Goal: Task Accomplishment & Management: Manage account settings

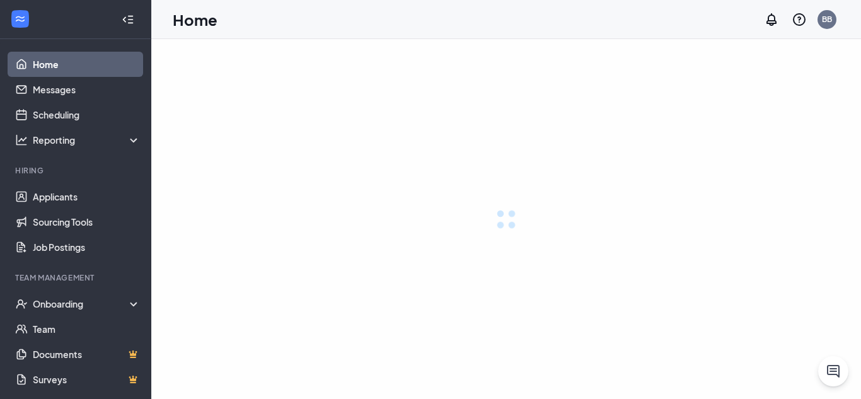
click at [749, 8] on div "Home BB" at bounding box center [506, 19] width 710 height 39
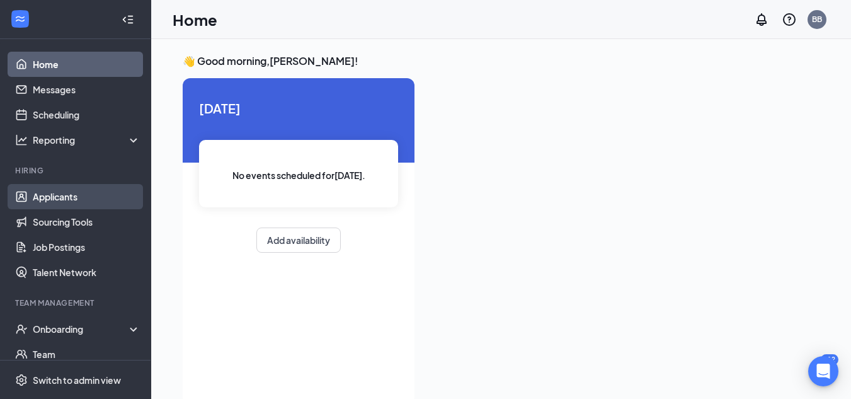
click at [106, 191] on link "Applicants" at bounding box center [87, 196] width 108 height 25
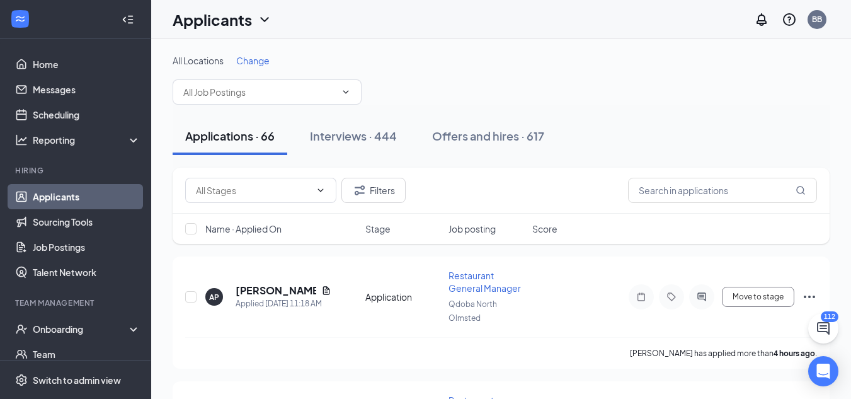
click at [256, 62] on span "Change" at bounding box center [252, 60] width 33 height 11
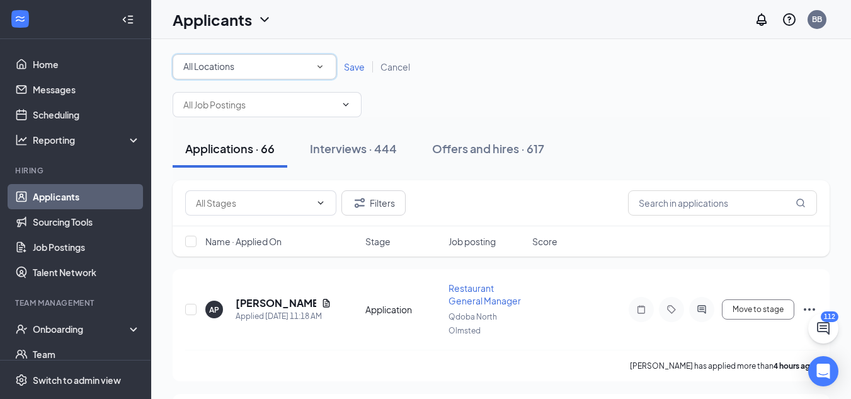
click at [288, 74] on div "All Locations All Locations" at bounding box center [255, 66] width 164 height 25
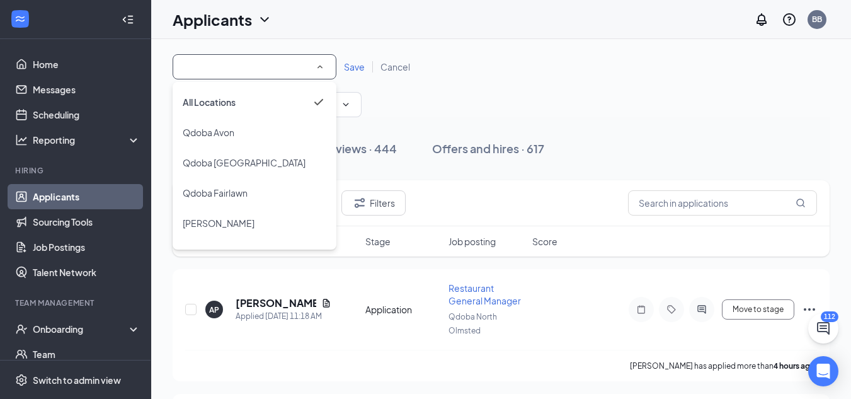
scroll to position [115, 0]
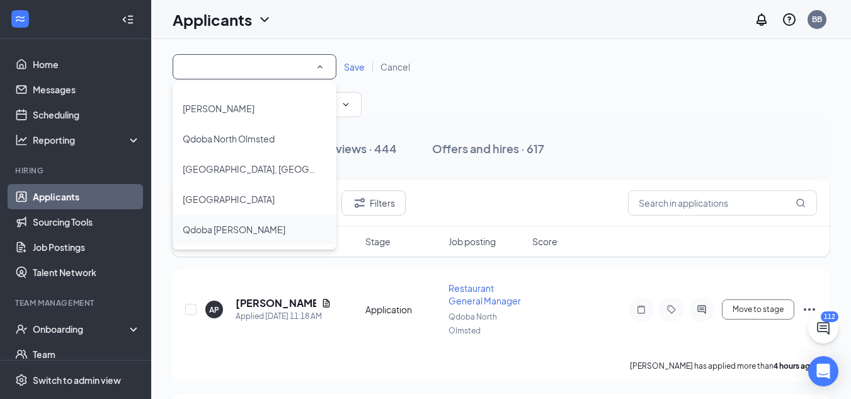
click at [263, 223] on div "Qdoba [PERSON_NAME]" at bounding box center [255, 229] width 144 height 15
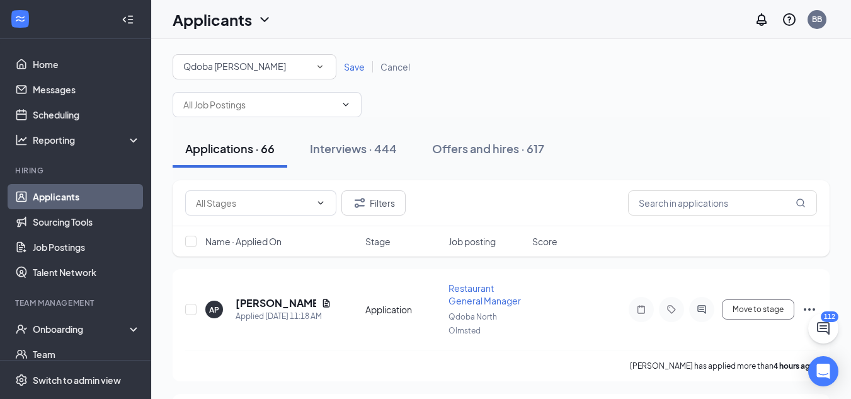
click at [355, 68] on span "Save" at bounding box center [354, 66] width 21 height 11
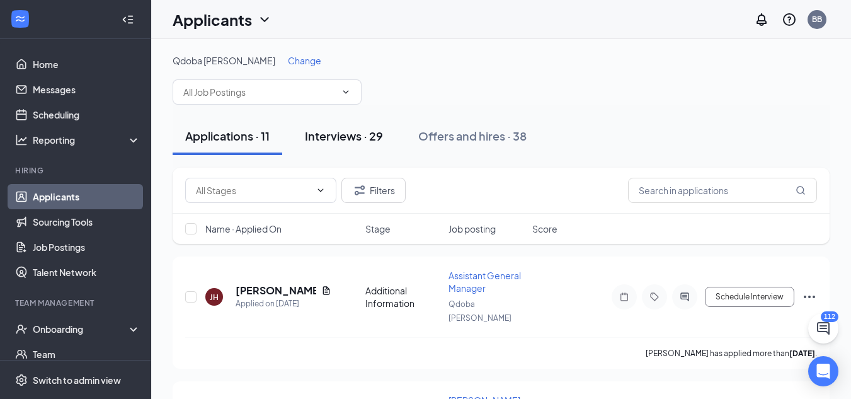
click at [355, 139] on div "Interviews · 29" at bounding box center [344, 136] width 78 height 16
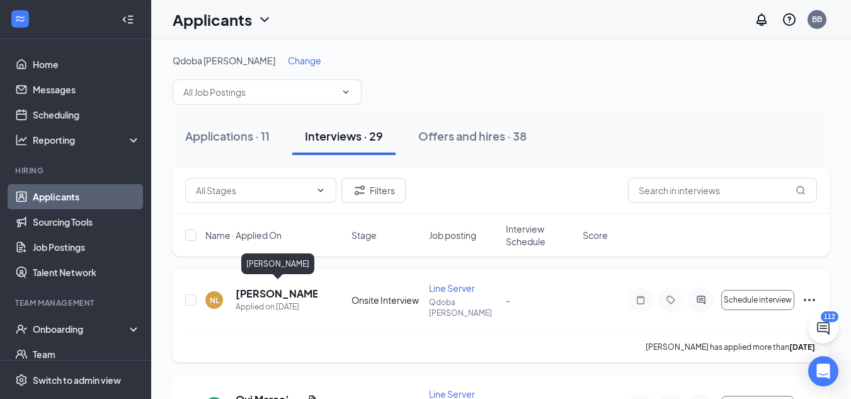
click at [265, 287] on h5 "[PERSON_NAME]" at bounding box center [277, 294] width 82 height 14
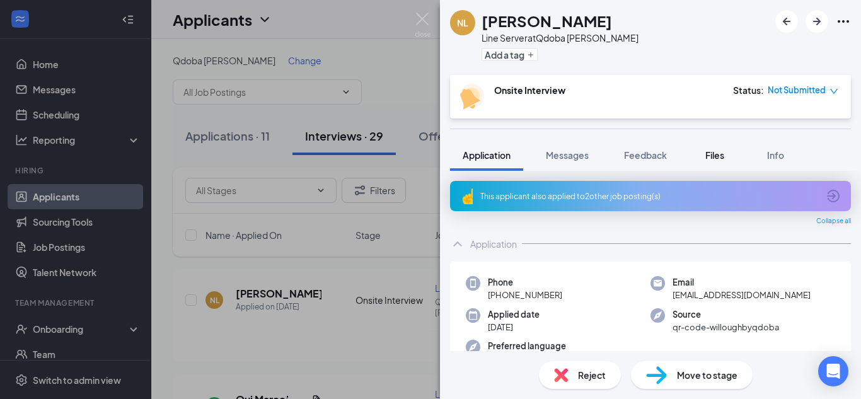
click at [717, 162] on button "Files" at bounding box center [714, 155] width 50 height 32
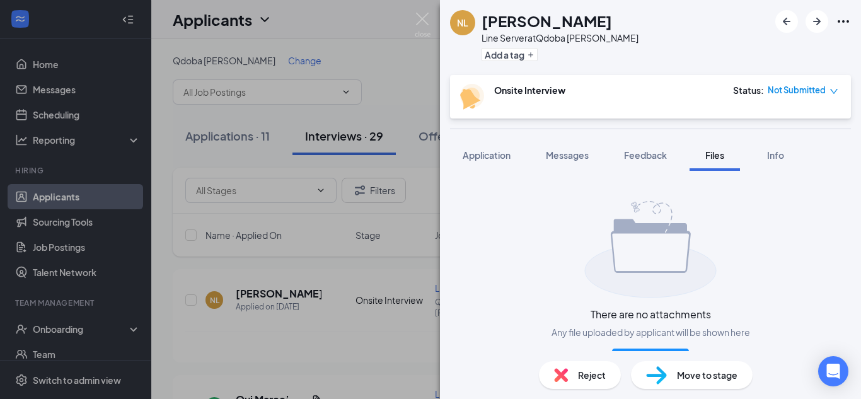
click at [362, 284] on div "NL [PERSON_NAME] Line Server at [GEOGRAPHIC_DATA] [PERSON_NAME] Add a tag Onsit…" at bounding box center [430, 199] width 861 height 399
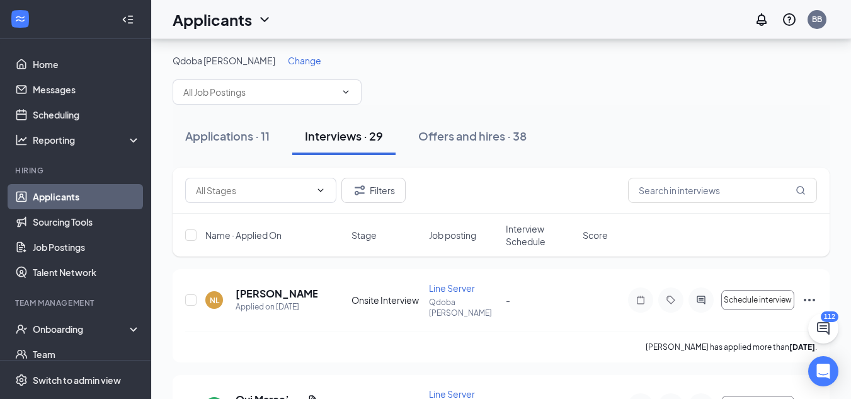
scroll to position [44, 0]
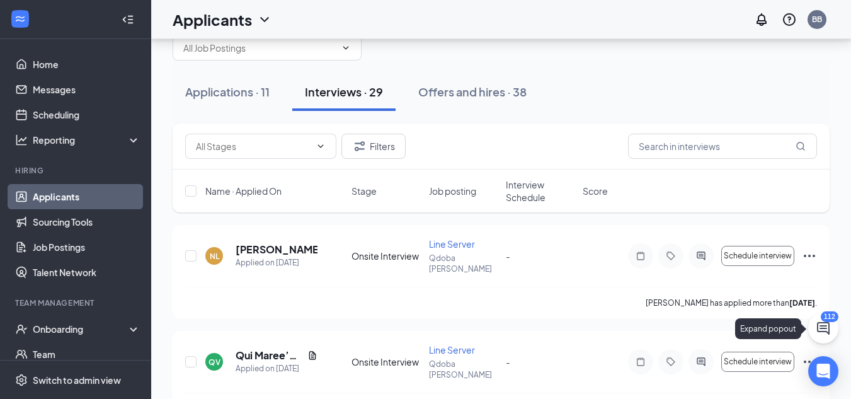
click at [833, 332] on button at bounding box center [823, 328] width 30 height 30
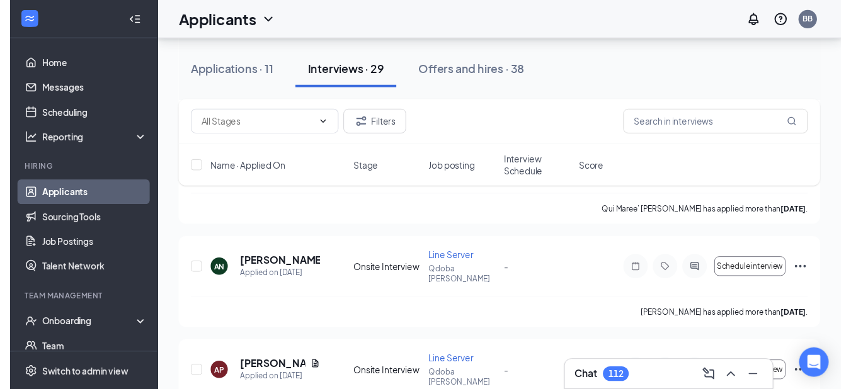
scroll to position [304, 0]
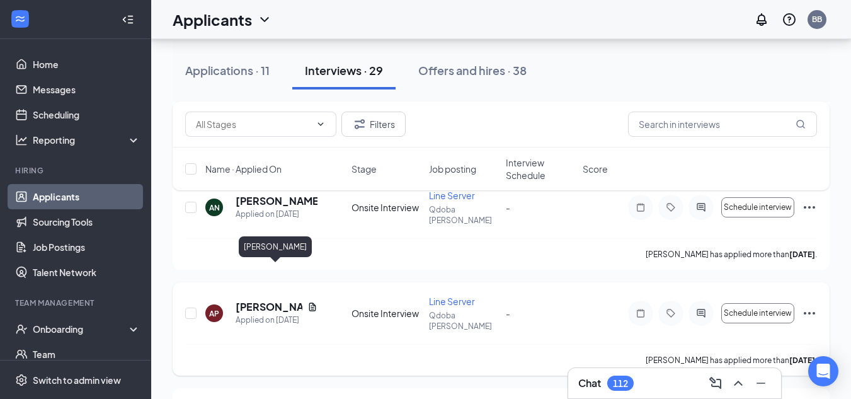
click at [256, 300] on h5 "[PERSON_NAME]" at bounding box center [269, 307] width 67 height 14
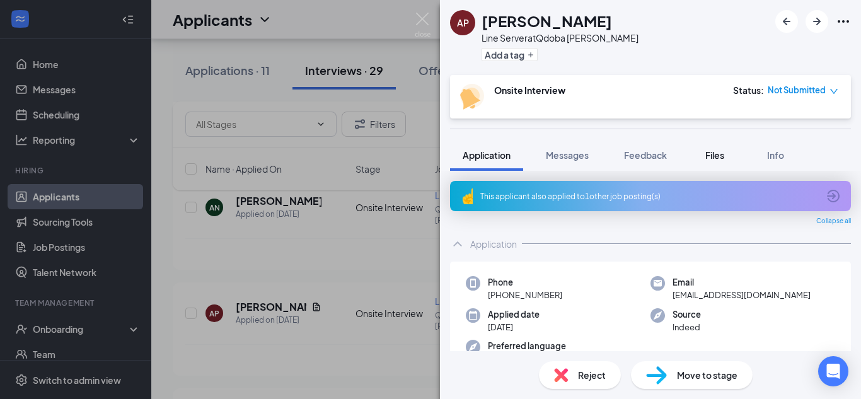
click at [708, 161] on button "Files" at bounding box center [714, 155] width 50 height 32
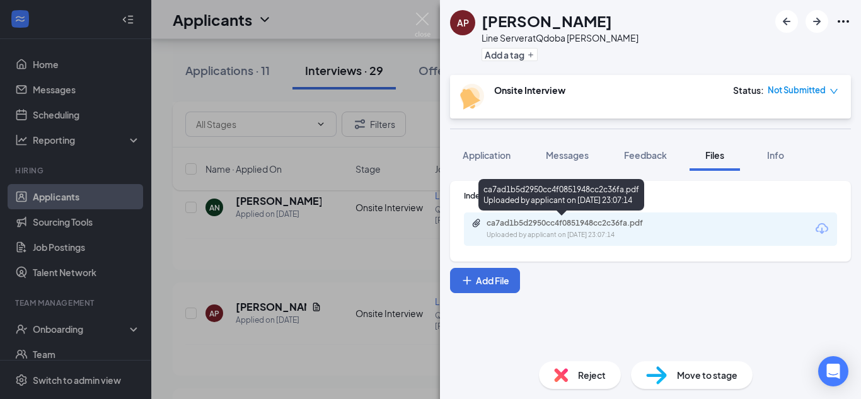
click at [574, 226] on div "ca7ad1b5d2950cc4f0851948cc2c36fa.pdf" at bounding box center [574, 223] width 176 height 10
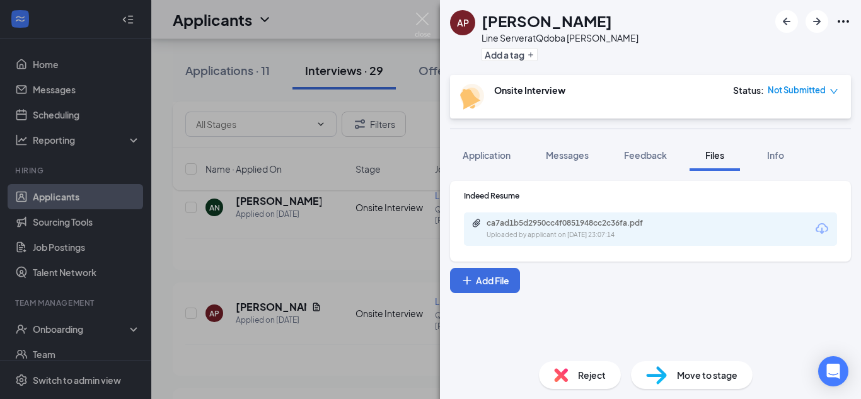
click at [419, 120] on div "AP [PERSON_NAME] Line Server at [GEOGRAPHIC_DATA] [PERSON_NAME] Add a tag Onsit…" at bounding box center [430, 199] width 861 height 399
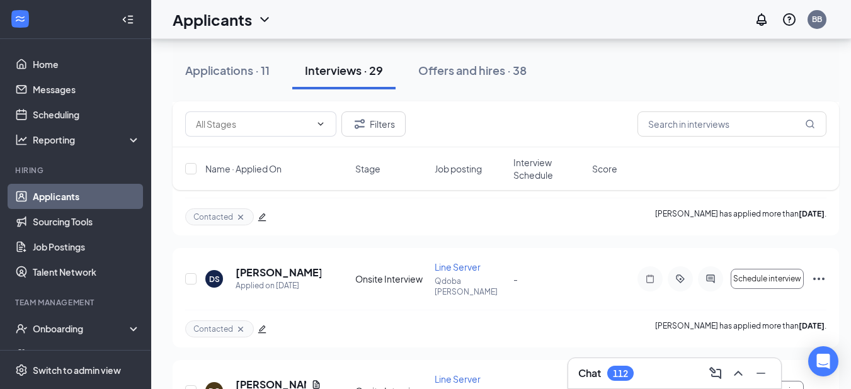
scroll to position [682, 0]
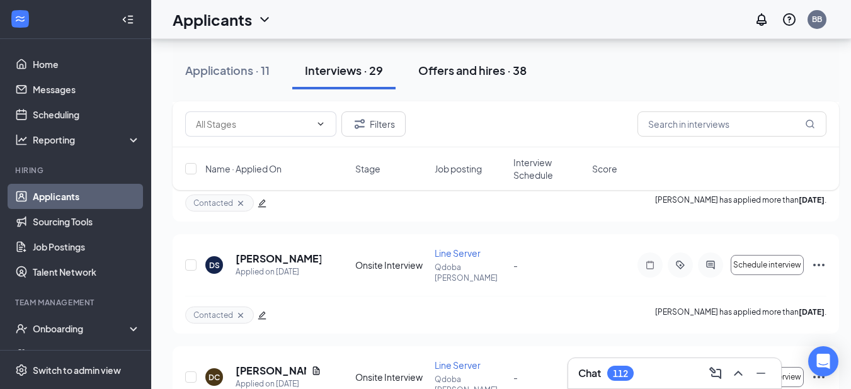
click at [464, 71] on div "Offers and hires · 38" at bounding box center [472, 70] width 108 height 16
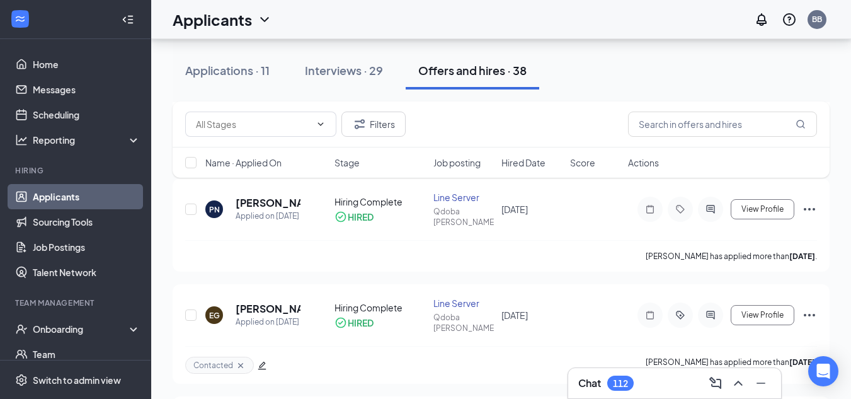
scroll to position [302, 0]
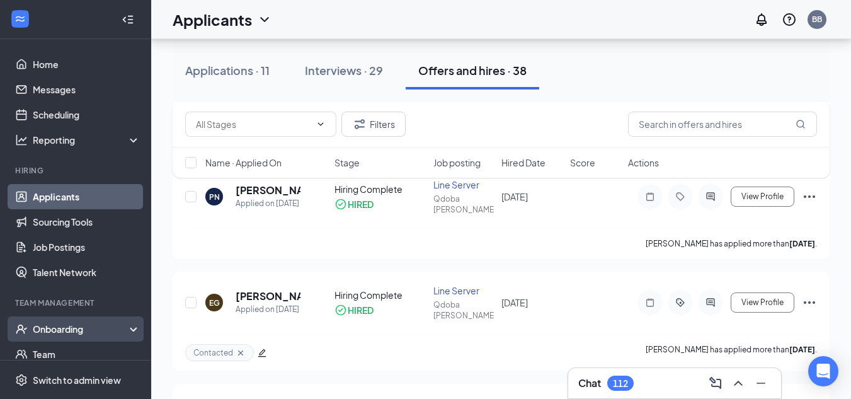
click at [62, 333] on div "Onboarding" at bounding box center [81, 329] width 97 height 13
click at [59, 355] on link "Overview" at bounding box center [87, 354] width 108 height 25
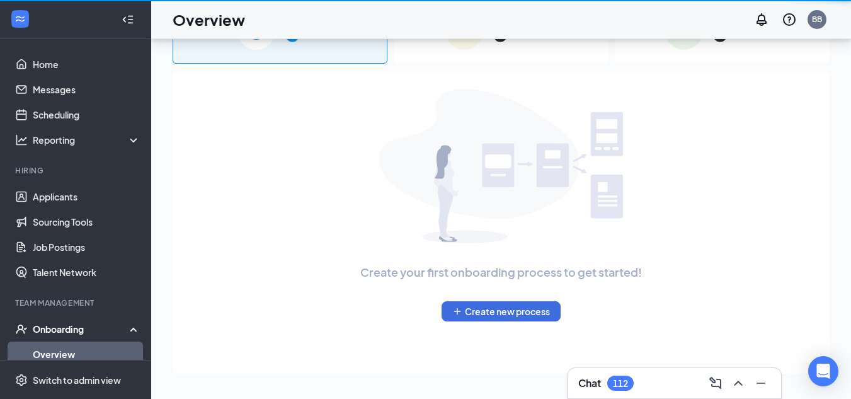
scroll to position [57, 0]
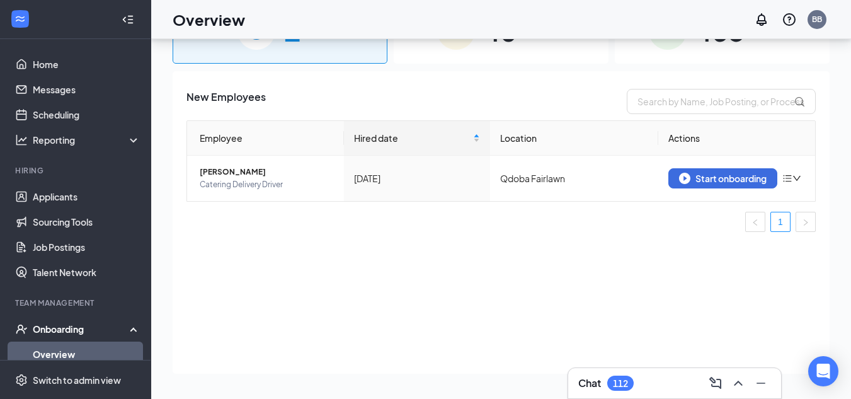
click at [517, 46] on span "40" at bounding box center [500, 30] width 33 height 43
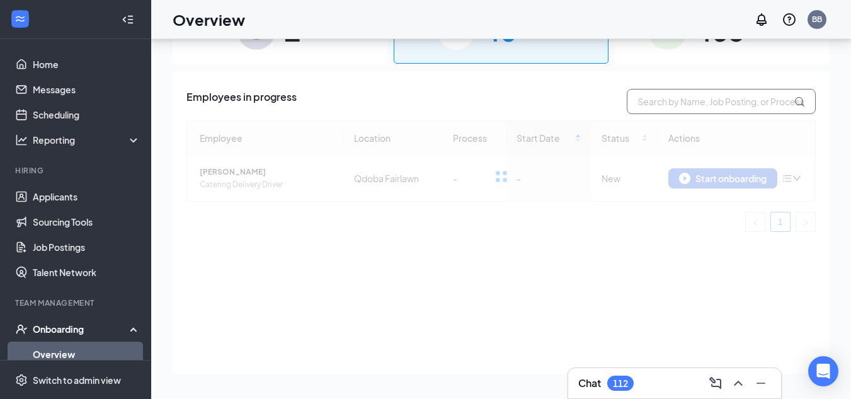
click at [720, 107] on input "text" at bounding box center [721, 101] width 189 height 25
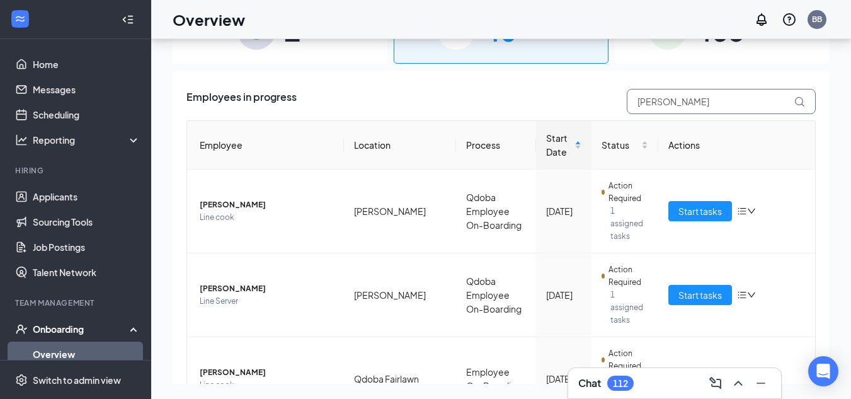
type input "[PERSON_NAME]"
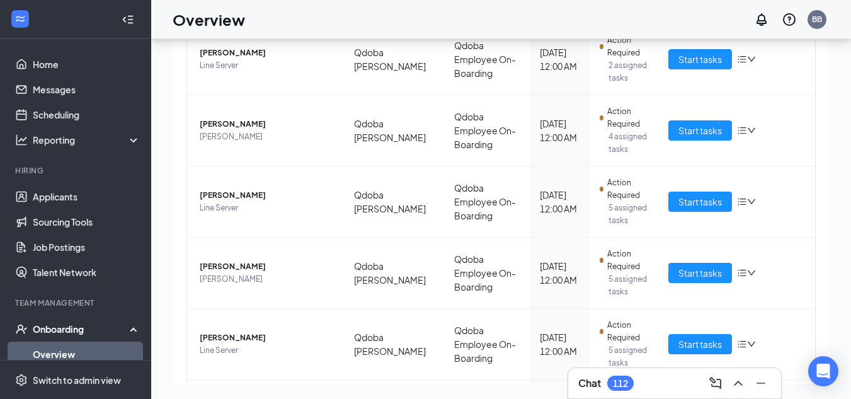
scroll to position [358, 0]
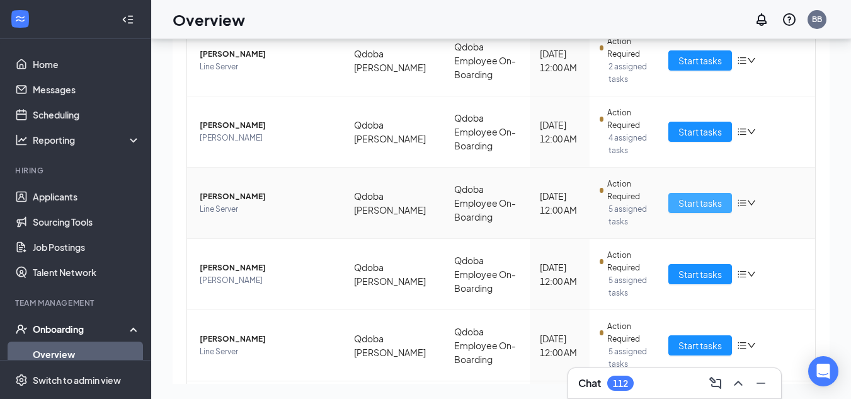
click at [696, 202] on span "Start tasks" at bounding box center [700, 203] width 43 height 14
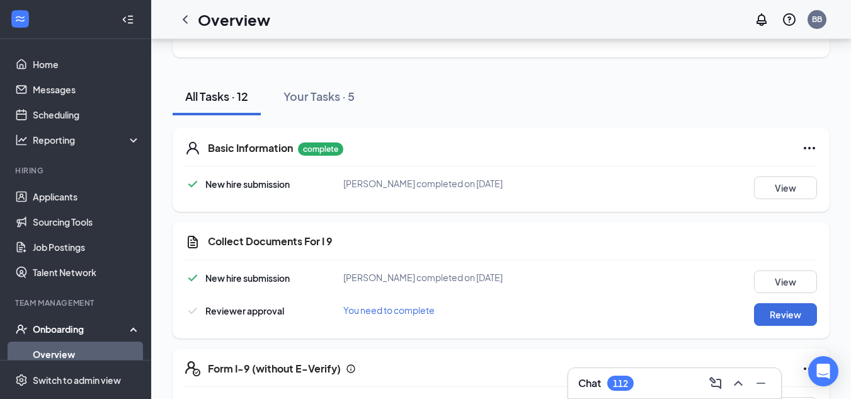
scroll to position [170, 0]
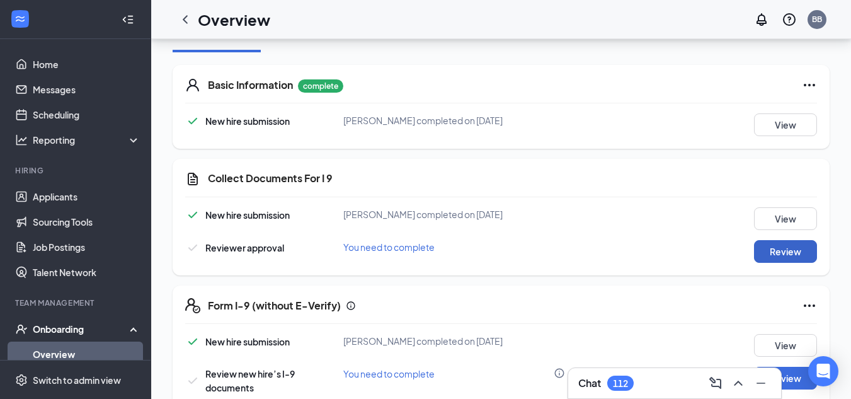
click at [785, 251] on button "Review" at bounding box center [785, 251] width 63 height 23
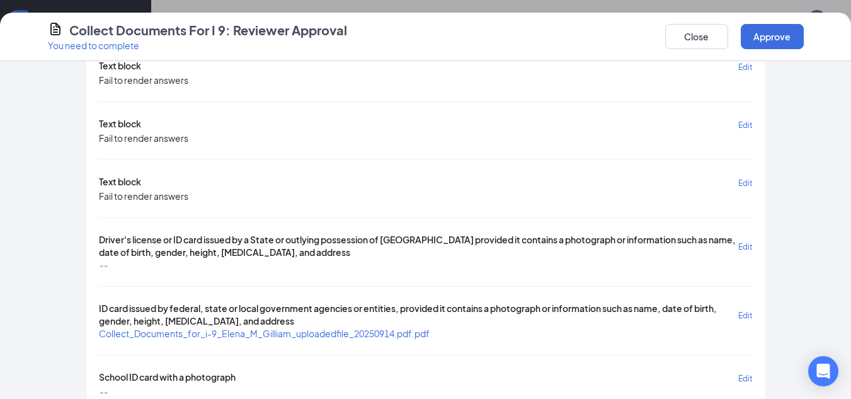
scroll to position [290, 0]
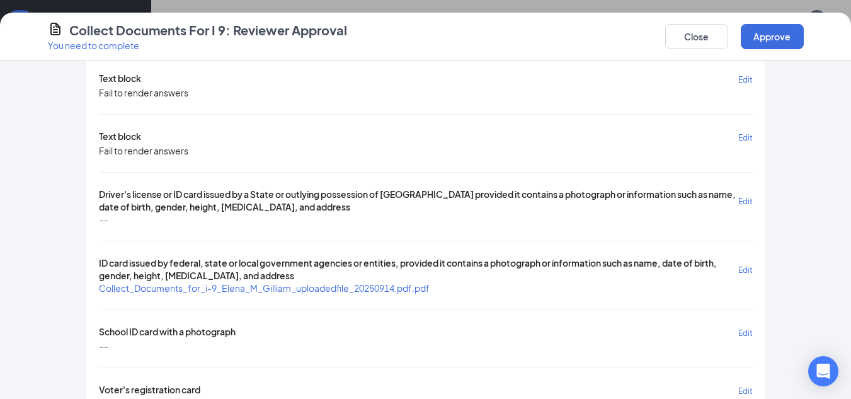
click at [372, 289] on span "Collect_Documents_for_i-9_Elena_M_Gilliam_uploadedfile_20250914.pdf.pdf" at bounding box center [264, 287] width 331 height 11
drag, startPoint x: 841, startPoint y: 187, endPoint x: 846, endPoint y: 199, distance: 13.6
click at [846, 199] on div "[PERSON_NAME] submission We recommend communicating with the new hire before ma…" at bounding box center [425, 230] width 851 height 338
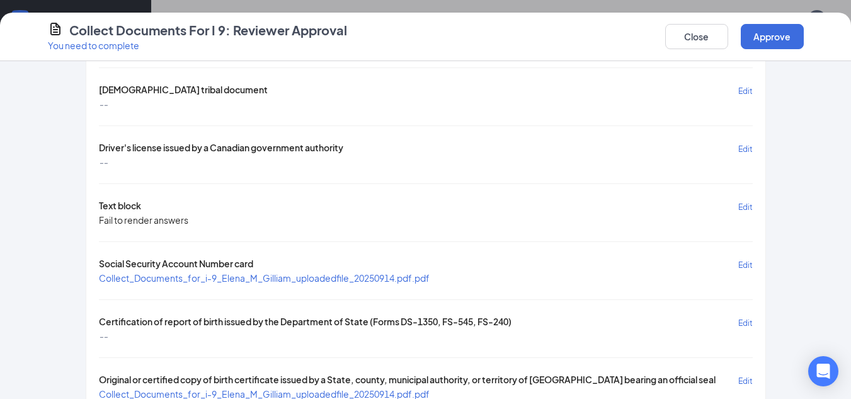
scroll to position [887, 0]
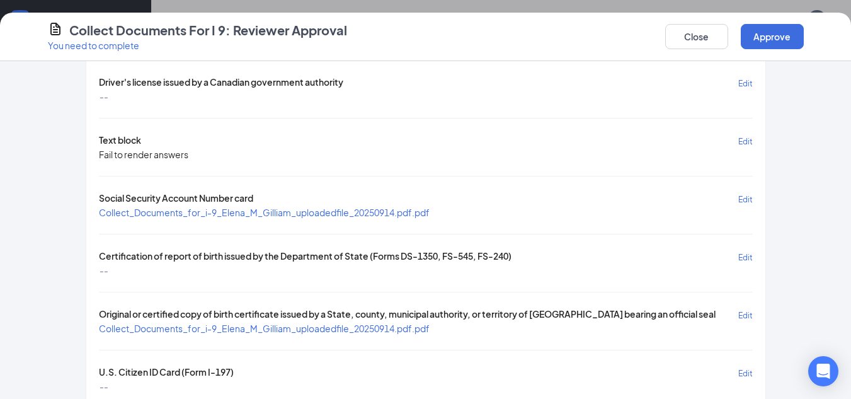
click at [404, 211] on span "Collect_Documents_for_i-9_Elena_M_Gilliam_uploadedfile_20250914.pdf.pdf" at bounding box center [264, 212] width 331 height 11
click at [783, 36] on button "Approve" at bounding box center [772, 36] width 63 height 25
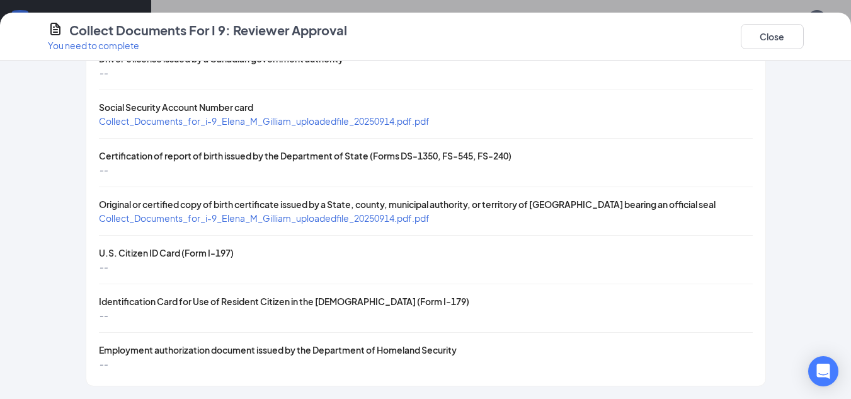
scroll to position [538, 0]
click at [768, 37] on button "Close" at bounding box center [772, 36] width 63 height 25
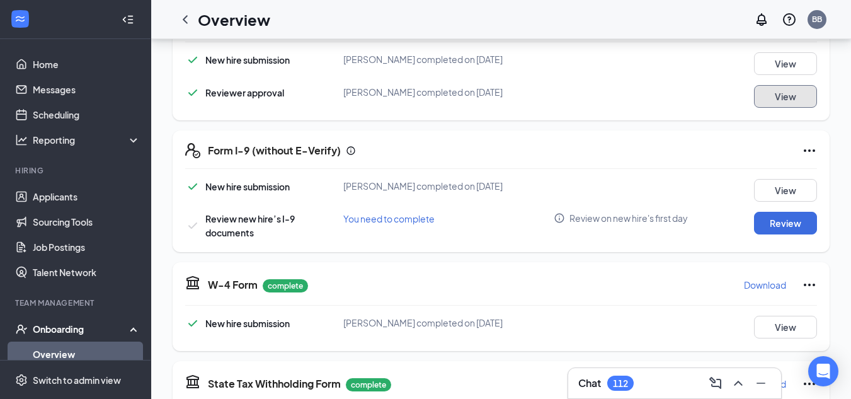
scroll to position [342, 0]
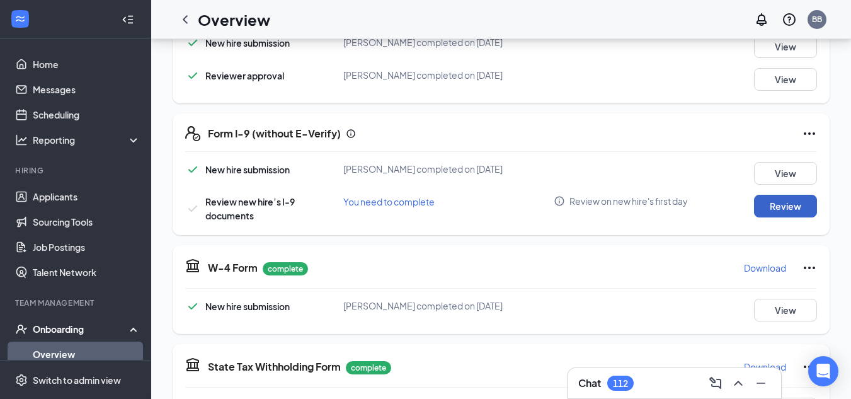
click at [771, 204] on button "Review" at bounding box center [785, 206] width 63 height 23
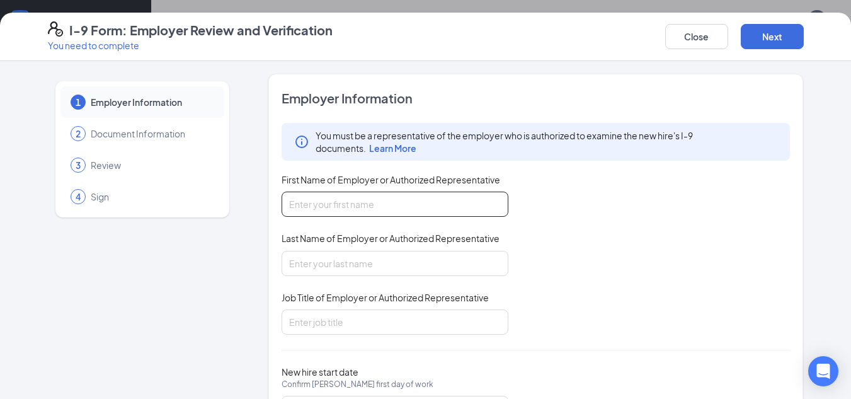
click at [313, 197] on input "First Name of Employer or Authorized Representative" at bounding box center [395, 204] width 227 height 25
type input "[PERSON_NAME]"
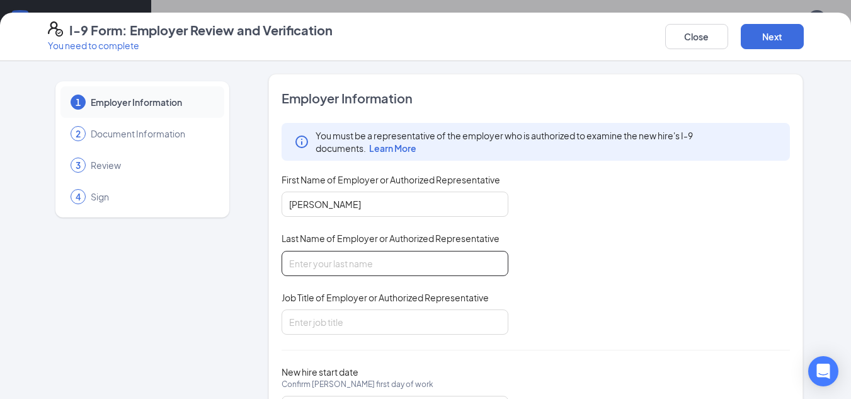
click at [344, 256] on input "Last Name of Employer or Authorized Representative" at bounding box center [395, 263] width 227 height 25
type input "[PERSON_NAME]"
click at [365, 326] on input "Job Title of Employer or Authorized Representative" at bounding box center [395, 321] width 227 height 25
type input "DM"
click at [752, 47] on button "Next" at bounding box center [772, 36] width 63 height 25
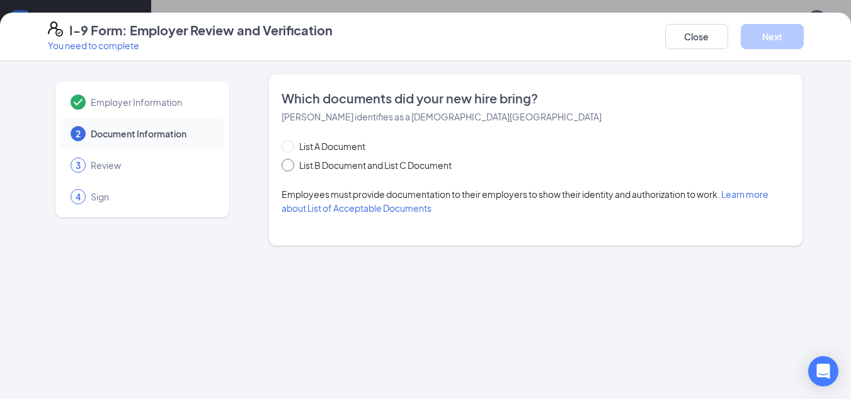
click at [423, 163] on span "List B Document and List C Document" at bounding box center [375, 165] width 163 height 14
click at [290, 163] on input "List B Document and List C Document" at bounding box center [286, 163] width 9 height 9
radio input "true"
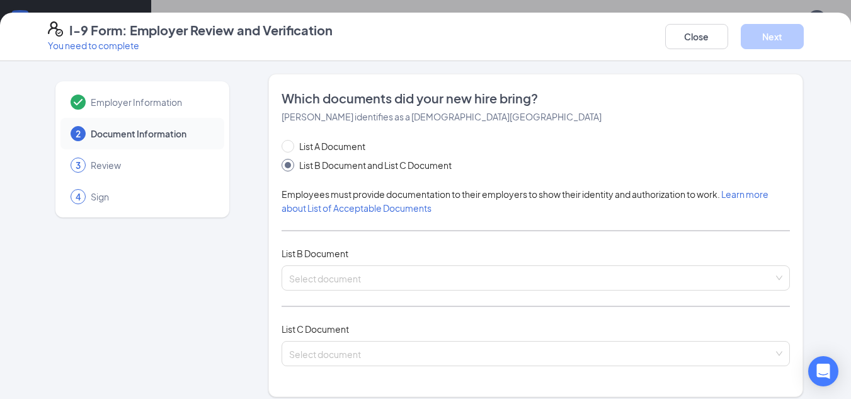
scroll to position [74, 0]
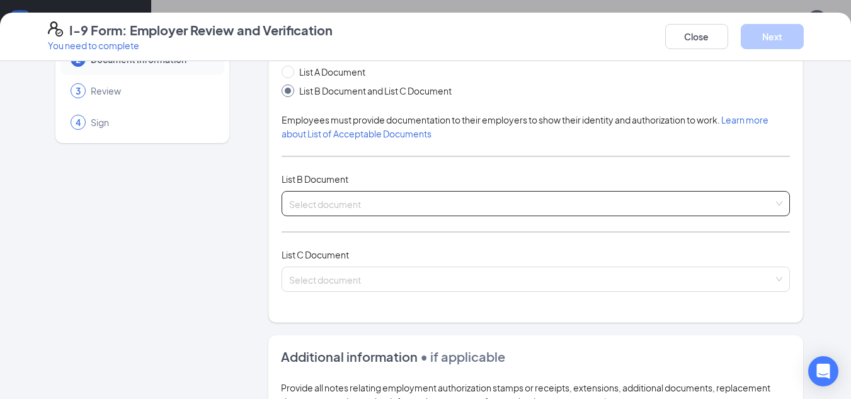
click at [432, 195] on div "Select document List B Documents Driver’s License issued by U.S State or outlyi…" at bounding box center [536, 203] width 509 height 25
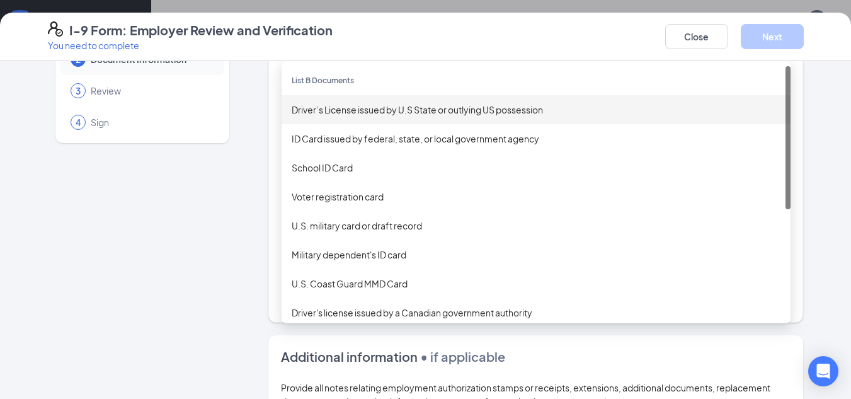
click at [334, 104] on div "Driver’s License issued by U.S State or outlying US possession" at bounding box center [536, 110] width 489 height 14
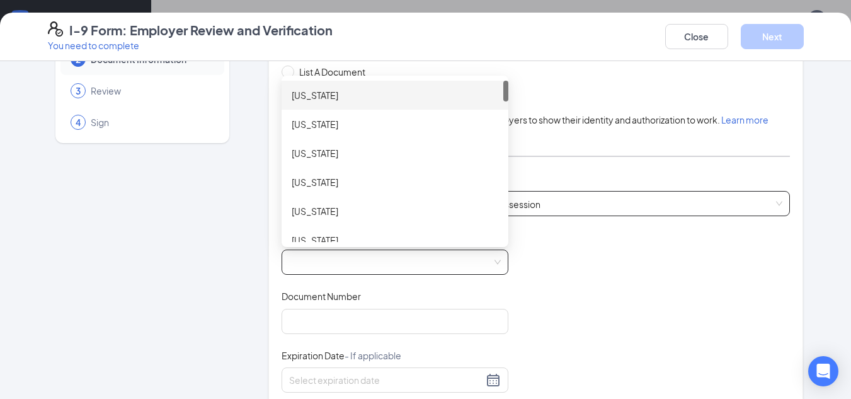
click at [384, 263] on span at bounding box center [395, 262] width 212 height 24
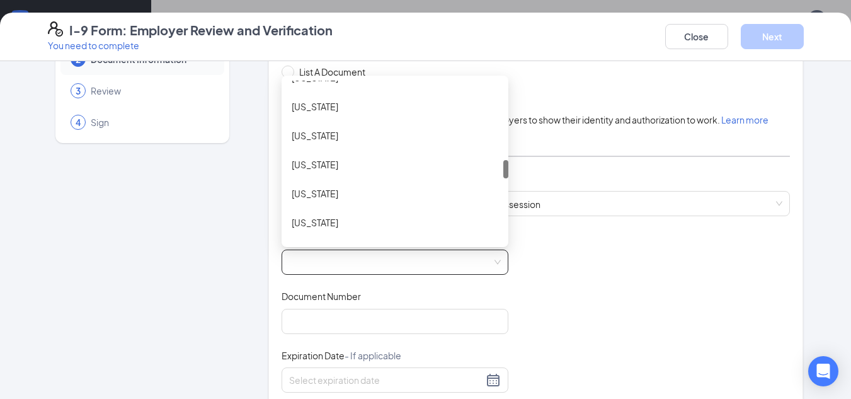
scroll to position [1004, 0]
drag, startPoint x: 501, startPoint y: 93, endPoint x: 498, endPoint y: 203, distance: 109.7
click at [503, 203] on div at bounding box center [505, 197] width 5 height 17
click at [422, 192] on div "[US_STATE]" at bounding box center [395, 193] width 207 height 14
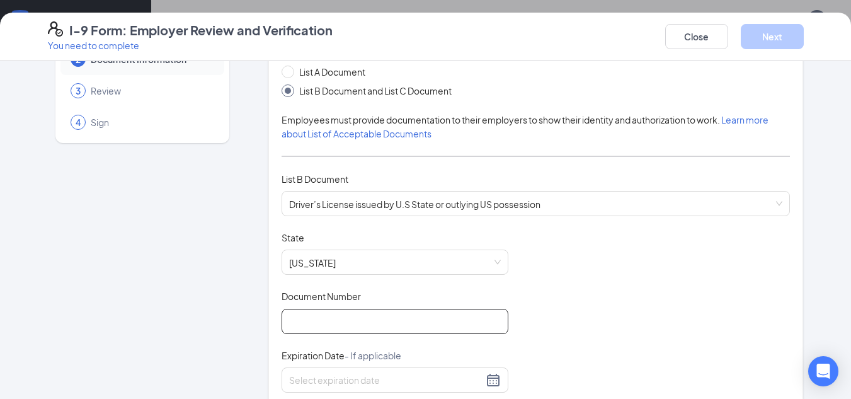
click at [302, 318] on input "Document Number" at bounding box center [395, 321] width 227 height 25
type input "VS956644"
click at [745, 284] on div "Document Title Driver’s License issued by U.S State or outlying US possession S…" at bounding box center [536, 350] width 509 height 239
drag, startPoint x: 841, startPoint y: 153, endPoint x: 848, endPoint y: 187, distance: 34.1
click at [848, 187] on div "Employer Information 2 Document Information 3 Review 4 Sign Which documents did…" at bounding box center [425, 230] width 851 height 338
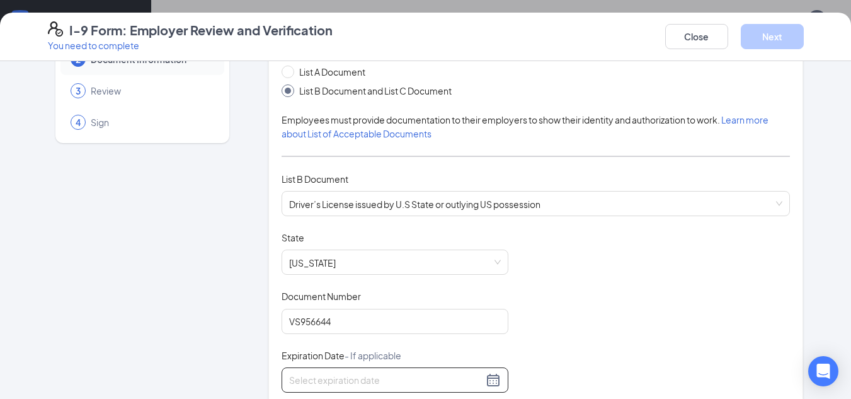
click at [314, 377] on div at bounding box center [395, 379] width 227 height 25
type input "[DATE]"
click at [688, 256] on div "Document Title Driver’s License issued by U.S State or outlying US possession S…" at bounding box center [536, 350] width 509 height 239
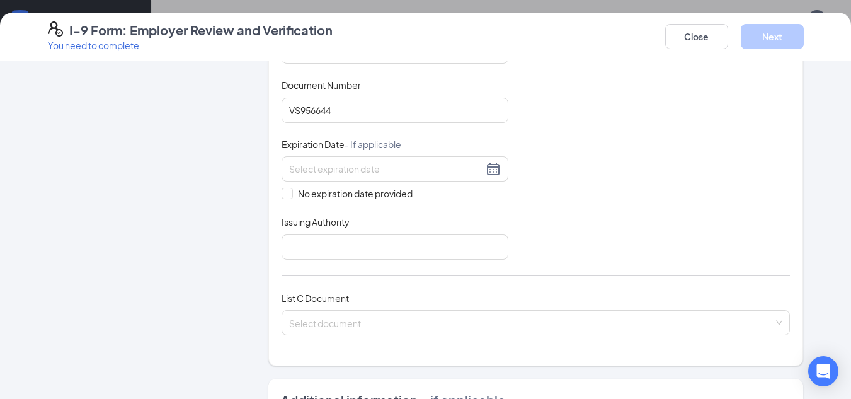
scroll to position [287, 0]
click at [451, 246] on input "Issuing Authority" at bounding box center [395, 245] width 227 height 25
type input "BMV"
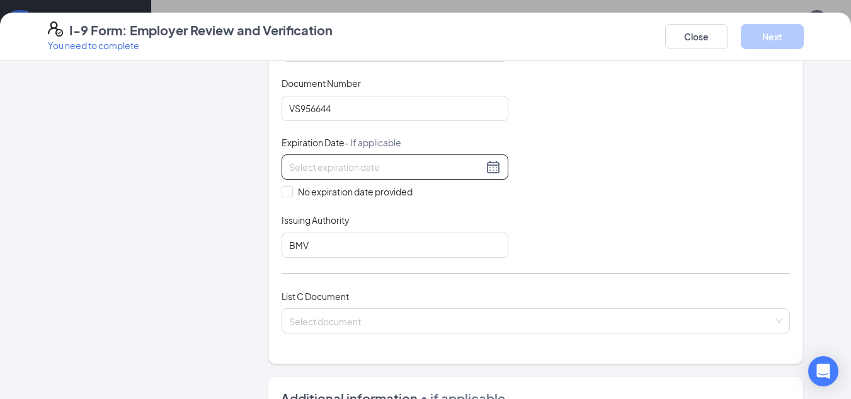
click at [391, 163] on input at bounding box center [386, 167] width 194 height 14
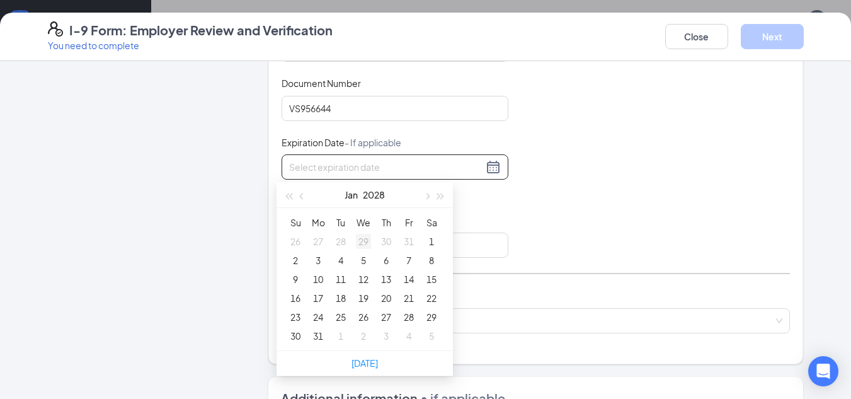
type input "[DATE]"
click at [404, 251] on td "7" at bounding box center [409, 260] width 23 height 19
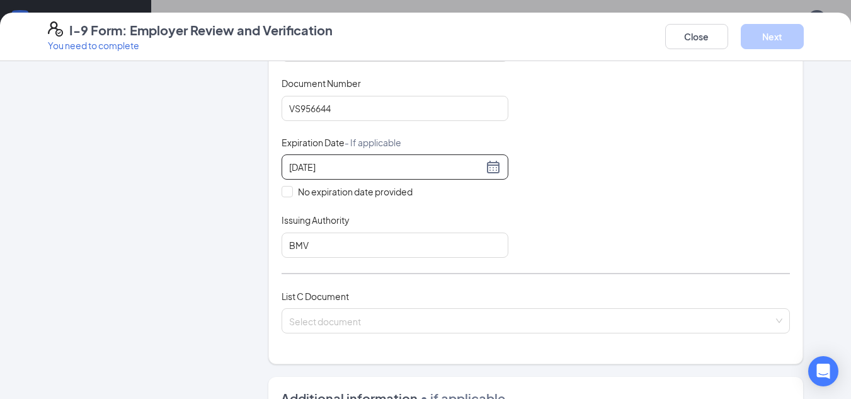
type input "[DATE]"
click at [604, 239] on div "Document Title Driver’s License issued by U.S State or outlying US possession S…" at bounding box center [536, 137] width 509 height 239
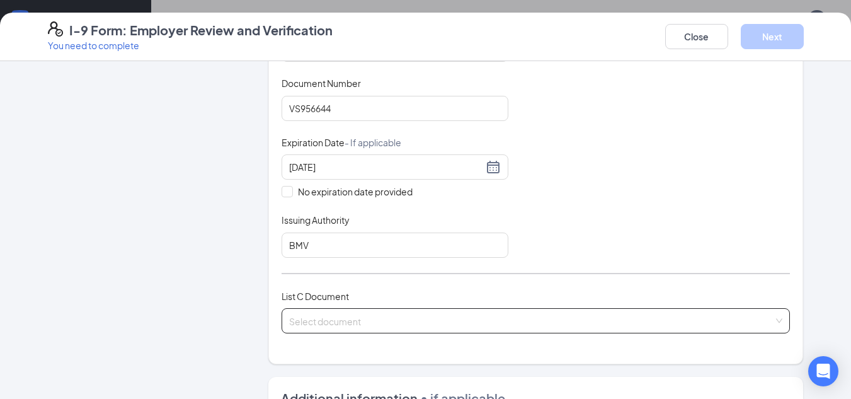
click at [484, 311] on div "Select document" at bounding box center [536, 320] width 509 height 25
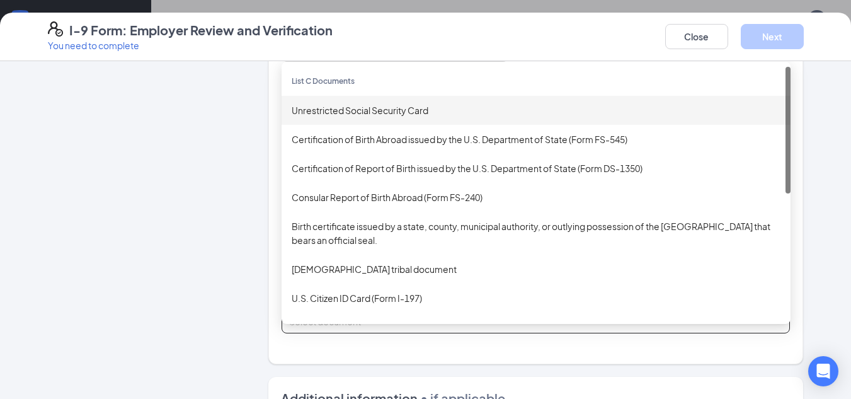
click at [410, 113] on div "Unrestricted Social Security Card" at bounding box center [536, 110] width 489 height 14
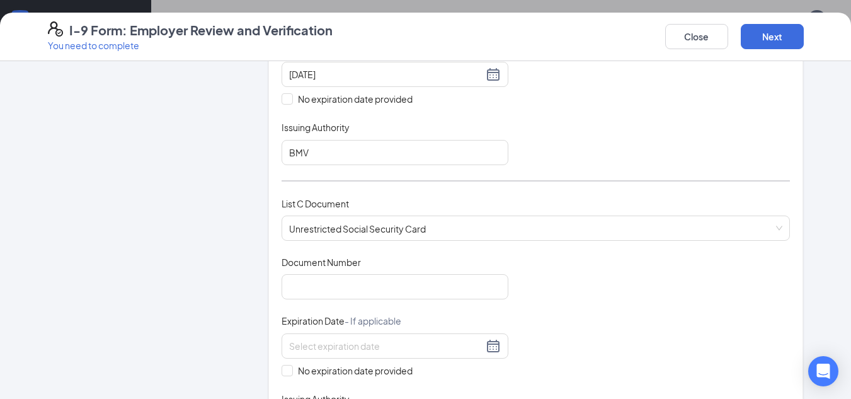
scroll to position [432, 0]
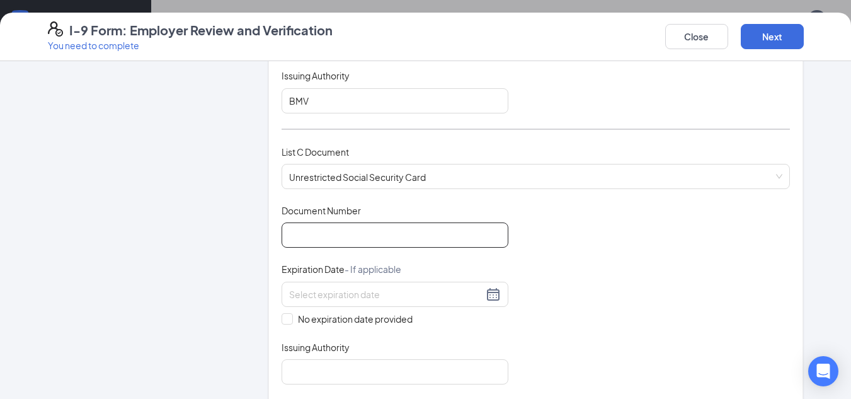
click at [480, 228] on input "Document Number" at bounding box center [395, 234] width 227 height 25
type input "291137459"
click at [360, 313] on span "No expiration date provided" at bounding box center [355, 319] width 125 height 14
click at [290, 313] on input "No expiration date provided" at bounding box center [286, 317] width 9 height 9
checkbox input "true"
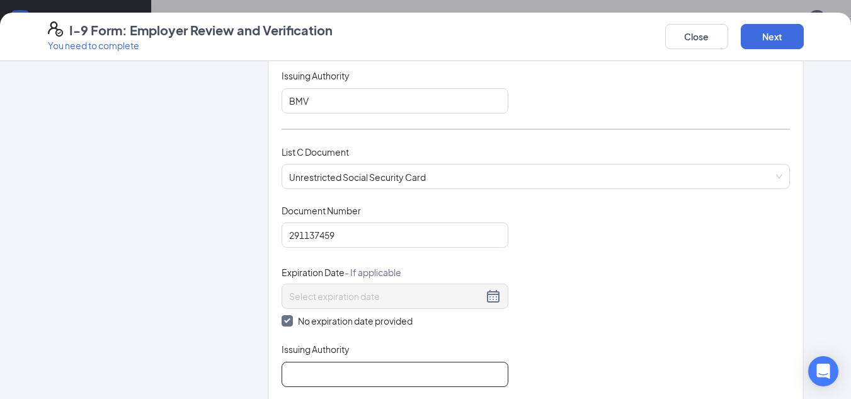
click at [343, 365] on input "Issuing Authority" at bounding box center [395, 374] width 227 height 25
type input "bureau of vital statistics"
click at [781, 35] on button "Next" at bounding box center [772, 36] width 63 height 25
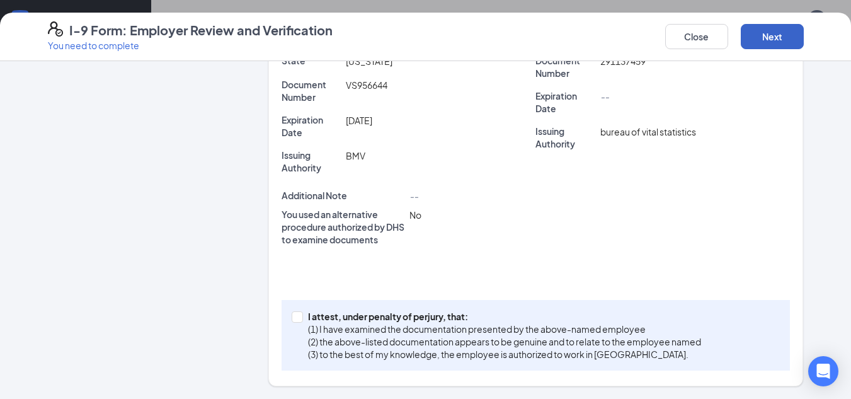
scroll to position [338, 0]
click at [362, 323] on p "(1) I have examined the documentation presented by the above-named employee" at bounding box center [504, 329] width 393 height 13
click at [301, 320] on input "I attest, under penalty of [PERSON_NAME], that: (1) I have examined the documen…" at bounding box center [296, 315] width 9 height 9
checkbox input "true"
click at [786, 36] on button "Next" at bounding box center [772, 36] width 63 height 25
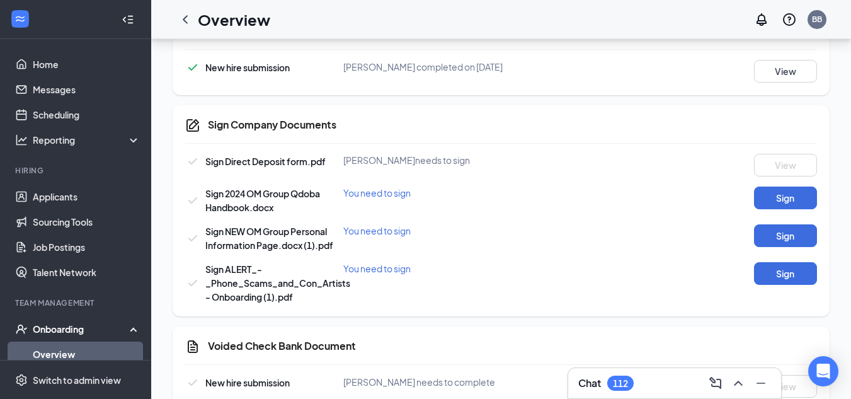
scroll to position [349, 0]
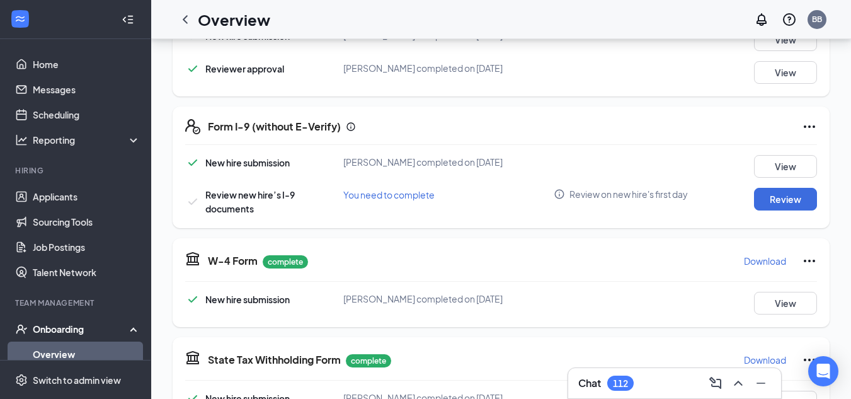
drag, startPoint x: 633, startPoint y: 89, endPoint x: 670, endPoint y: 185, distance: 103.3
click at [670, 185] on div "New hire submission [PERSON_NAME] completed on [DATE] View Review new hire’s I-…" at bounding box center [501, 185] width 632 height 60
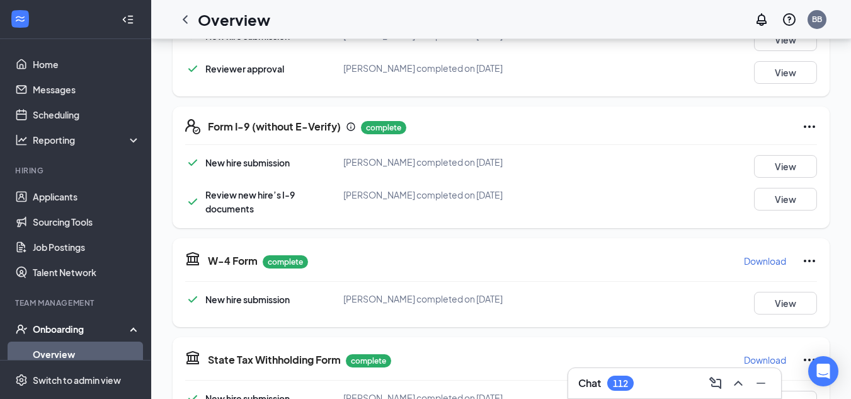
scroll to position [706, 0]
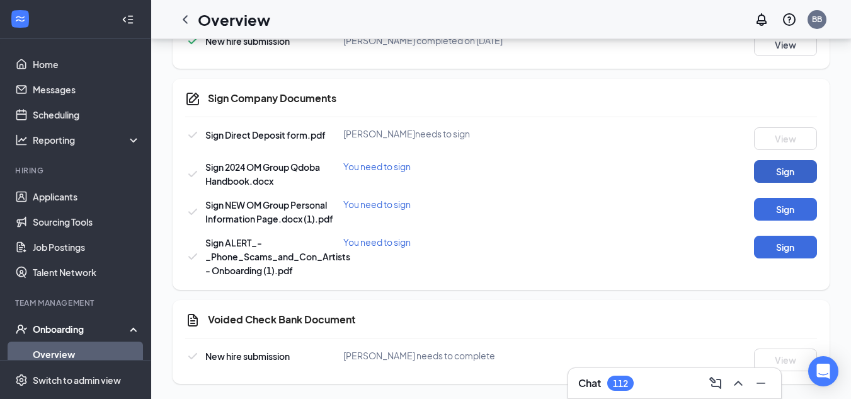
click at [796, 181] on button "Sign" at bounding box center [785, 171] width 63 height 23
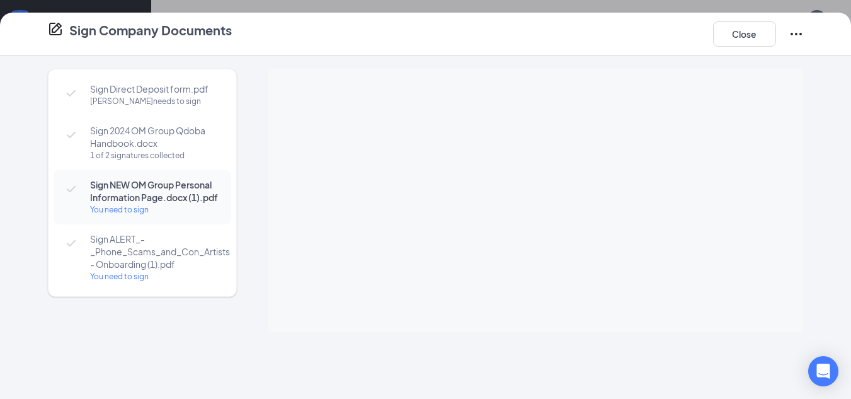
click at [689, 18] on div "Sign Company Documents Close" at bounding box center [425, 34] width 851 height 43
click at [733, 39] on button "Close" at bounding box center [744, 33] width 63 height 25
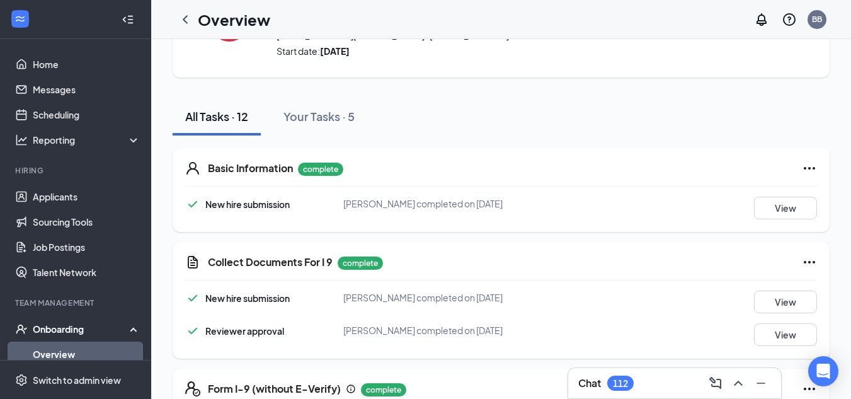
scroll to position [0, 0]
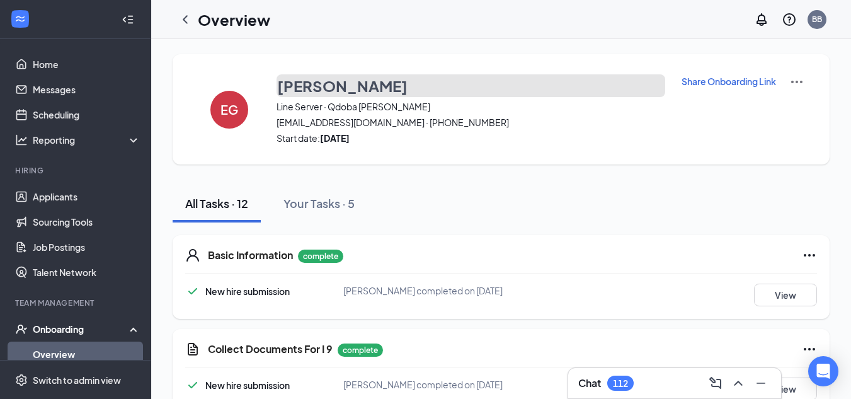
click at [308, 86] on h3 "[PERSON_NAME]" at bounding box center [342, 85] width 130 height 21
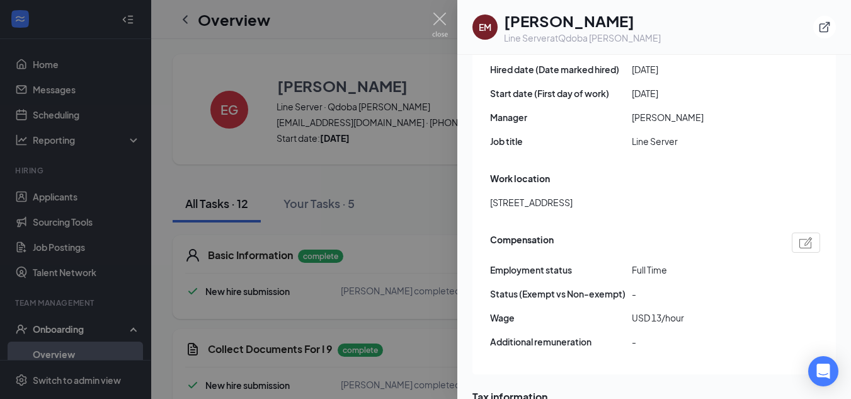
scroll to position [749, 0]
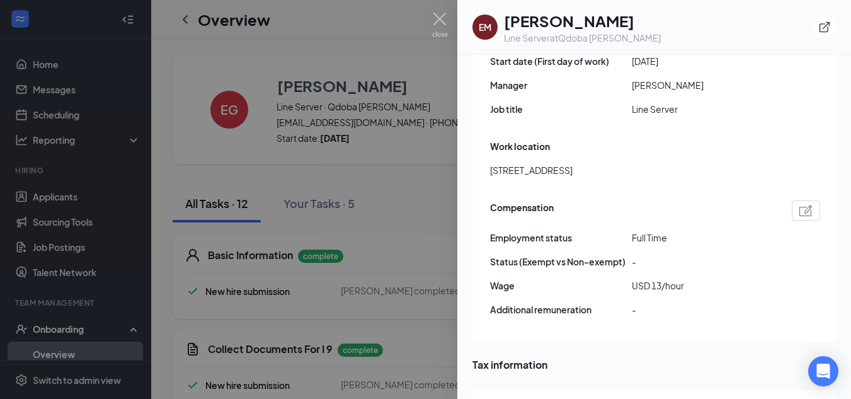
click at [581, 139] on div "Work location" at bounding box center [655, 146] width 330 height 14
click at [279, 138] on div at bounding box center [425, 199] width 851 height 399
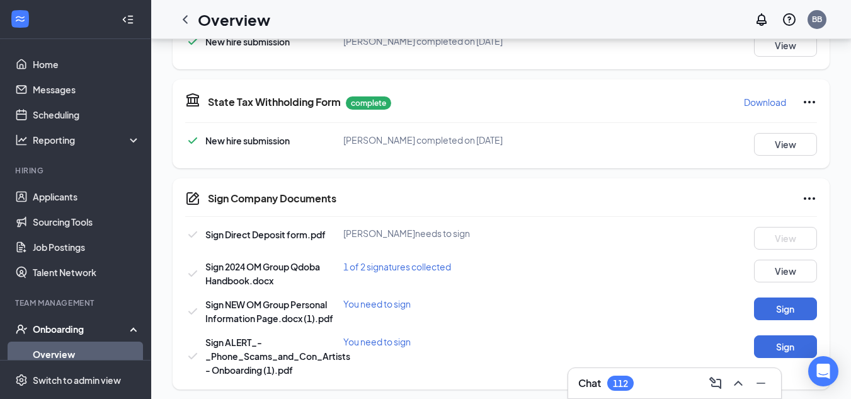
scroll to position [605, 0]
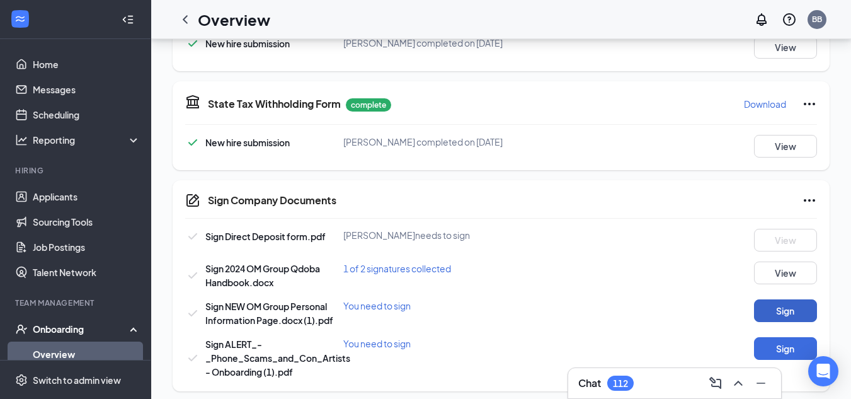
click at [791, 313] on button "Sign" at bounding box center [785, 310] width 63 height 23
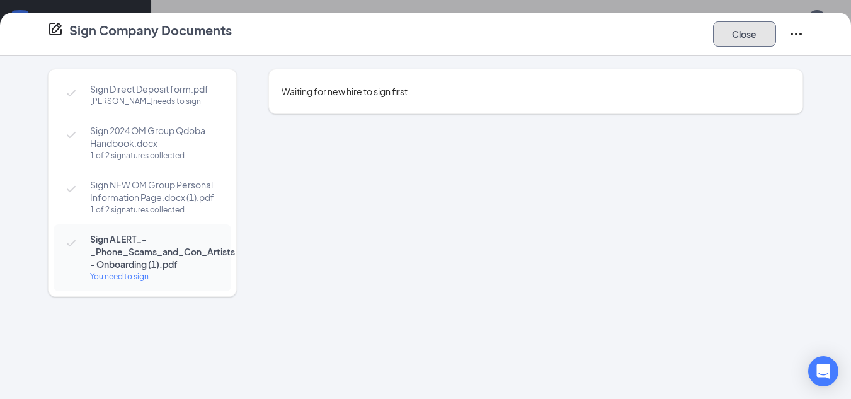
click at [738, 38] on button "Close" at bounding box center [744, 33] width 63 height 25
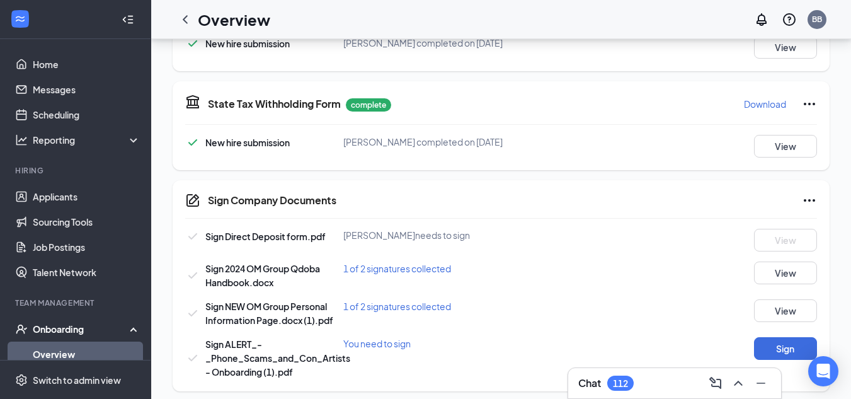
click at [812, 193] on icon "Ellipses" at bounding box center [809, 200] width 15 height 15
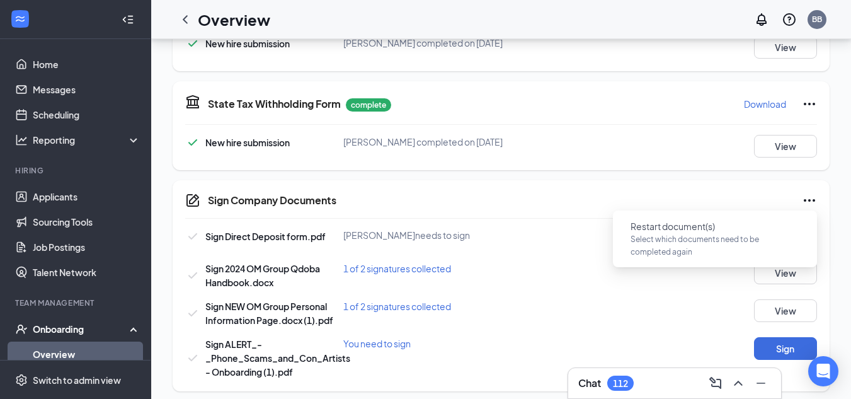
click at [812, 193] on icon "Ellipses" at bounding box center [809, 200] width 15 height 15
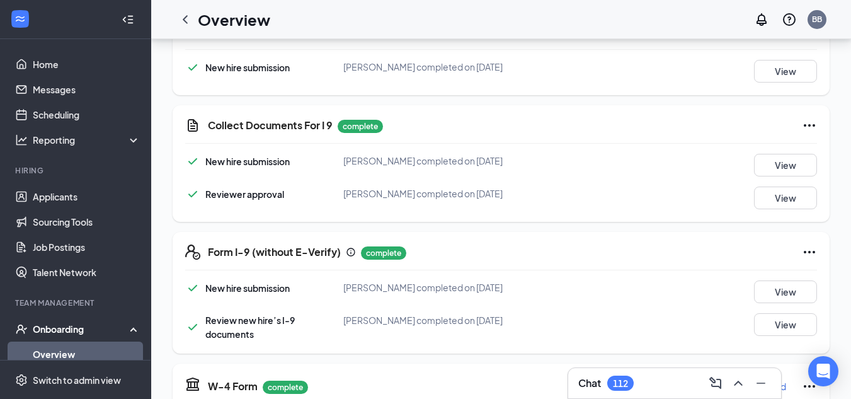
scroll to position [0, 0]
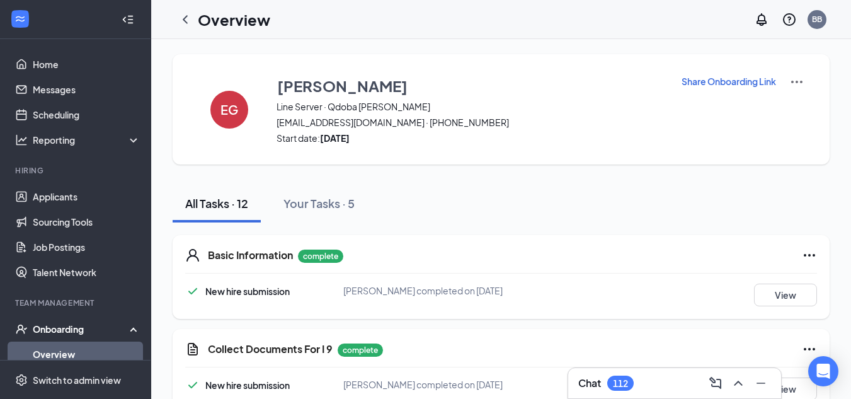
click at [726, 79] on p "Share Onboarding Link" at bounding box center [729, 81] width 95 height 13
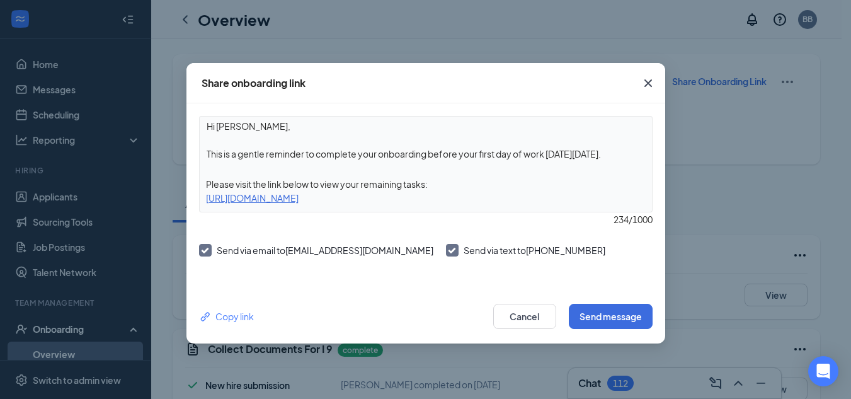
click at [395, 129] on textarea "Hi [PERSON_NAME], This is a gentle reminder to complete your onboarding before …" at bounding box center [426, 140] width 452 height 47
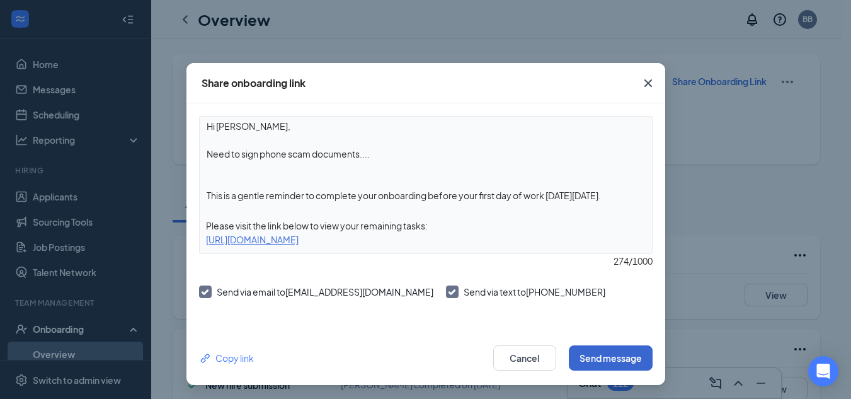
type textarea "Hi [PERSON_NAME], Need to sign phone scam documents.... This is a gentle remind…"
click at [572, 352] on button "Send message" at bounding box center [611, 357] width 84 height 25
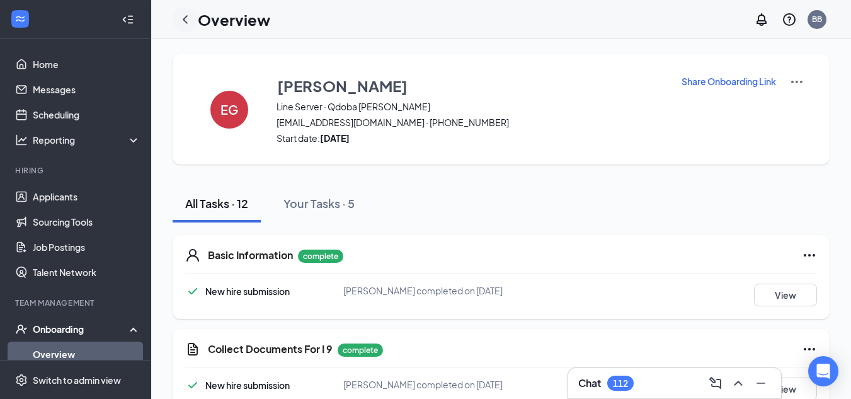
click at [178, 18] on icon "ChevronLeft" at bounding box center [185, 19] width 15 height 15
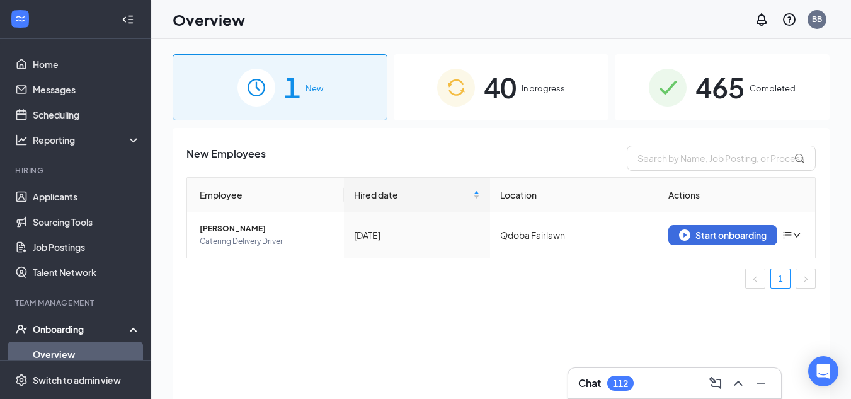
click at [498, 92] on span "40" at bounding box center [500, 87] width 33 height 43
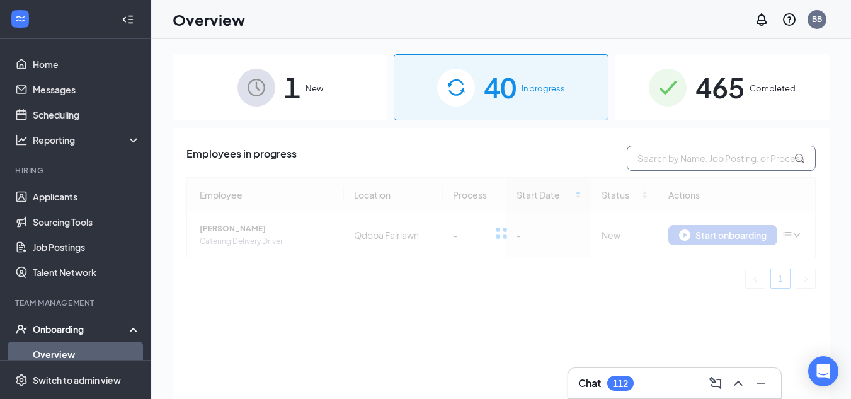
click at [761, 159] on input "text" at bounding box center [721, 158] width 189 height 25
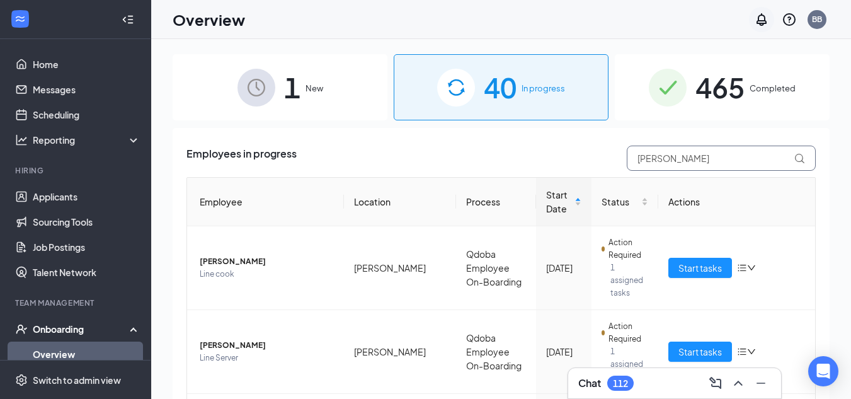
type input "[PERSON_NAME]"
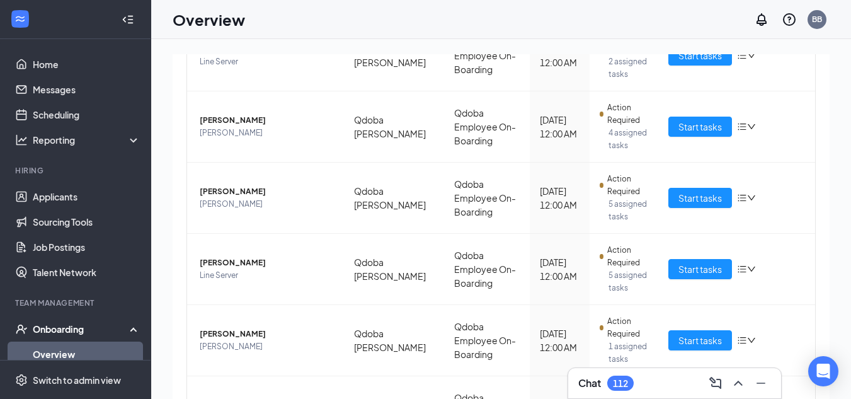
scroll to position [583, 0]
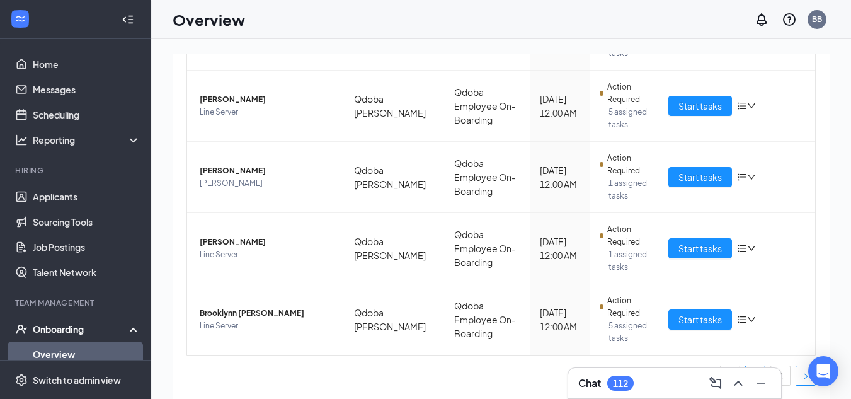
click at [796, 377] on button "button" at bounding box center [806, 375] width 20 height 20
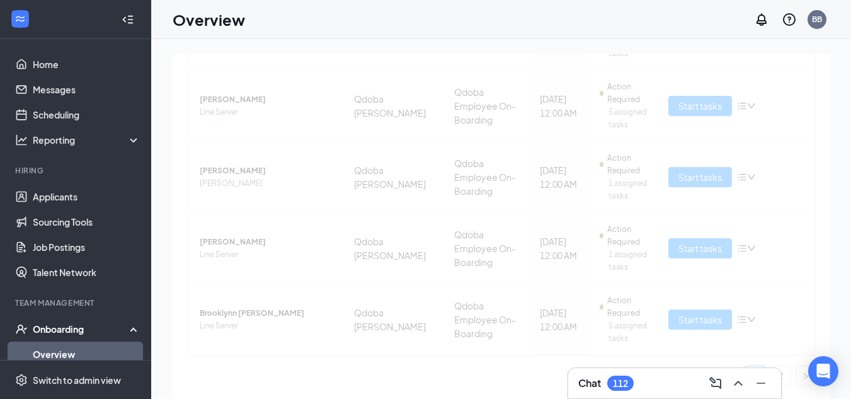
scroll to position [156, 0]
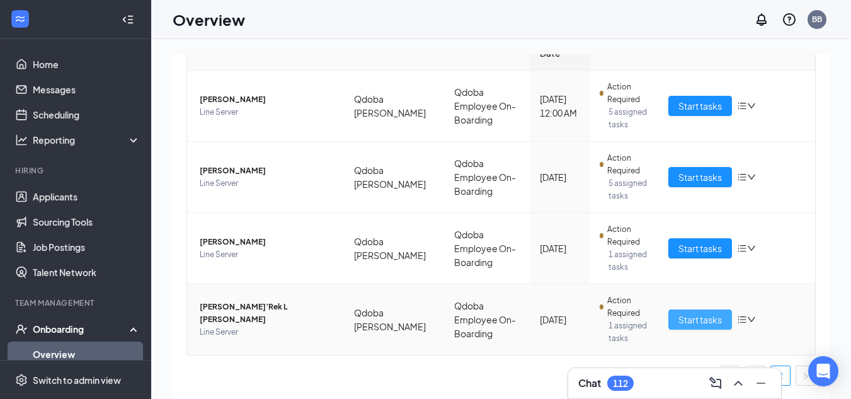
click at [697, 319] on span "Start tasks" at bounding box center [700, 320] width 43 height 14
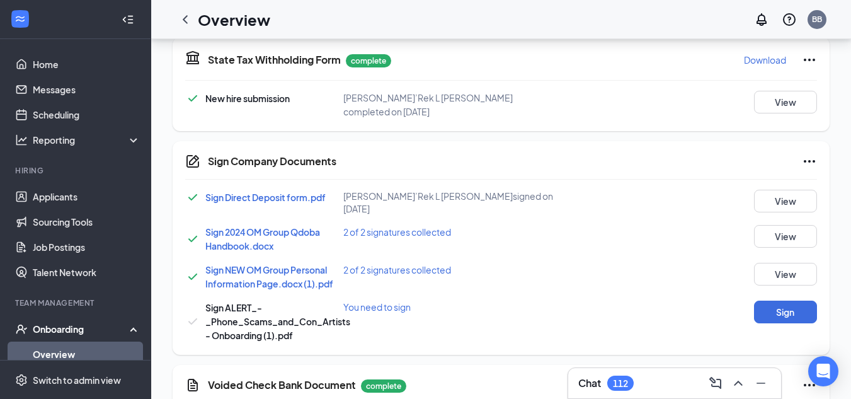
scroll to position [676, 0]
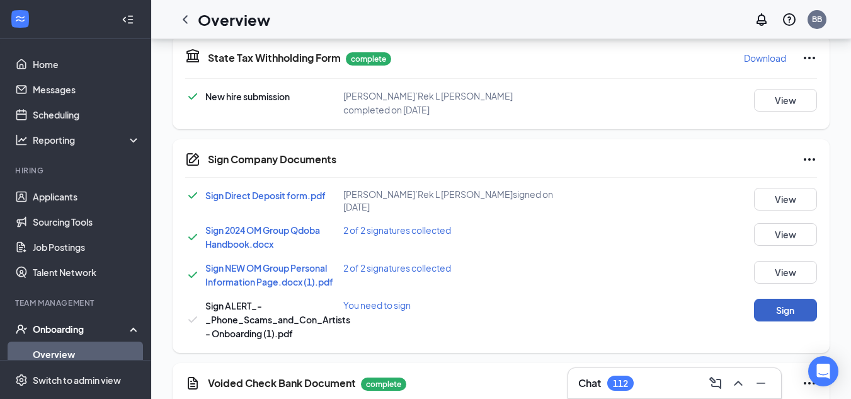
click at [794, 299] on button "Sign" at bounding box center [785, 310] width 63 height 23
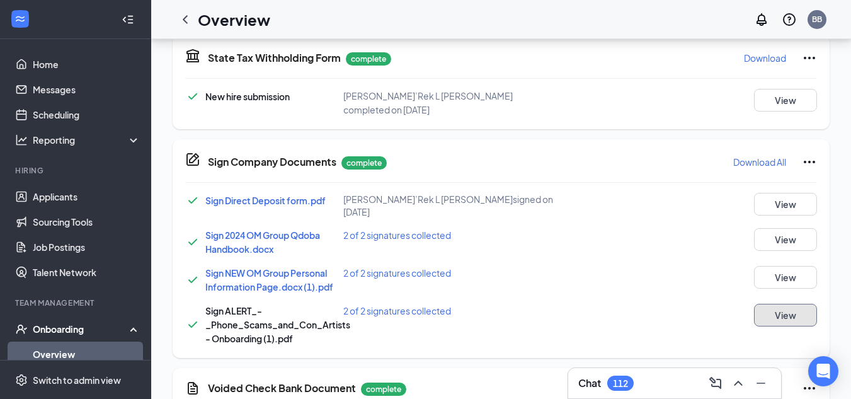
scroll to position [0, 0]
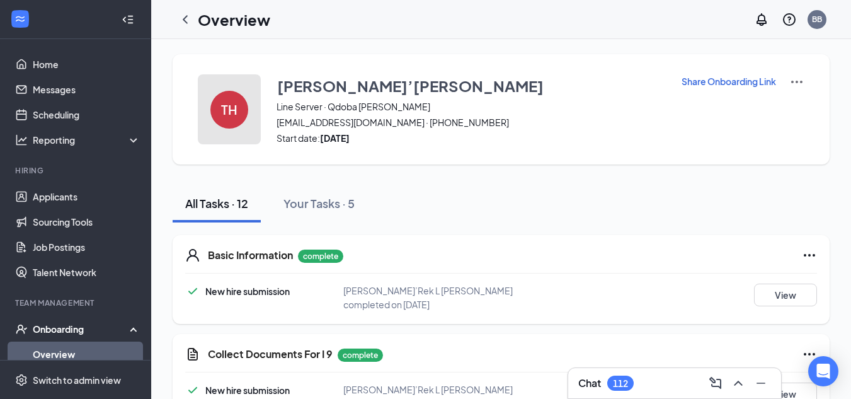
click at [234, 96] on div "TH" at bounding box center [229, 110] width 38 height 38
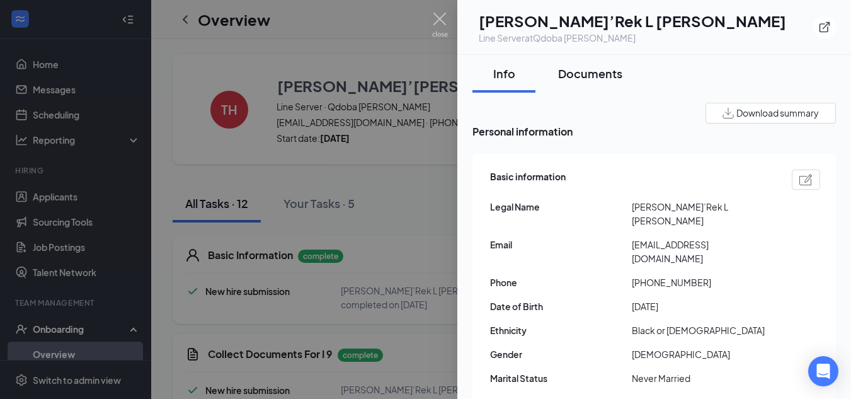
click at [586, 63] on button "Documents" at bounding box center [590, 74] width 89 height 38
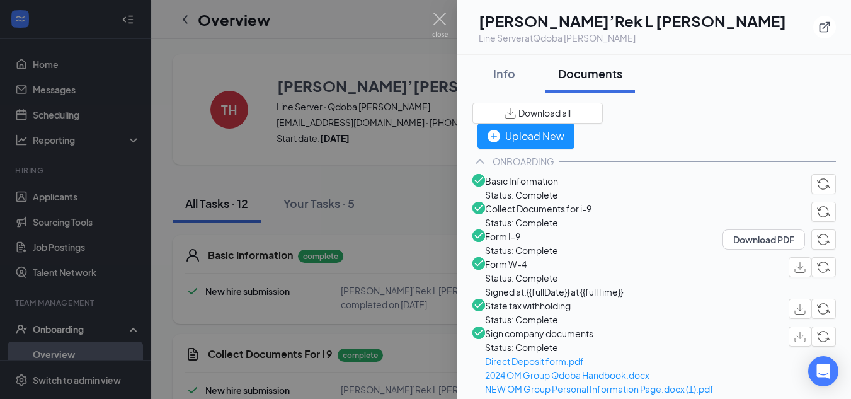
click at [571, 118] on div "Download all" at bounding box center [538, 112] width 66 height 13
click at [571, 108] on span "Download all" at bounding box center [545, 112] width 52 height 13
click at [376, 38] on div at bounding box center [425, 199] width 851 height 399
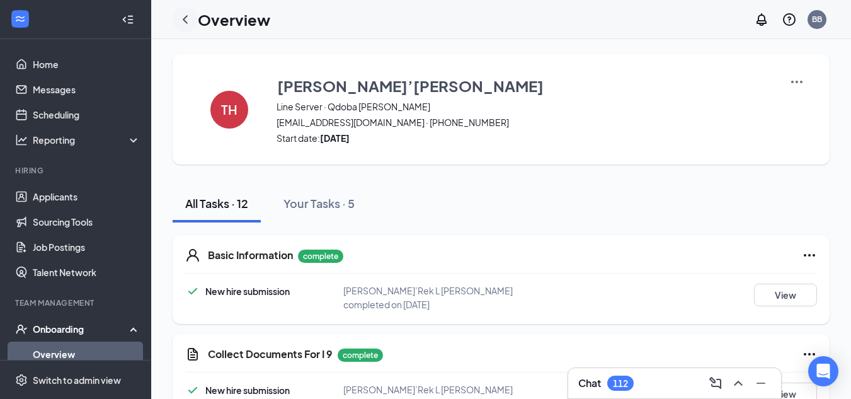
click at [188, 18] on icon "ChevronLeft" at bounding box center [185, 19] width 15 height 15
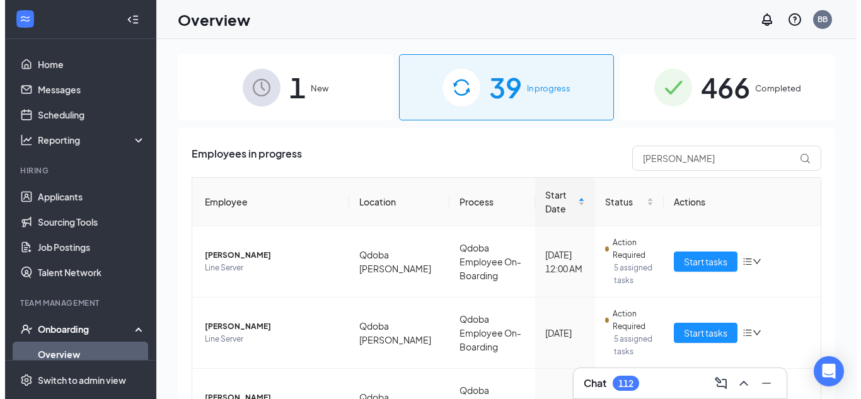
scroll to position [84, 0]
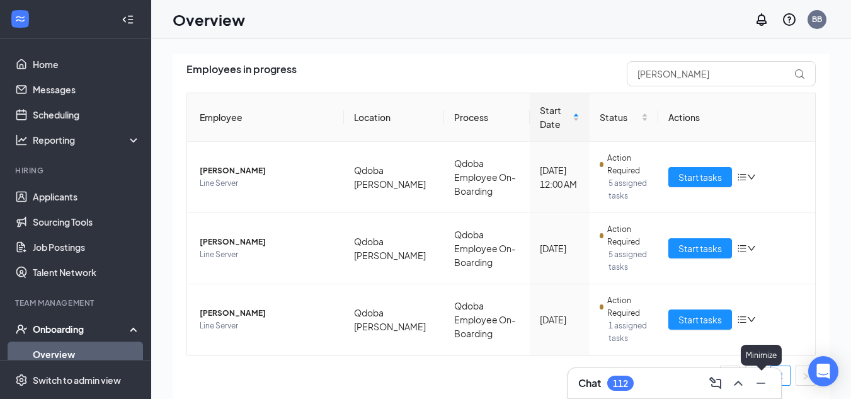
click at [757, 377] on icon "Minimize" at bounding box center [761, 383] width 15 height 15
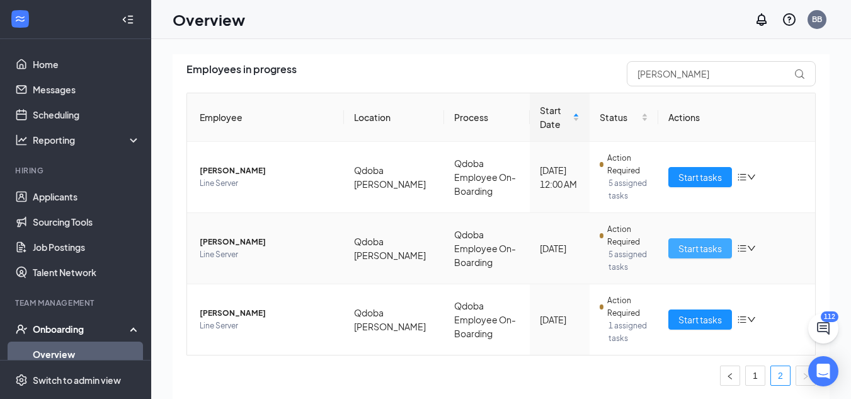
click at [711, 258] on button "Start tasks" at bounding box center [701, 248] width 64 height 20
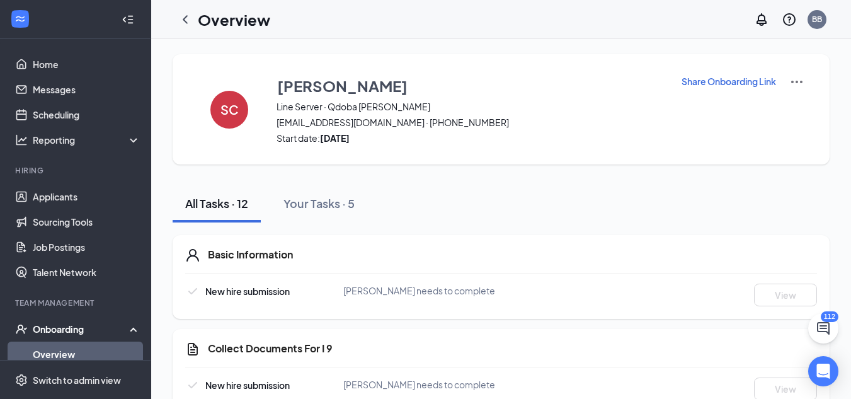
click at [752, 80] on p "Share Onboarding Link" at bounding box center [729, 81] width 95 height 13
type textarea "Hi [PERSON_NAME], This is a gentle reminder to complete your onboarding before …"
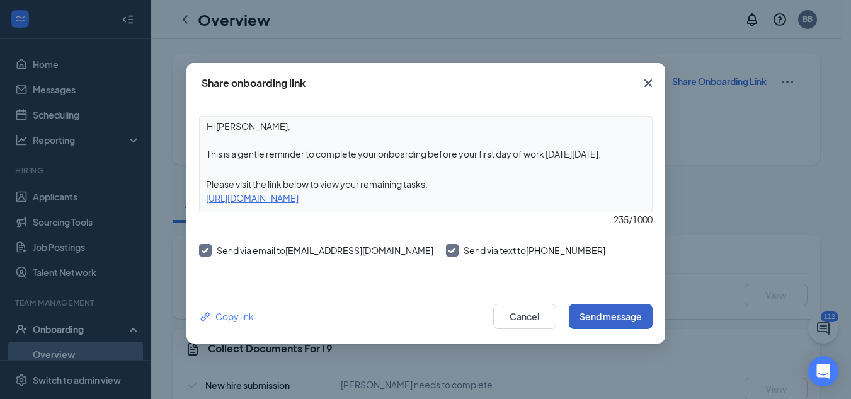
click at [604, 326] on button "Send message" at bounding box center [611, 316] width 84 height 25
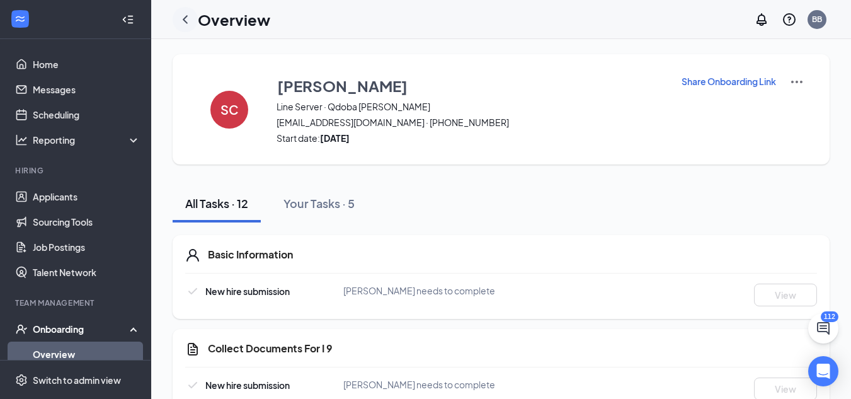
click at [187, 23] on icon "ChevronLeft" at bounding box center [185, 19] width 5 height 8
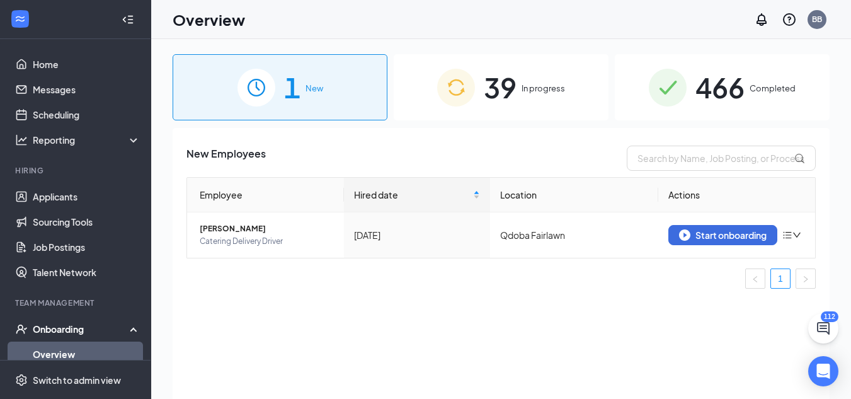
click at [491, 100] on span "39" at bounding box center [500, 87] width 33 height 43
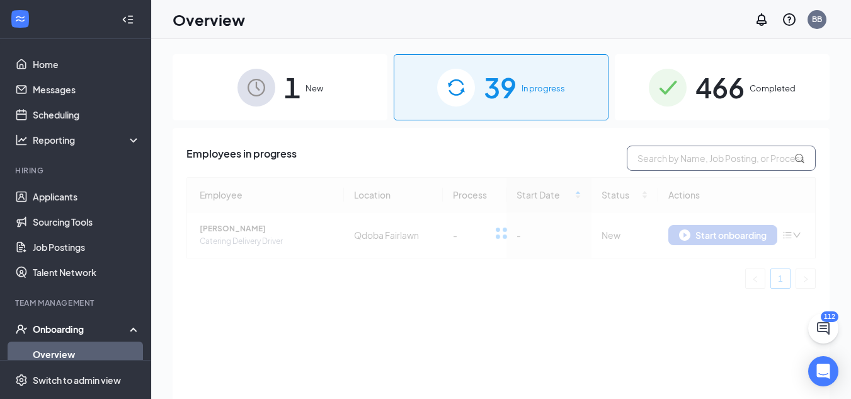
drag, startPoint x: 720, startPoint y: 163, endPoint x: 725, endPoint y: 154, distance: 9.3
click at [725, 154] on input "text" at bounding box center [721, 158] width 189 height 25
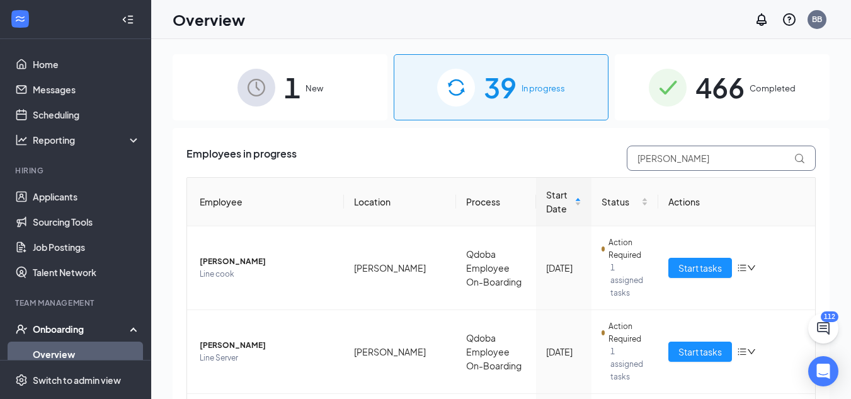
type input "[PERSON_NAME]"
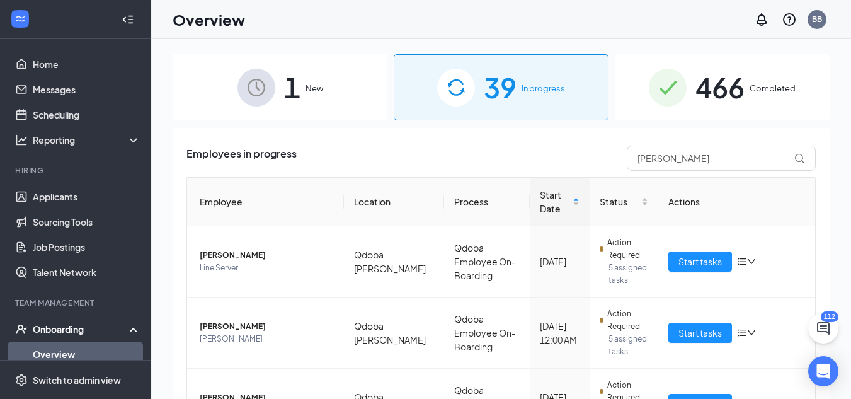
drag, startPoint x: 820, startPoint y: 181, endPoint x: 849, endPoint y: 283, distance: 105.7
click at [849, 283] on div "1 New 39 In progress 466 Completed Employees in progress [PERSON_NAME] Employee…" at bounding box center [501, 247] width 700 height 417
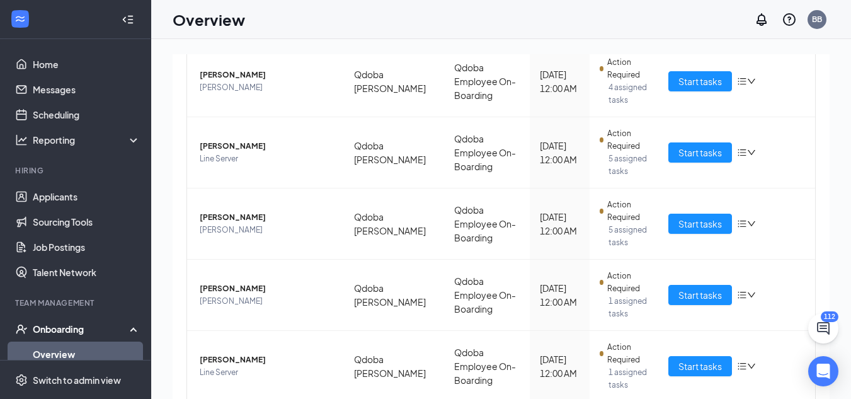
scroll to position [583, 0]
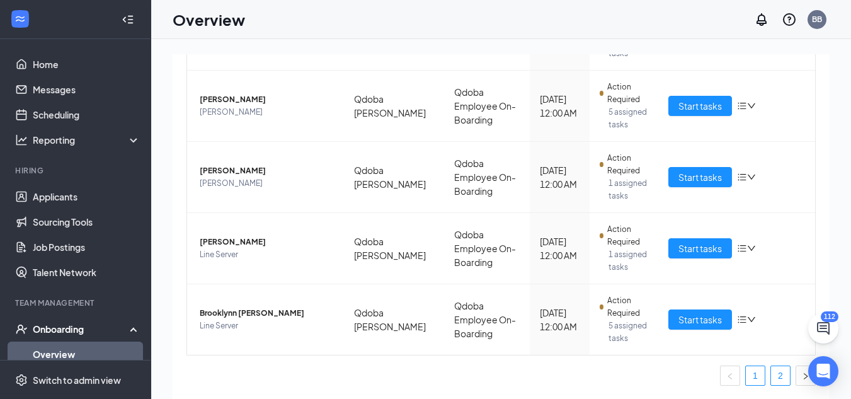
click at [772, 377] on link "2" at bounding box center [780, 375] width 19 height 19
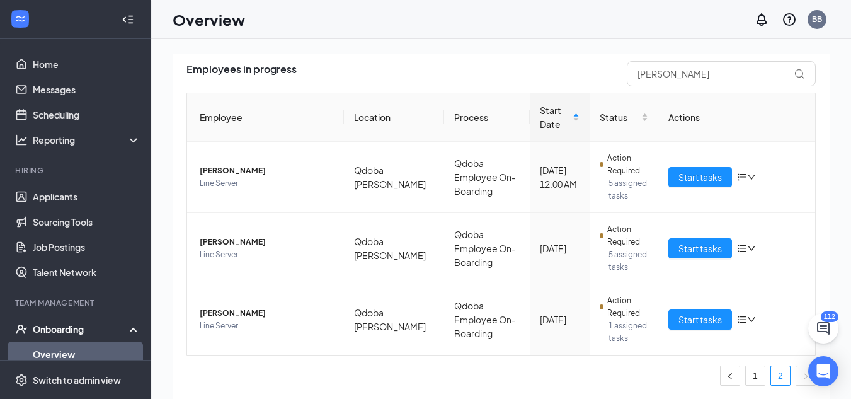
scroll to position [84, 0]
click at [747, 248] on icon "down" at bounding box center [751, 248] width 9 height 9
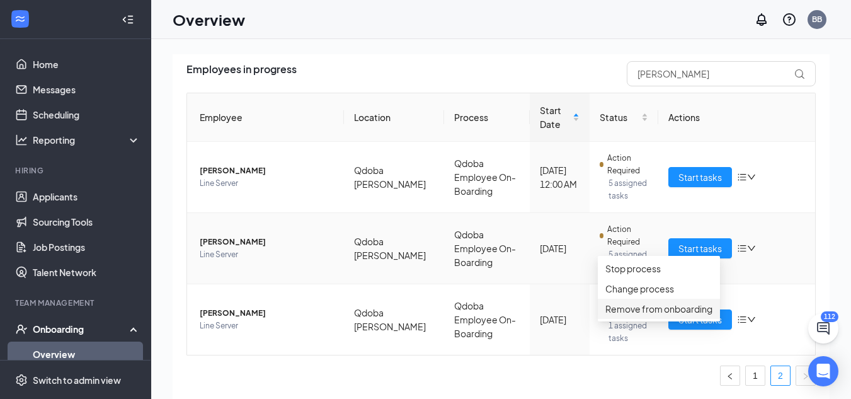
click at [646, 319] on li "Remove from onboarding" at bounding box center [659, 309] width 122 height 20
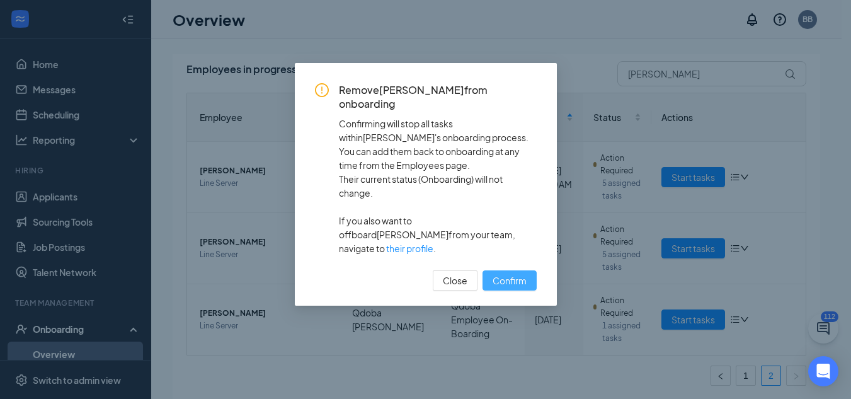
click at [514, 270] on button "Confirm" at bounding box center [510, 280] width 54 height 20
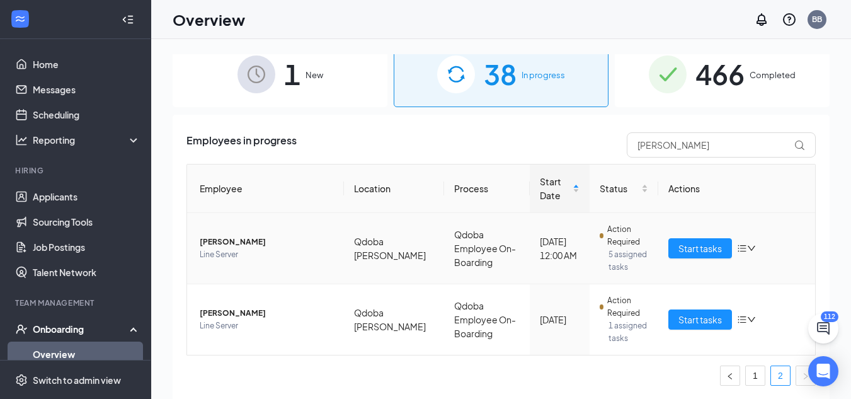
scroll to position [13, 0]
click at [703, 254] on span "Start tasks" at bounding box center [700, 248] width 43 height 14
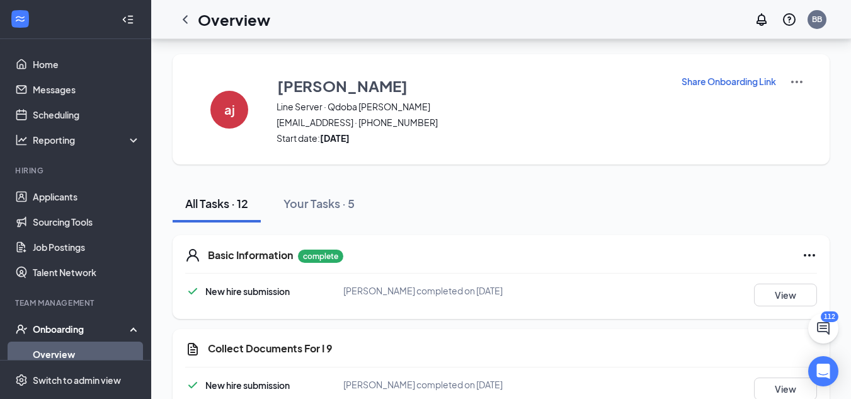
scroll to position [185, 0]
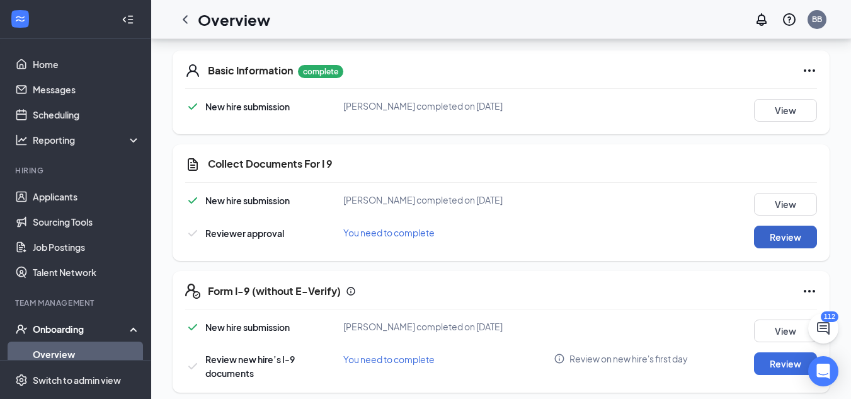
click at [807, 237] on button "Review" at bounding box center [785, 237] width 63 height 23
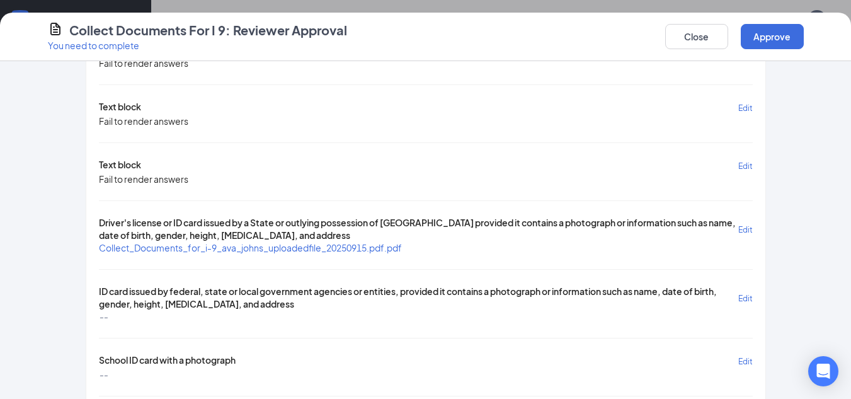
scroll to position [310, 0]
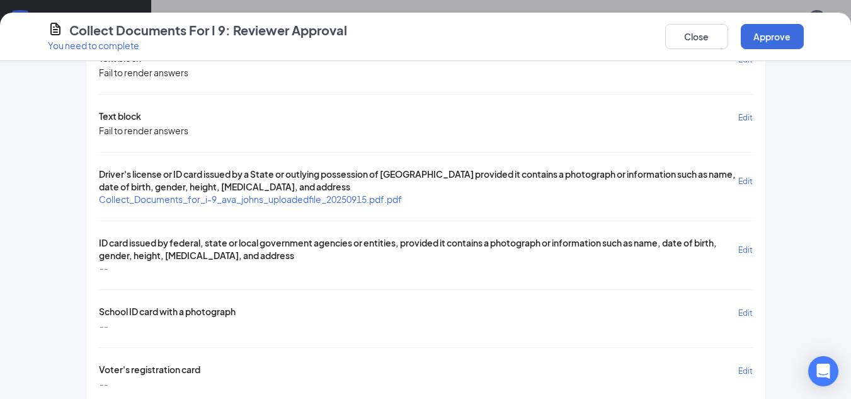
click at [352, 204] on span "Collect_Documents_for_i-9_ava_johns_uploadedfile_20250915.pdf.pdf" at bounding box center [250, 198] width 303 height 11
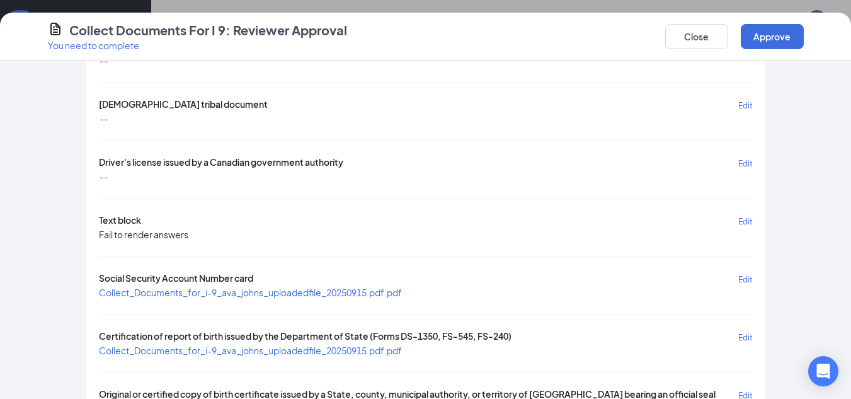
scroll to position [824, 0]
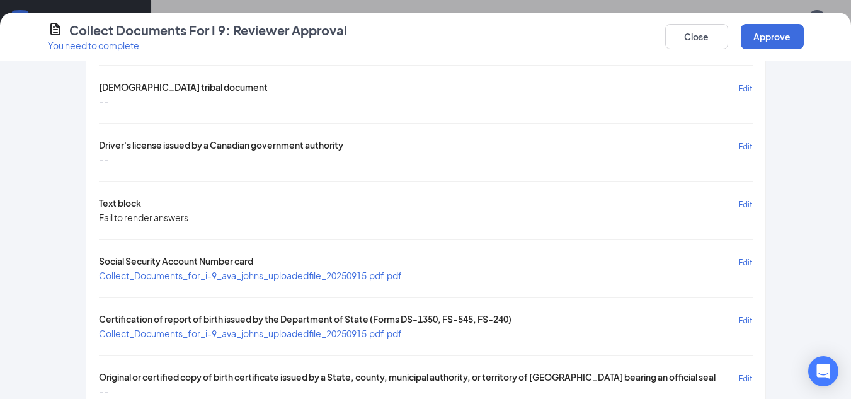
click at [379, 272] on span "Collect_Documents_for_i-9_ava_johns_uploadedfile_20250915.pdf.pdf" at bounding box center [250, 275] width 303 height 11
click at [756, 42] on button "Approve" at bounding box center [772, 36] width 63 height 25
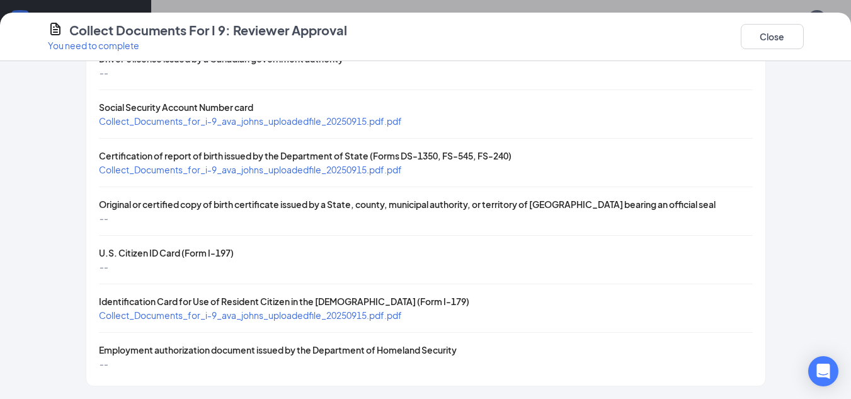
scroll to position [538, 0]
click at [769, 29] on button "Close" at bounding box center [772, 36] width 63 height 25
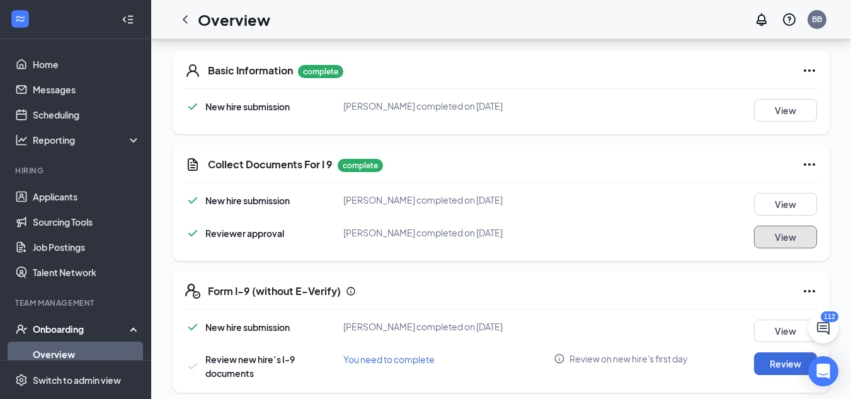
scroll to position [388, 0]
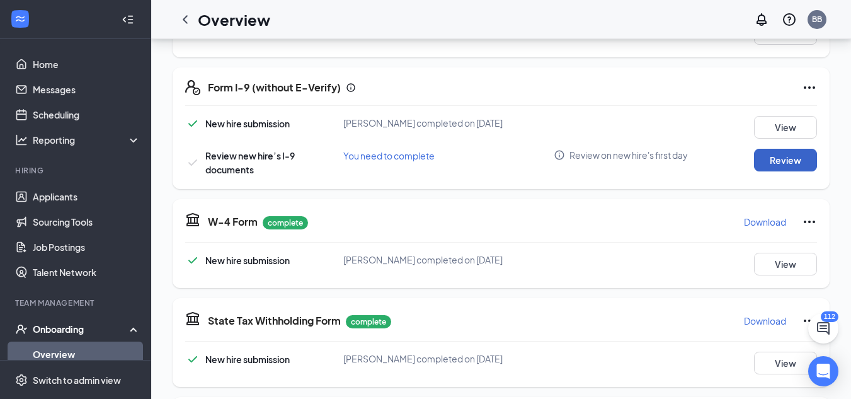
click at [791, 163] on button "Review" at bounding box center [785, 160] width 63 height 23
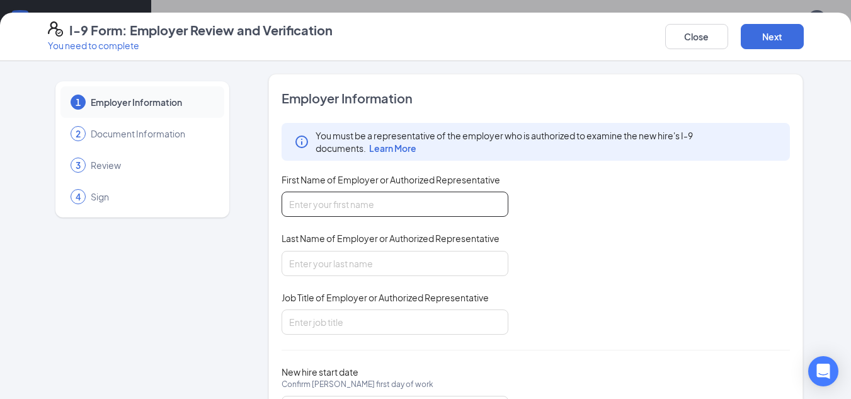
click at [492, 207] on input "First Name of Employer or Authorized Representative" at bounding box center [395, 204] width 227 height 25
type input "[PERSON_NAME]"
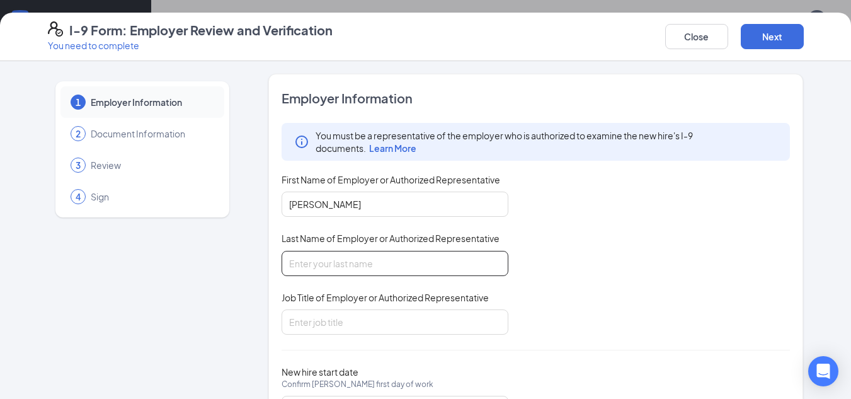
click at [384, 260] on input "Last Name of Employer or Authorized Representative" at bounding box center [395, 263] width 227 height 25
type input "[PERSON_NAME]"
click at [374, 311] on input "Job Title of Employer or Authorized Representative" at bounding box center [395, 321] width 227 height 25
type input "DM"
click at [757, 34] on button "Next" at bounding box center [772, 36] width 63 height 25
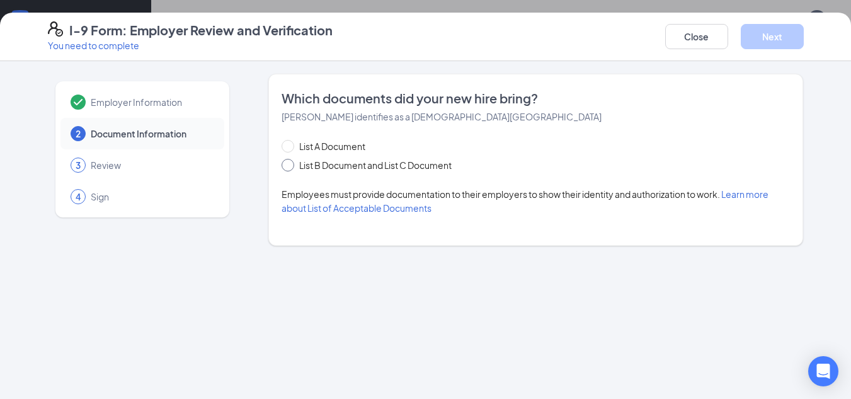
click at [425, 168] on span "List B Document and List C Document" at bounding box center [375, 165] width 163 height 14
click at [290, 168] on input "List B Document and List C Document" at bounding box center [286, 163] width 9 height 9
radio input "true"
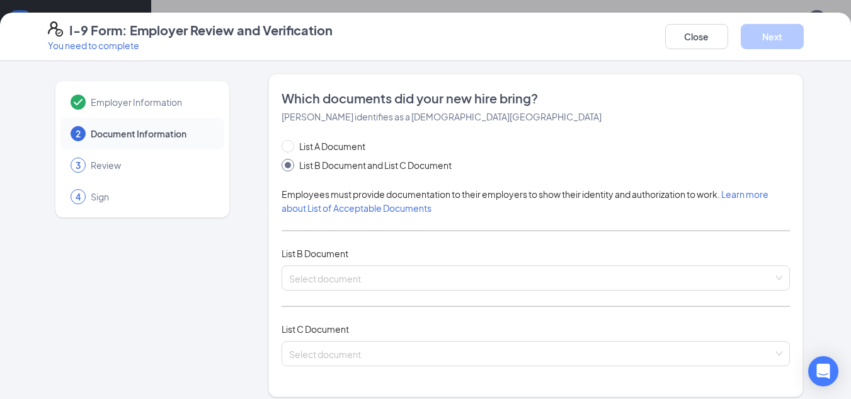
scroll to position [73, 0]
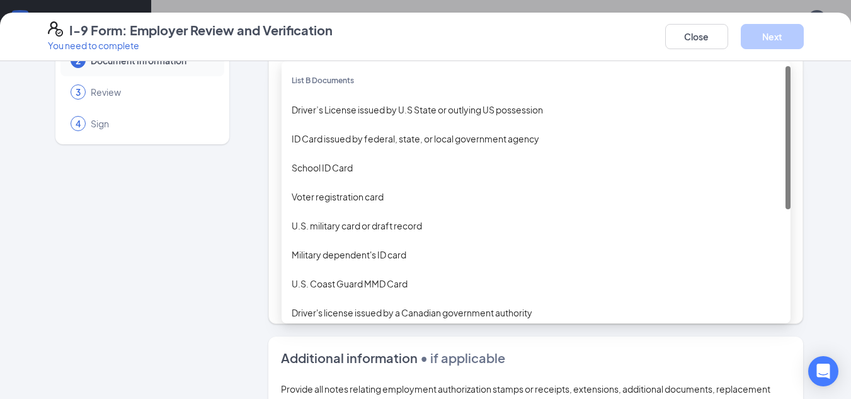
click at [446, 205] on div "Select document List B Documents Driver’s License issued by U.S State or outlyi…" at bounding box center [536, 204] width 509 height 25
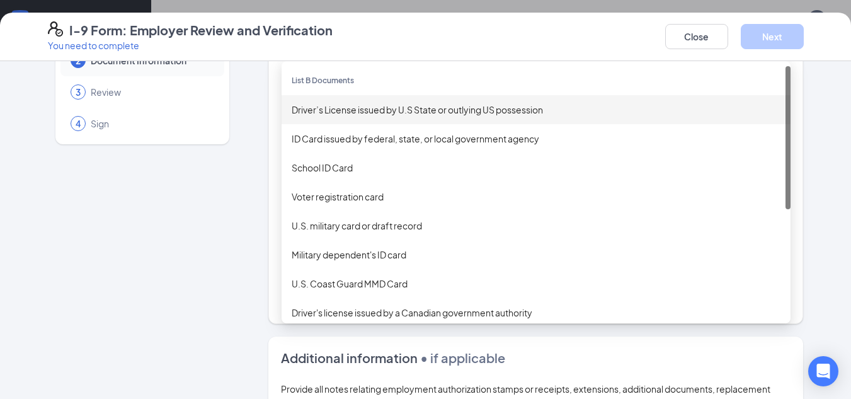
click at [332, 115] on div "Driver’s License issued by U.S State or outlying US possession" at bounding box center [536, 110] width 489 height 14
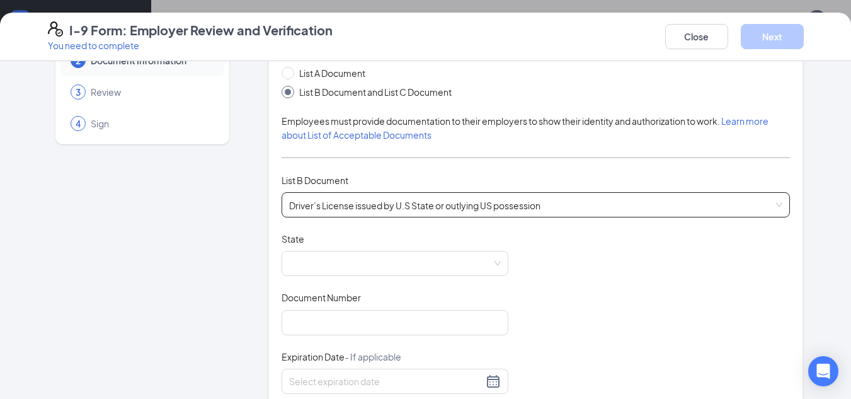
click at [352, 280] on div "Document Title Driver’s License issued by U.S State or outlying US possession S…" at bounding box center [536, 352] width 509 height 239
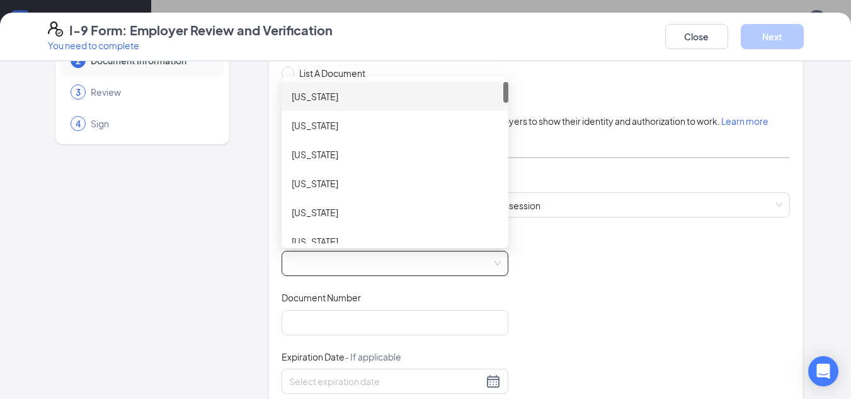
click at [387, 268] on span at bounding box center [395, 263] width 212 height 24
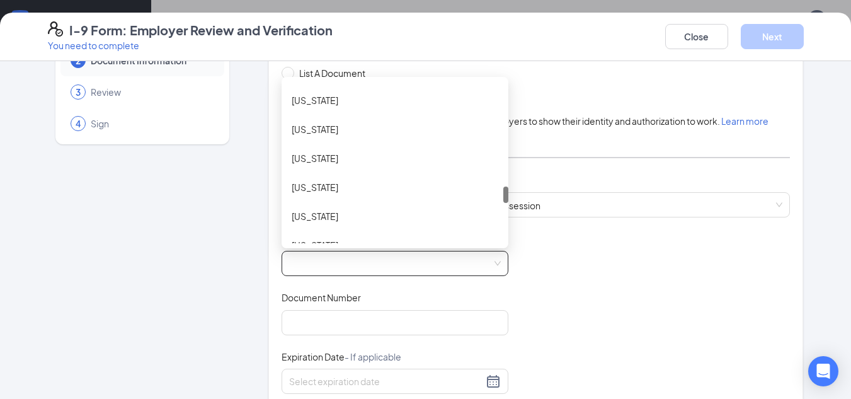
scroll to position [998, 0]
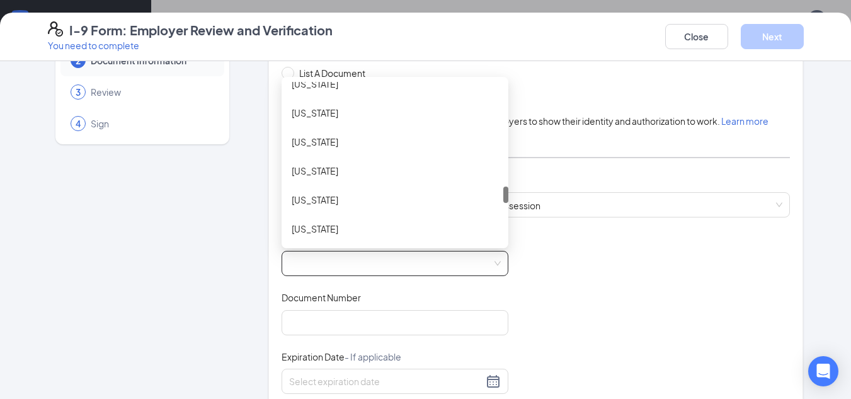
drag, startPoint x: 500, startPoint y: 95, endPoint x: 494, endPoint y: 199, distance: 104.1
click at [494, 199] on div "[US_STATE] [US_STATE] [US_STATE] [US_STATE] [US_STATE] [US_STATE] [US_STATE] [U…" at bounding box center [395, 162] width 227 height 161
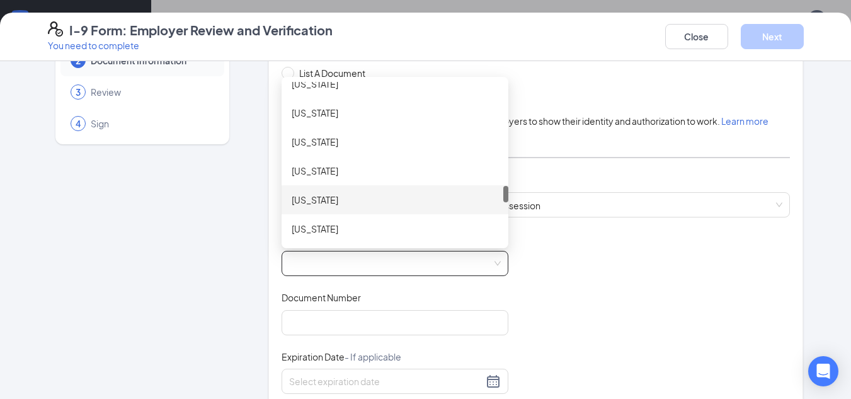
click at [401, 196] on div "[US_STATE]" at bounding box center [395, 200] width 207 height 14
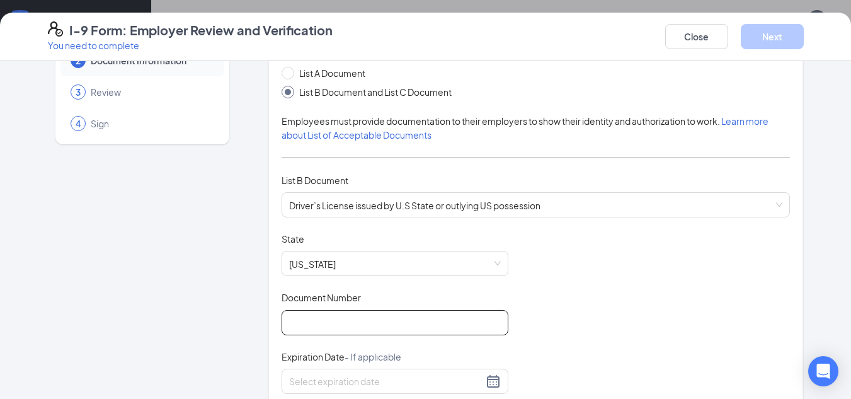
click at [374, 324] on input "Document Number" at bounding box center [395, 322] width 227 height 25
type input "VR679755"
click at [682, 315] on div "Document Title Driver’s License issued by U.S State or outlying US possession S…" at bounding box center [536, 352] width 509 height 239
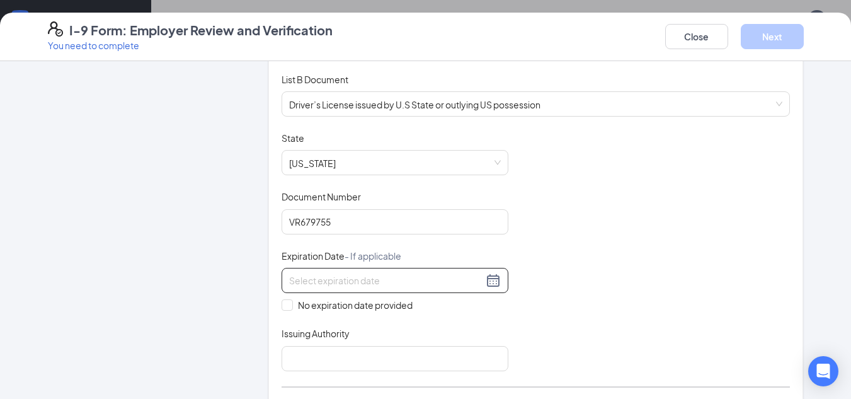
drag, startPoint x: 348, startPoint y: 285, endPoint x: 351, endPoint y: 276, distance: 9.8
click at [351, 276] on input at bounding box center [386, 280] width 194 height 14
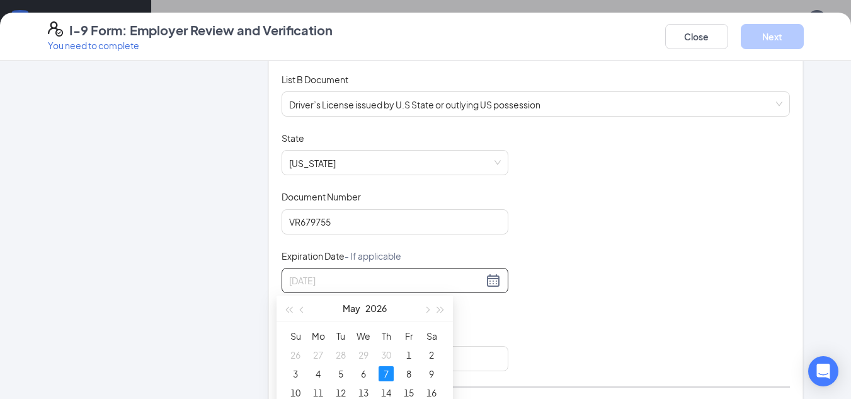
click at [390, 371] on div "7" at bounding box center [386, 373] width 15 height 15
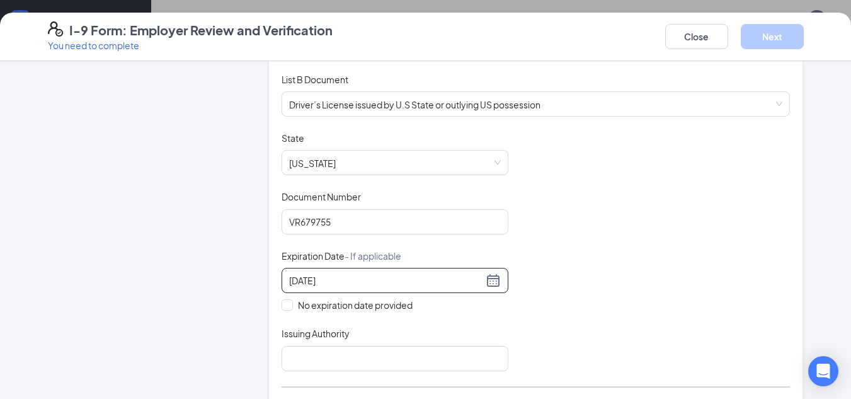
type input "[DATE]"
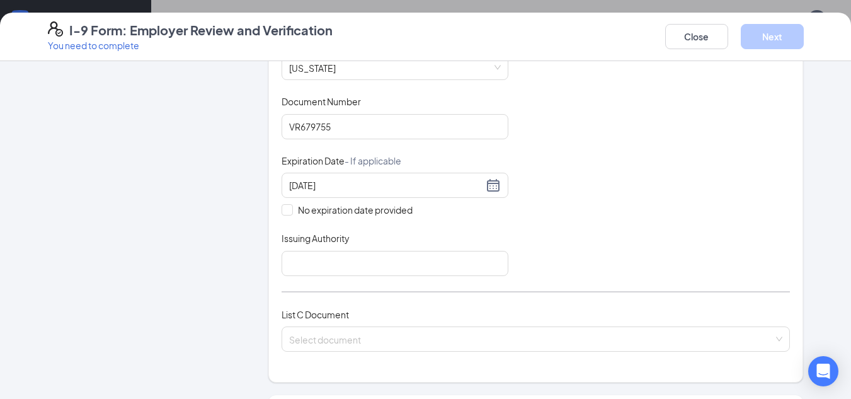
scroll to position [275, 0]
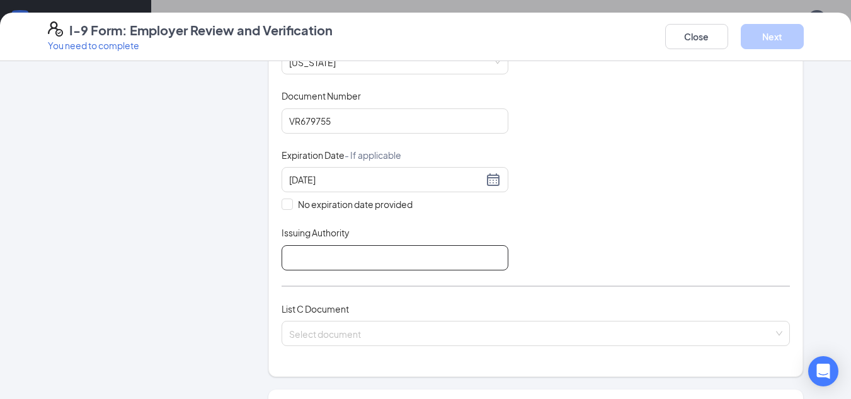
click at [438, 267] on input "Issuing Authority" at bounding box center [395, 257] width 227 height 25
type input "bmv"
click at [403, 328] on input "search" at bounding box center [531, 330] width 485 height 19
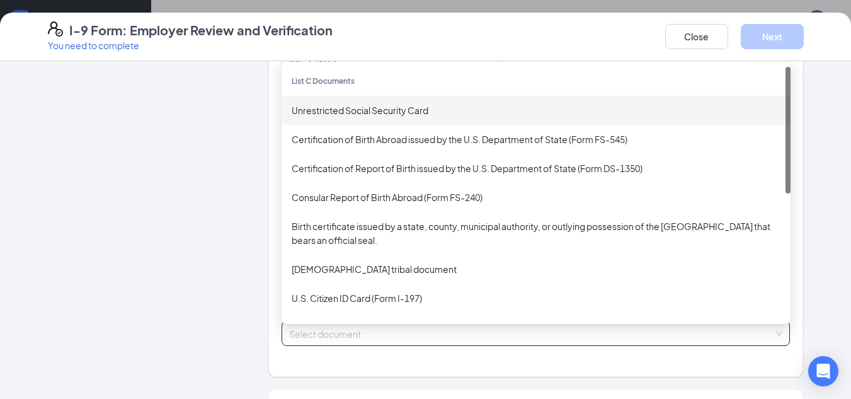
click at [413, 117] on div "Unrestricted Social Security Card" at bounding box center [536, 110] width 509 height 29
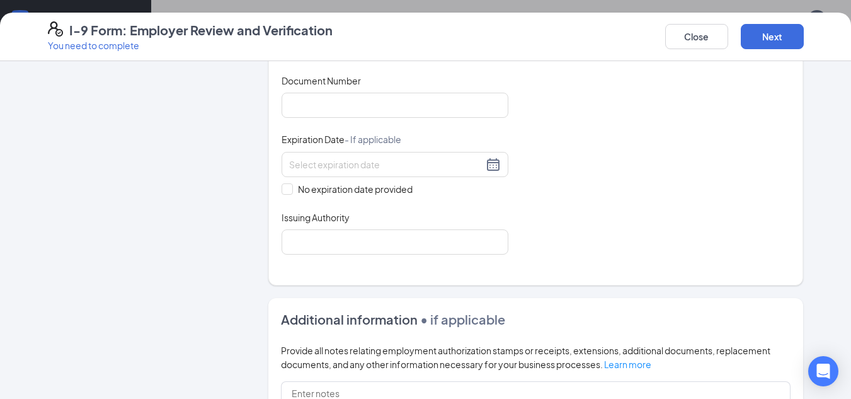
scroll to position [325, 0]
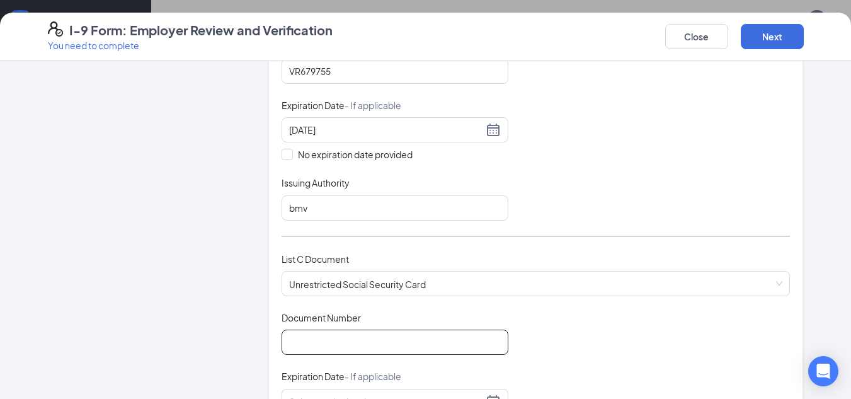
click at [358, 335] on input "Document Number" at bounding box center [395, 342] width 227 height 25
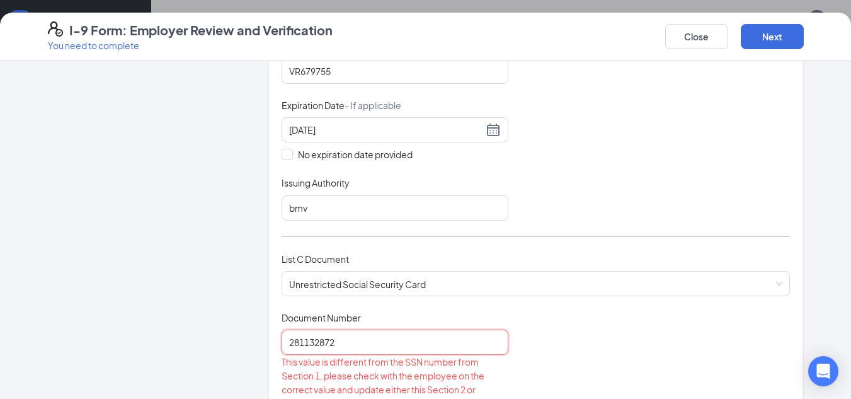
type input "281132872"
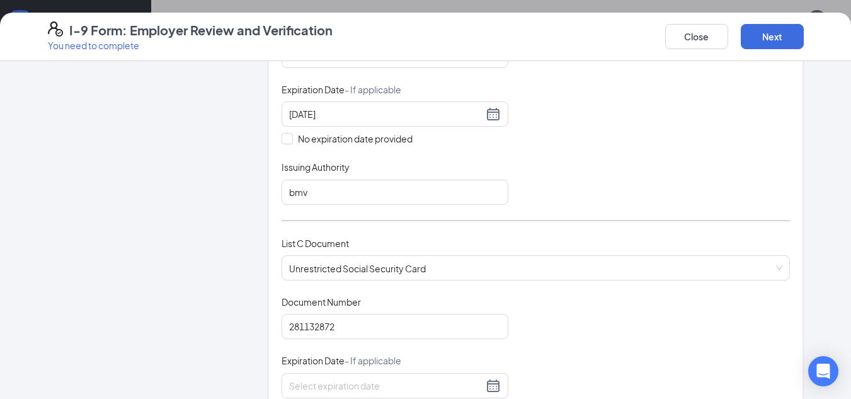
scroll to position [482, 0]
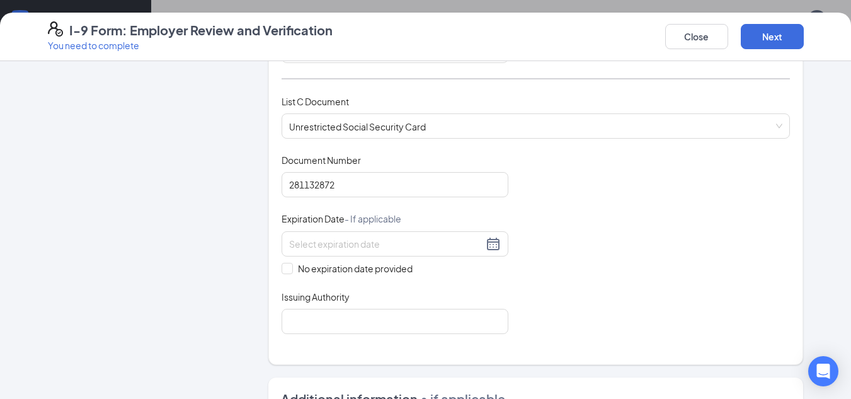
click at [282, 272] on span at bounding box center [287, 268] width 11 height 11
click at [282, 272] on input "No expiration date provided" at bounding box center [286, 267] width 9 height 9
checkbox input "true"
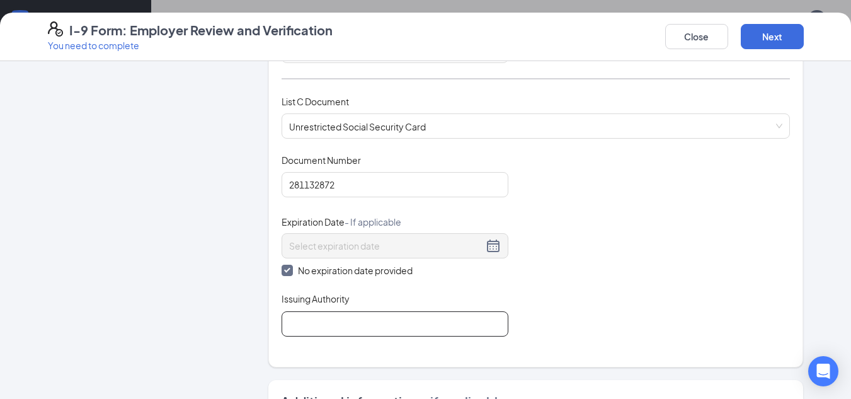
click at [313, 335] on input "Issuing Authority" at bounding box center [395, 323] width 227 height 25
type input "social security administration"
click at [773, 42] on button "Next" at bounding box center [772, 36] width 63 height 25
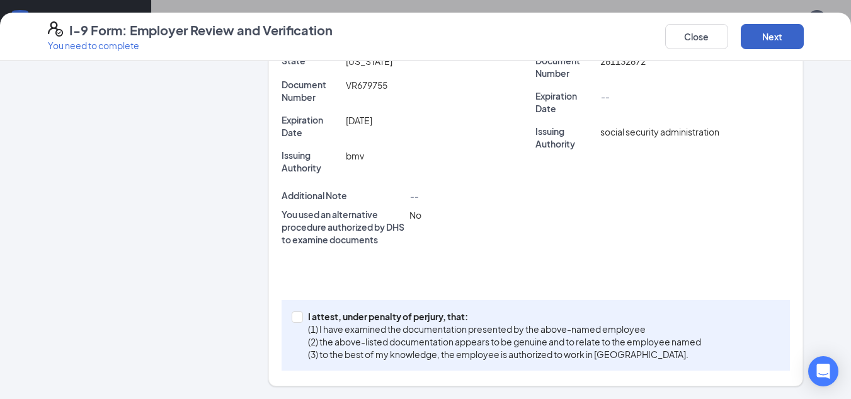
scroll to position [338, 0]
click at [354, 311] on p "I attest, under penalty of perjury, that:" at bounding box center [504, 316] width 393 height 13
click at [301, 311] on input "I attest, under penalty of [PERSON_NAME], that: (1) I have examined the documen…" at bounding box center [296, 315] width 9 height 9
checkbox input "true"
click at [791, 42] on button "Next" at bounding box center [772, 36] width 63 height 25
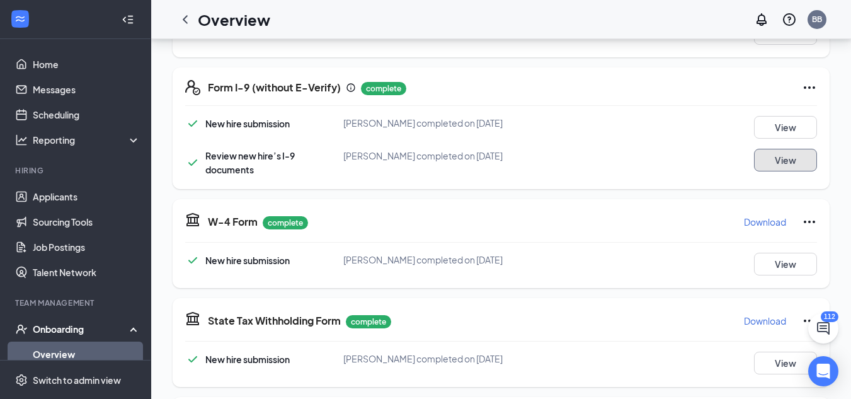
scroll to position [706, 0]
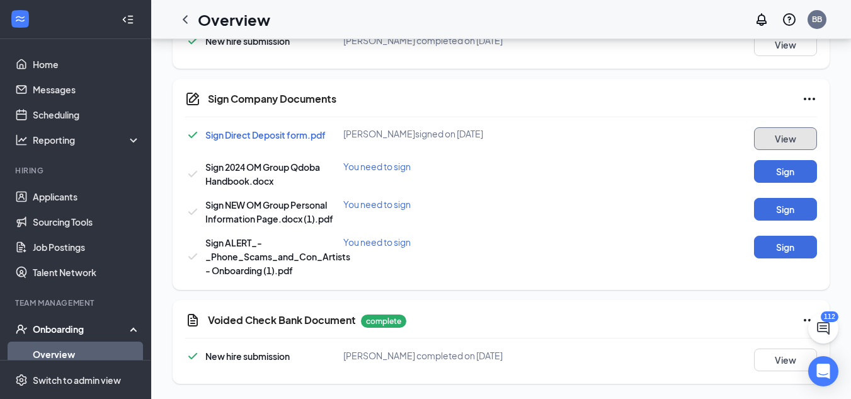
click at [806, 144] on button "View" at bounding box center [785, 138] width 63 height 23
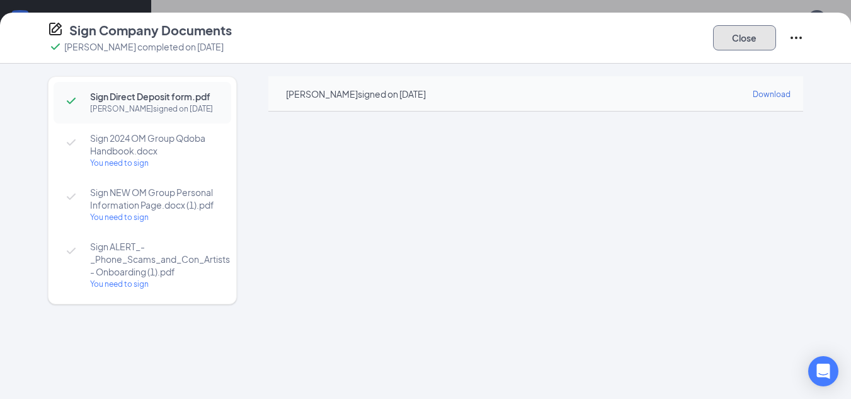
click at [766, 40] on button "Close" at bounding box center [744, 37] width 63 height 25
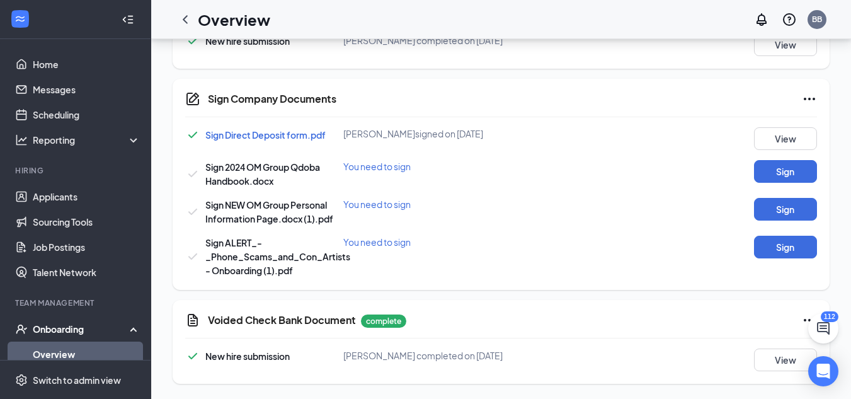
click at [792, 185] on div "Sign 2024 OM Group Qdoba Handbook.docx You need to sign Sign" at bounding box center [501, 174] width 632 height 28
click at [793, 178] on button "Sign" at bounding box center [785, 171] width 63 height 23
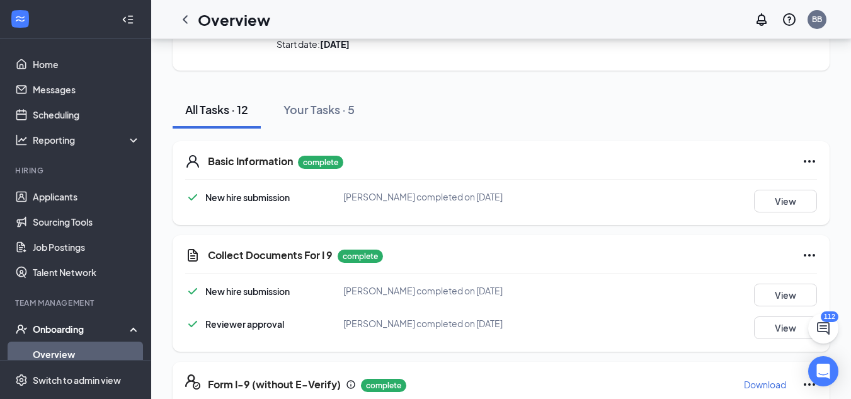
scroll to position [0, 0]
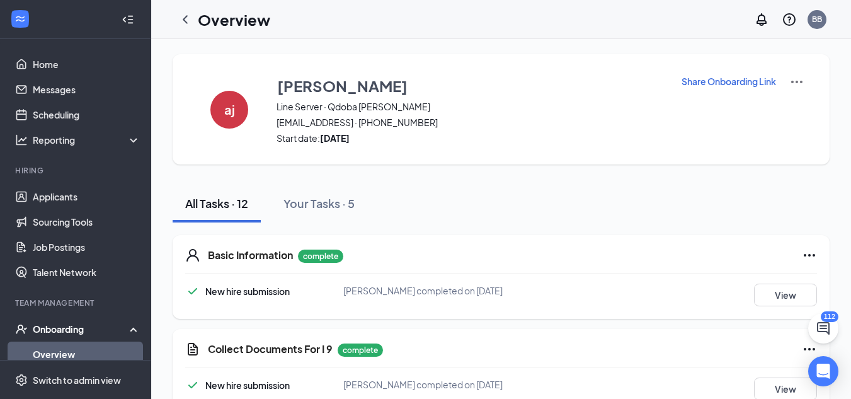
click at [269, 108] on div "aj [PERSON_NAME] Line Server · Qdoba [PERSON_NAME] [EMAIL_ADDRESS] · [PHONE_NUM…" at bounding box center [501, 109] width 657 height 110
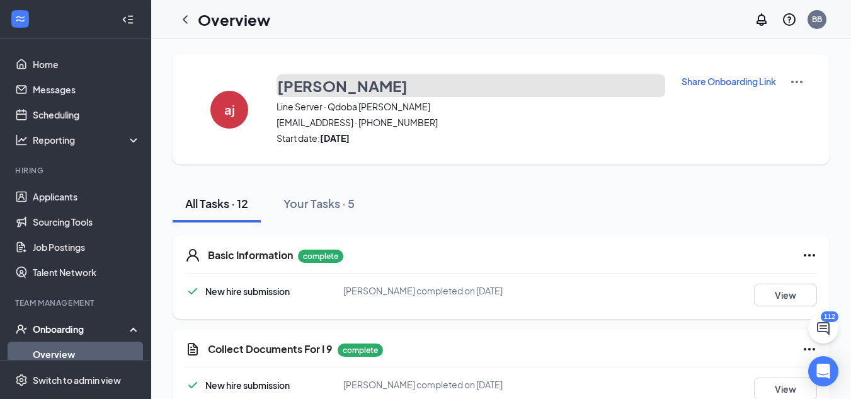
drag, startPoint x: 286, startPoint y: 95, endPoint x: 300, endPoint y: 91, distance: 14.5
click at [300, 91] on h3 "[PERSON_NAME]" at bounding box center [342, 85] width 130 height 21
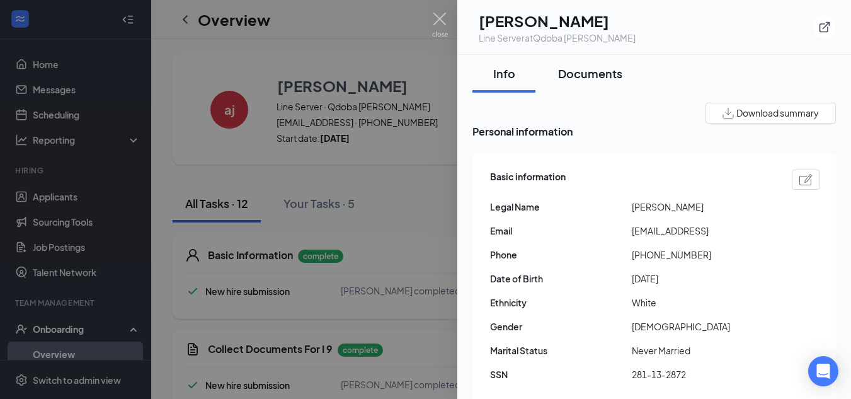
click at [617, 68] on div "Documents" at bounding box center [590, 74] width 64 height 16
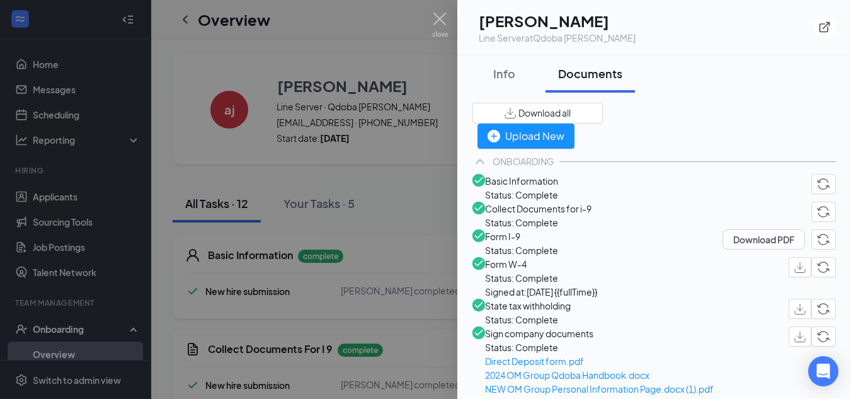
click at [571, 115] on span "Download all" at bounding box center [545, 112] width 52 height 13
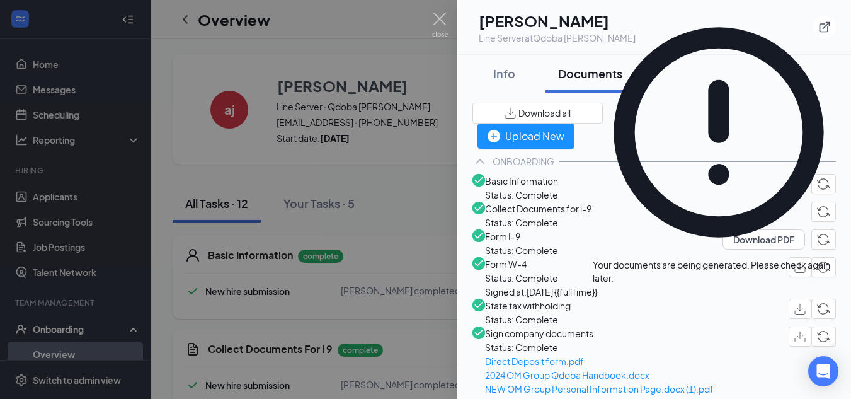
click at [571, 115] on span "Download all" at bounding box center [545, 112] width 52 height 13
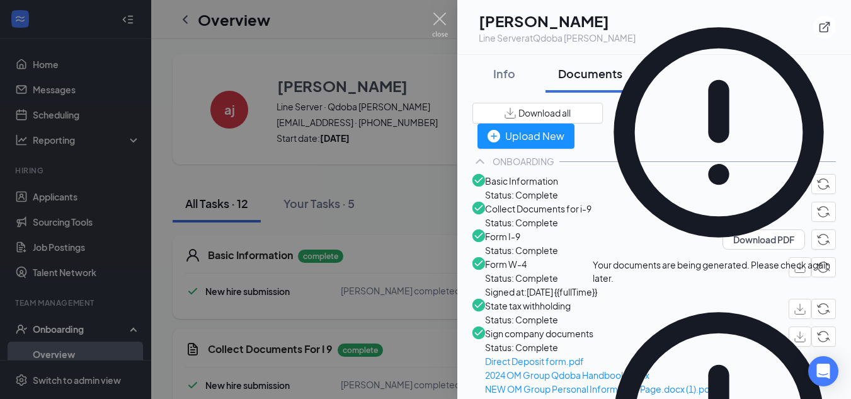
click at [571, 115] on span "Download all" at bounding box center [545, 112] width 52 height 13
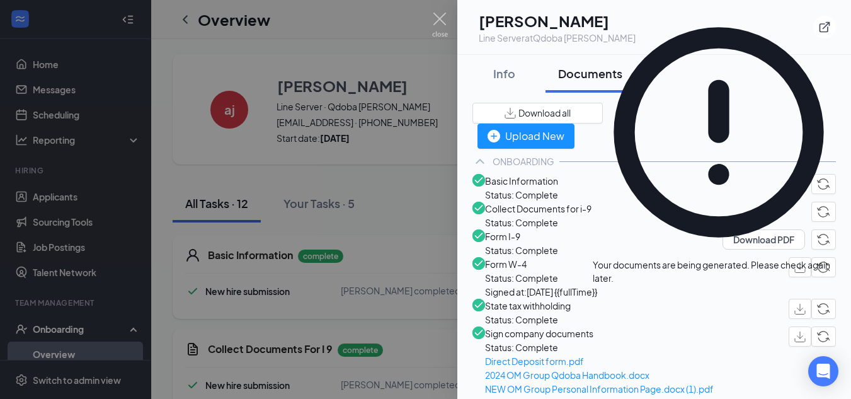
click at [845, 258] on icon "Cross" at bounding box center [845, 258] width 0 height 0
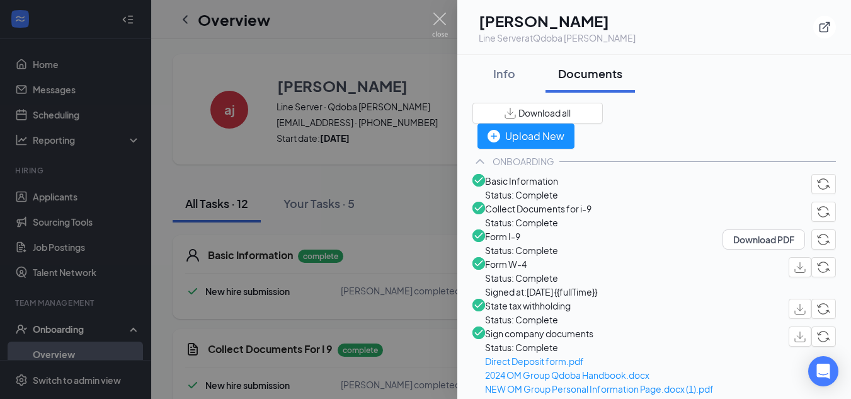
click at [603, 122] on button "Download all" at bounding box center [538, 113] width 130 height 21
click at [571, 110] on span "Download all" at bounding box center [545, 112] width 52 height 13
click at [390, 161] on div at bounding box center [425, 199] width 851 height 399
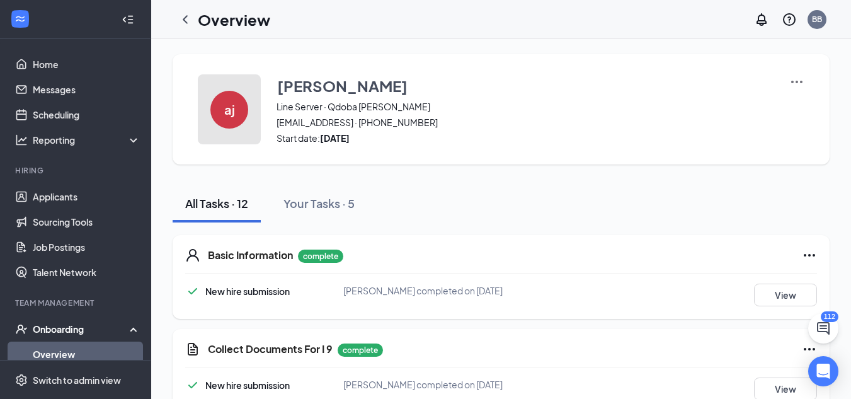
click at [238, 108] on div "aj" at bounding box center [229, 110] width 38 height 38
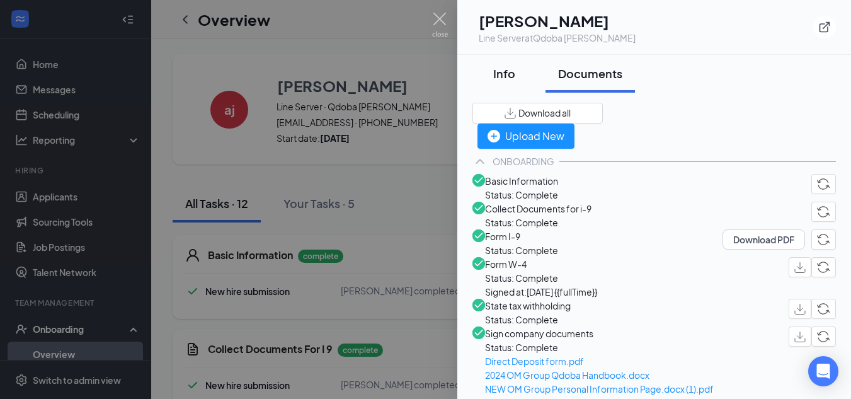
click at [511, 82] on button "Info" at bounding box center [504, 74] width 63 height 38
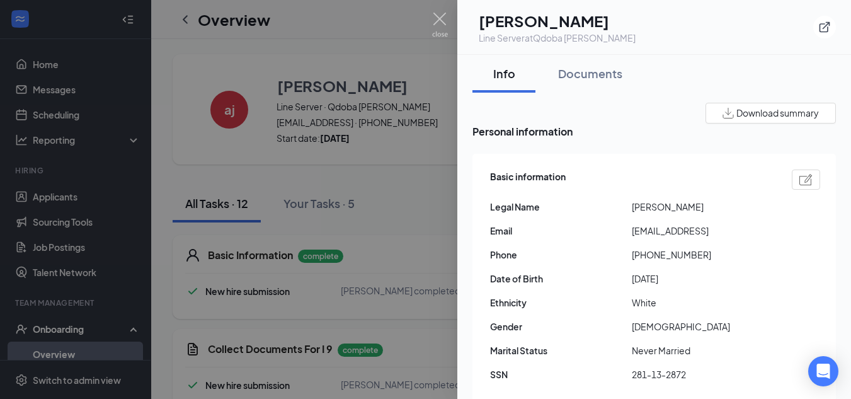
click at [631, 234] on span "Email" at bounding box center [561, 231] width 142 height 14
drag, startPoint x: 633, startPoint y: 237, endPoint x: 819, endPoint y: 224, distance: 186.9
click at [819, 224] on div "Basic information Legal Name [PERSON_NAME] Email [EMAIL_ADDRESS] Phone [PHONE_N…" at bounding box center [655, 391] width 364 height 474
copy span "[EMAIL_ADDRESS]"
drag, startPoint x: 641, startPoint y: 263, endPoint x: 744, endPoint y: 260, distance: 102.1
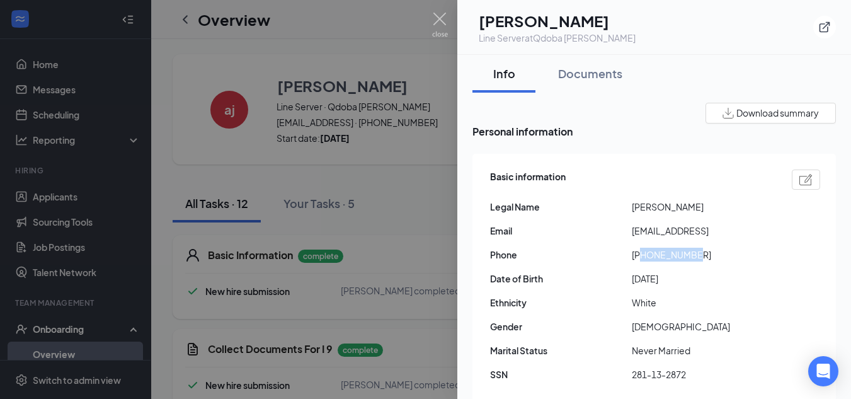
click at [744, 260] on span "[PHONE_NUMBER]" at bounding box center [703, 255] width 142 height 14
copy span "4404979895"
click at [297, 169] on div at bounding box center [425, 199] width 851 height 399
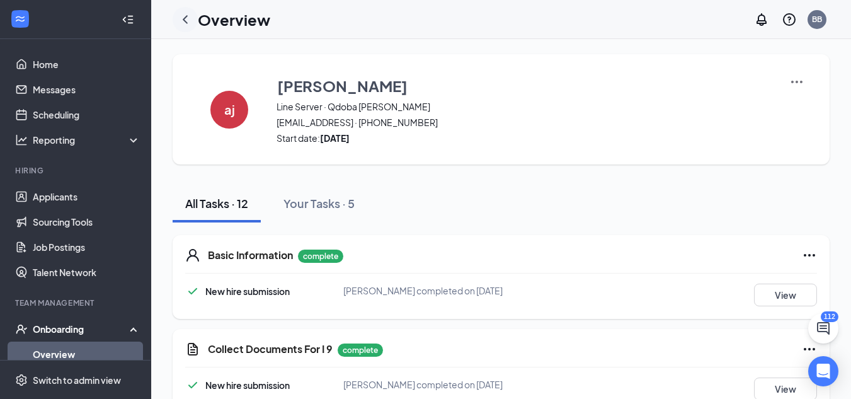
click at [186, 21] on icon "ChevronLeft" at bounding box center [185, 19] width 5 height 8
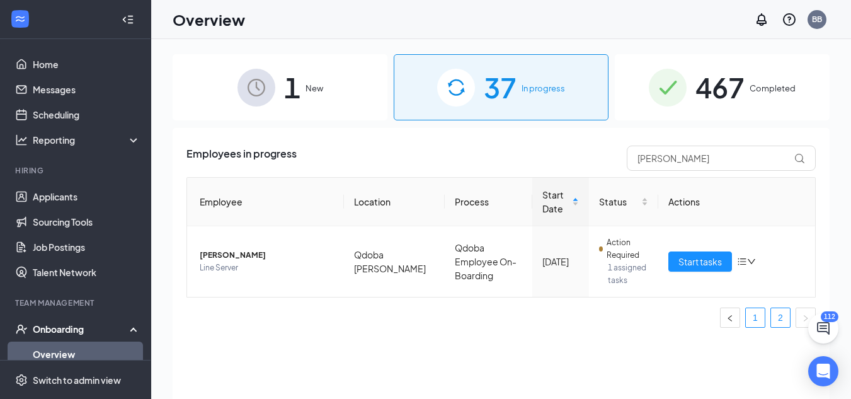
click at [754, 320] on link "1" at bounding box center [755, 317] width 19 height 19
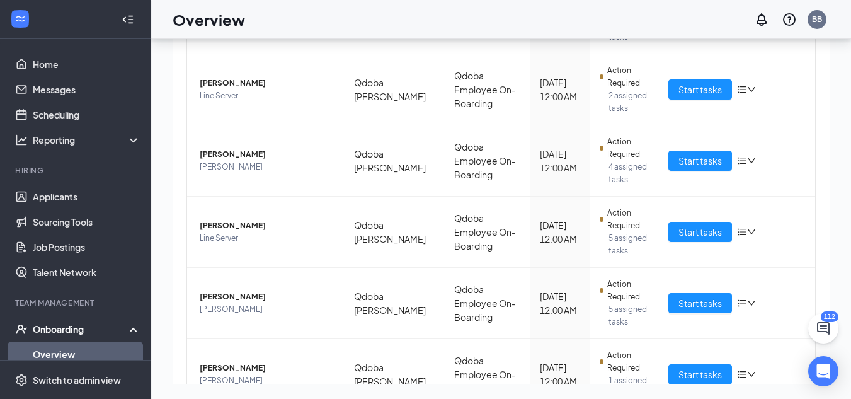
scroll to position [583, 0]
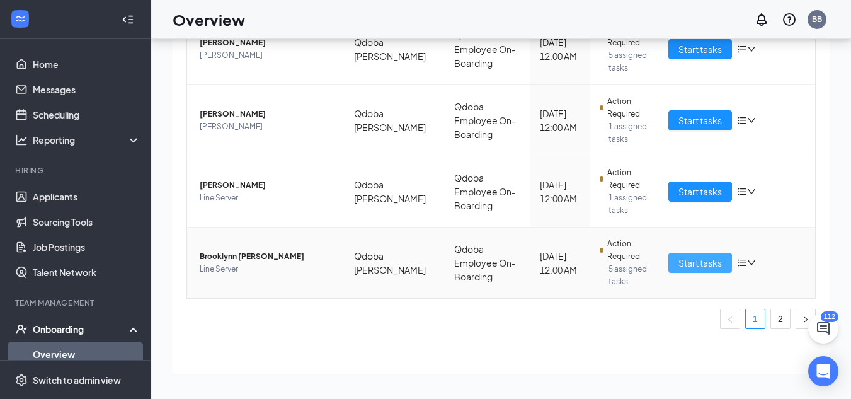
click at [709, 266] on span "Start tasks" at bounding box center [700, 263] width 43 height 14
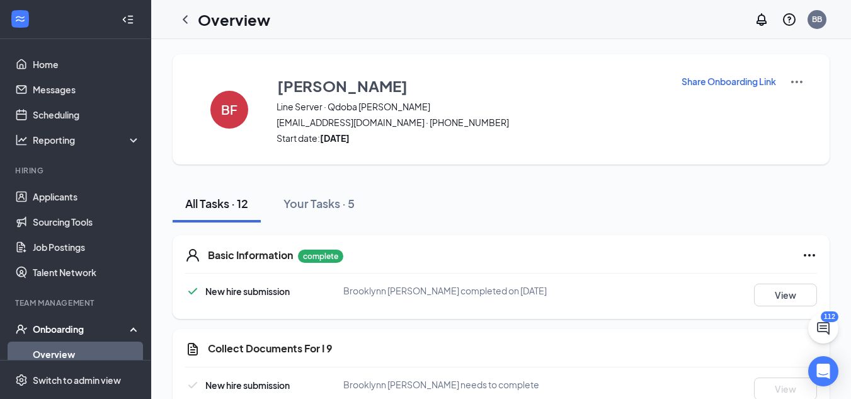
click at [724, 83] on p "Share Onboarding Link" at bounding box center [729, 81] width 95 height 13
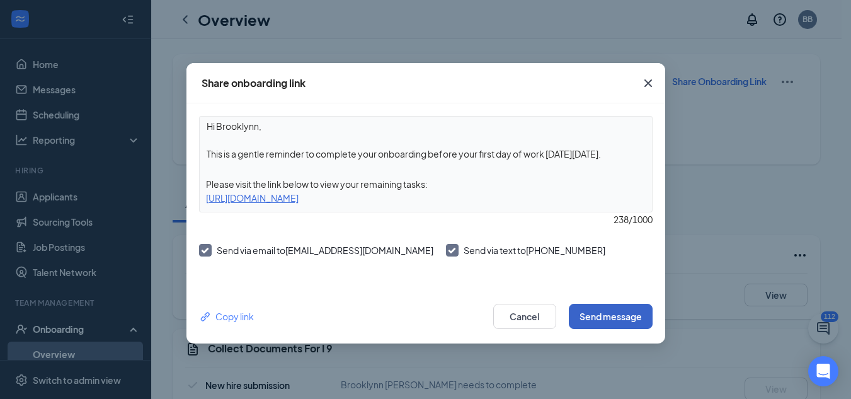
click at [612, 309] on button "Send message" at bounding box center [611, 316] width 84 height 25
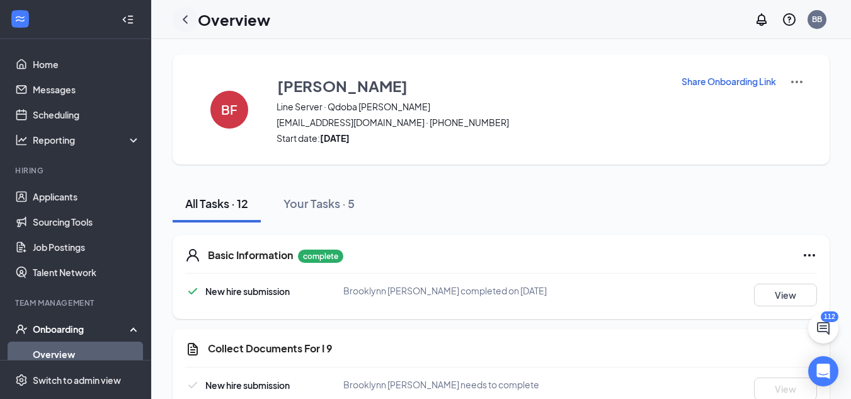
click at [193, 24] on div at bounding box center [185, 19] width 25 height 25
click at [184, 24] on icon "ChevronLeft" at bounding box center [185, 19] width 15 height 15
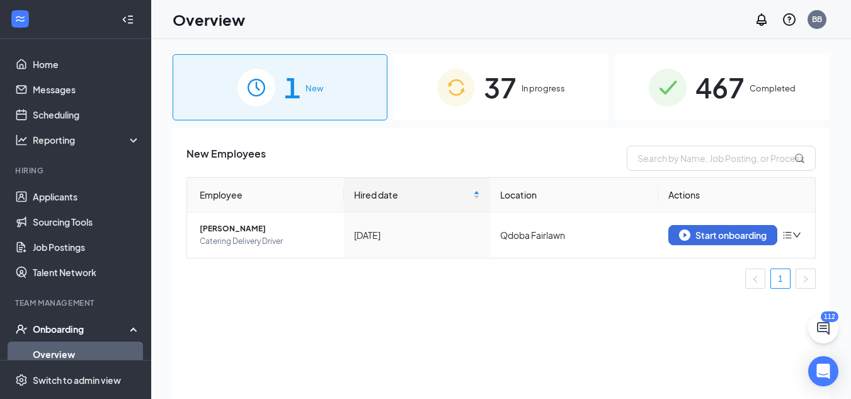
click at [541, 97] on div "37 In progress" at bounding box center [501, 87] width 215 height 66
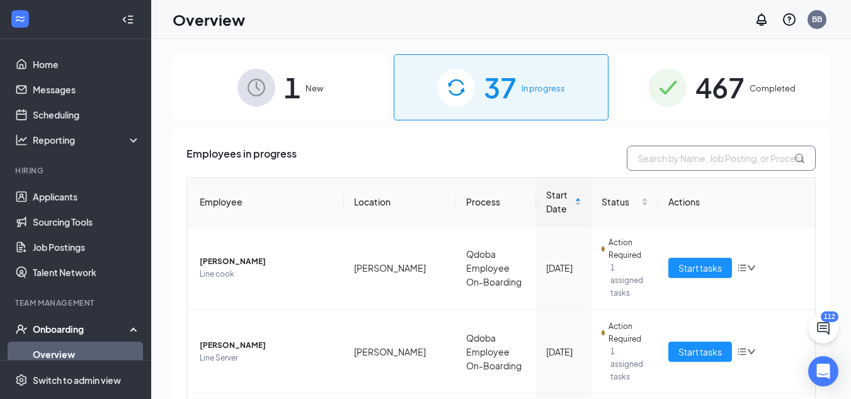
click at [650, 158] on input "text" at bounding box center [721, 158] width 189 height 25
type input "[PERSON_NAME]"
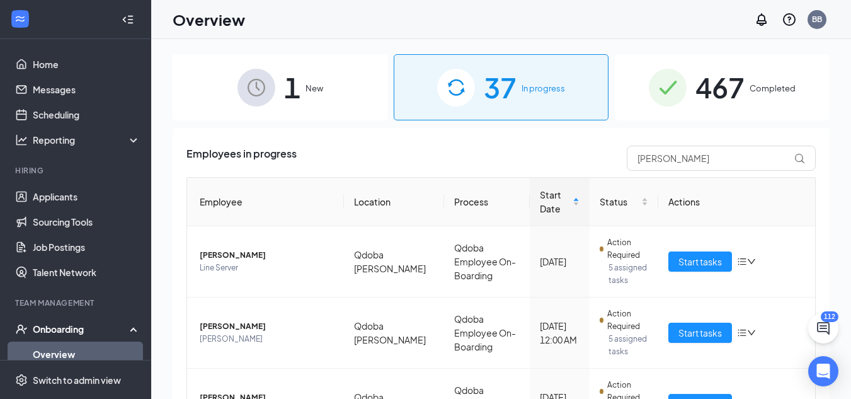
drag, startPoint x: 830, startPoint y: 127, endPoint x: 827, endPoint y: 162, distance: 35.4
click at [827, 162] on div "1 New 37 In progress 467 Completed Employees in progress [PERSON_NAME] Employee…" at bounding box center [501, 247] width 700 height 417
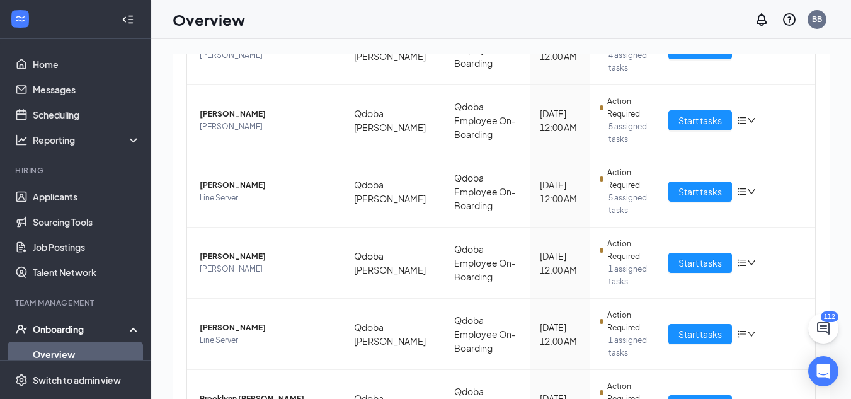
scroll to position [583, 0]
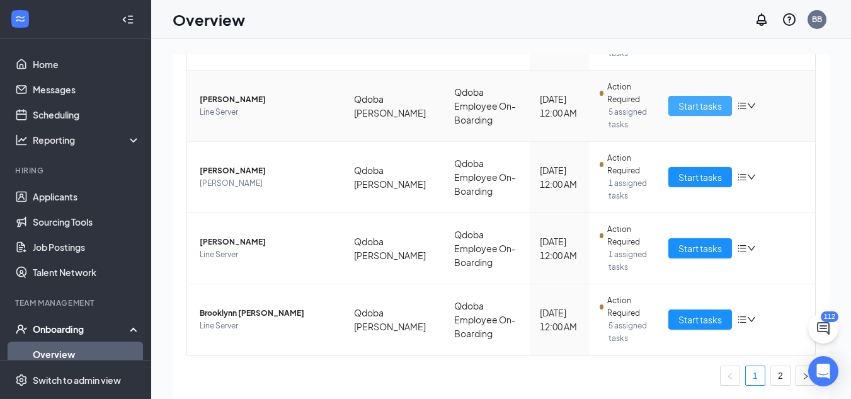
click at [694, 101] on span "Start tasks" at bounding box center [700, 106] width 43 height 14
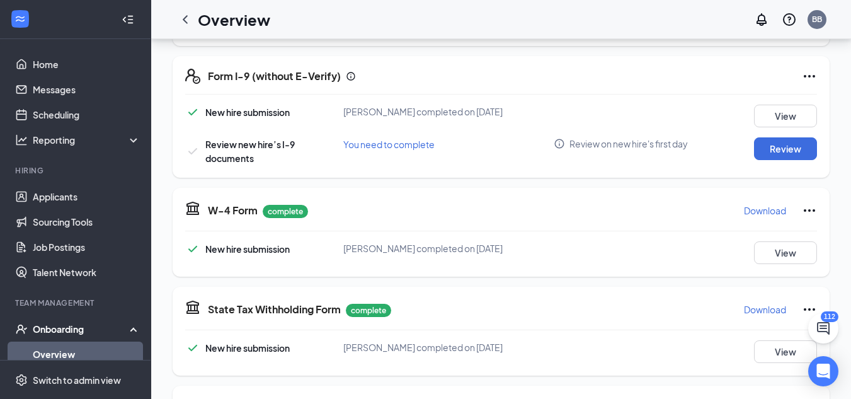
scroll to position [401, 0]
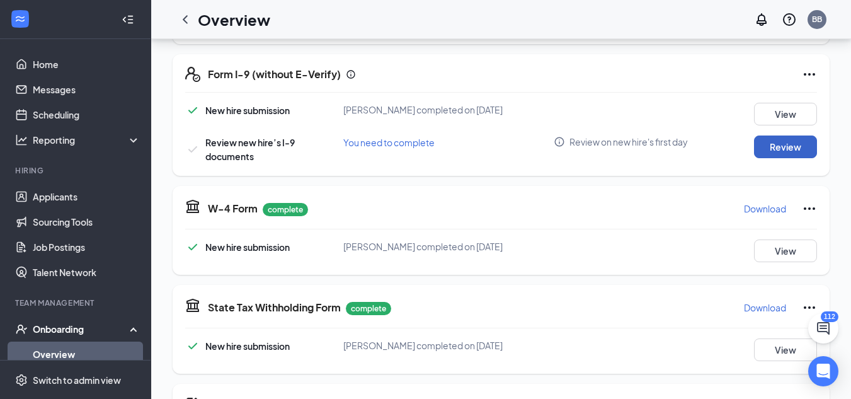
click at [790, 146] on button "Review" at bounding box center [785, 146] width 63 height 23
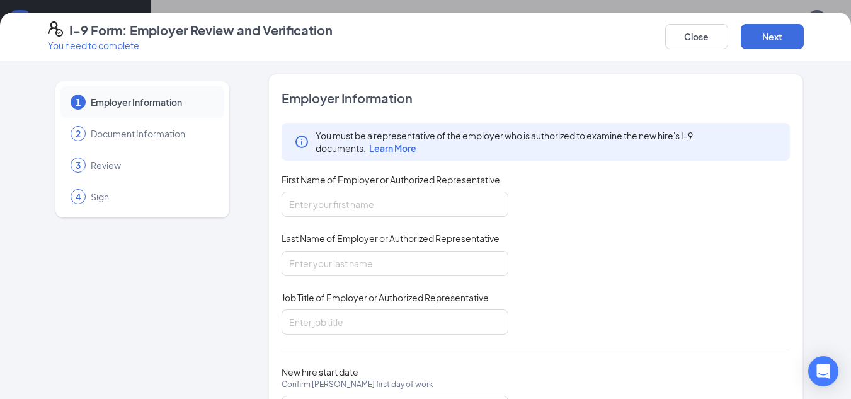
click at [732, 38] on div "Close Next" at bounding box center [734, 36] width 139 height 30
click at [684, 42] on button "Close" at bounding box center [696, 36] width 63 height 25
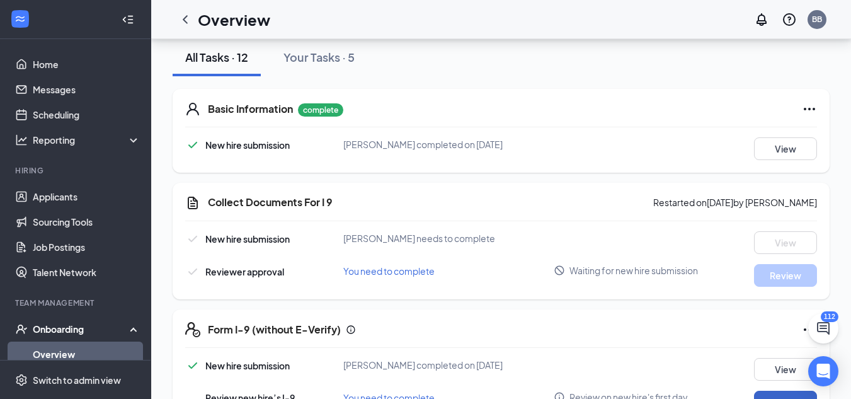
scroll to position [144, 0]
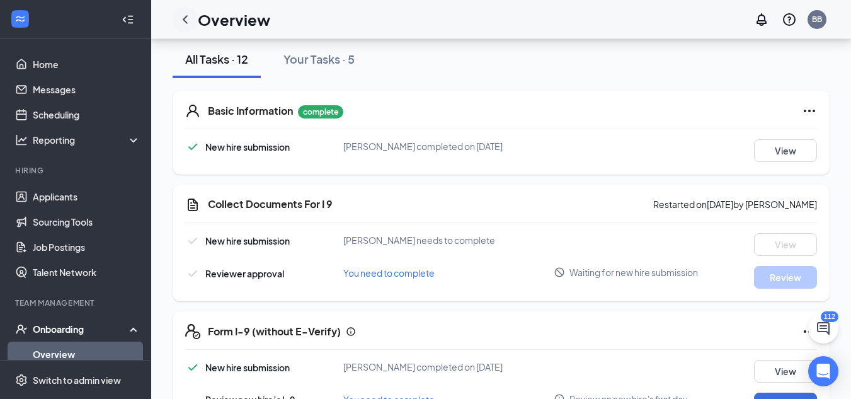
click at [190, 14] on icon "ChevronLeft" at bounding box center [185, 19] width 15 height 15
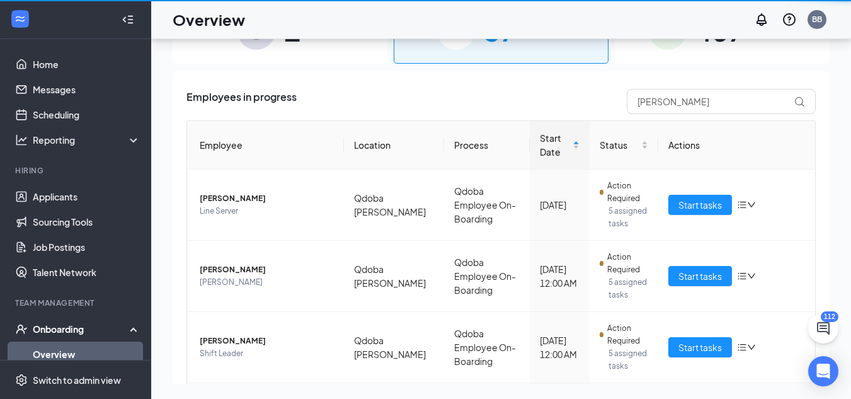
scroll to position [57, 0]
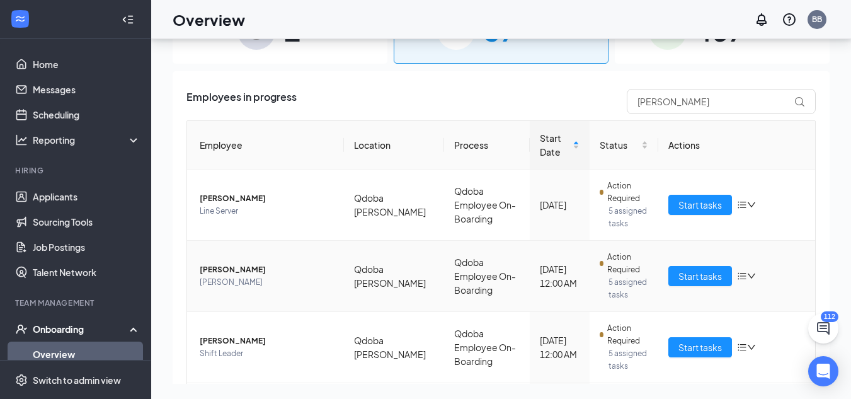
click at [221, 275] on span "[PERSON_NAME]" at bounding box center [267, 269] width 134 height 13
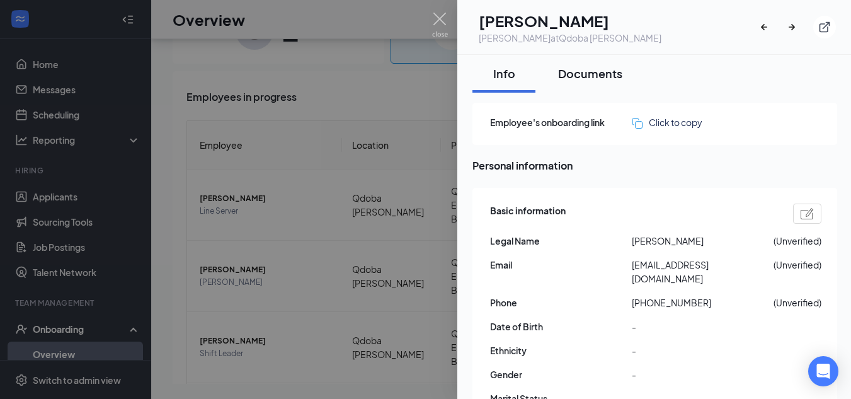
click at [597, 72] on div "Documents" at bounding box center [590, 74] width 64 height 16
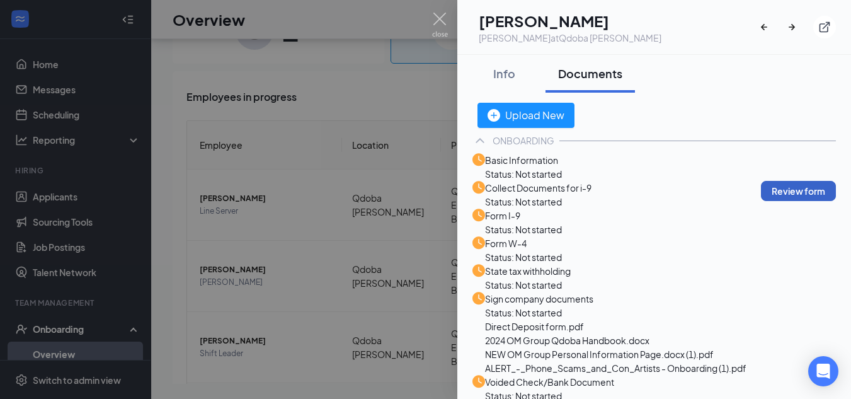
click at [773, 201] on button "Review form" at bounding box center [798, 191] width 75 height 20
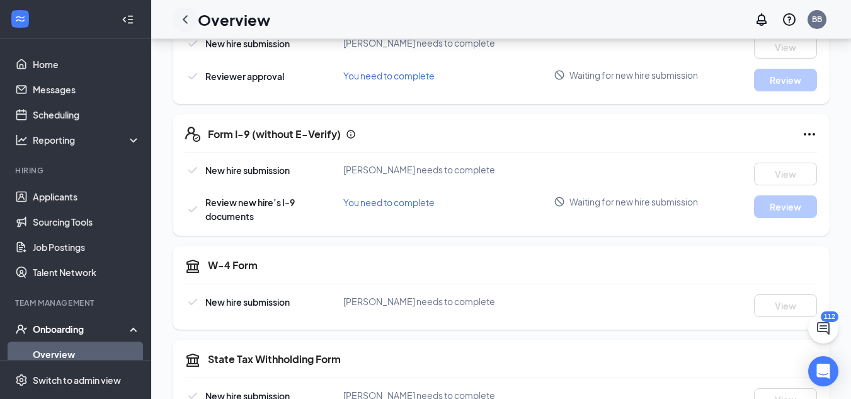
click at [187, 12] on icon "ChevronLeft" at bounding box center [185, 19] width 15 height 15
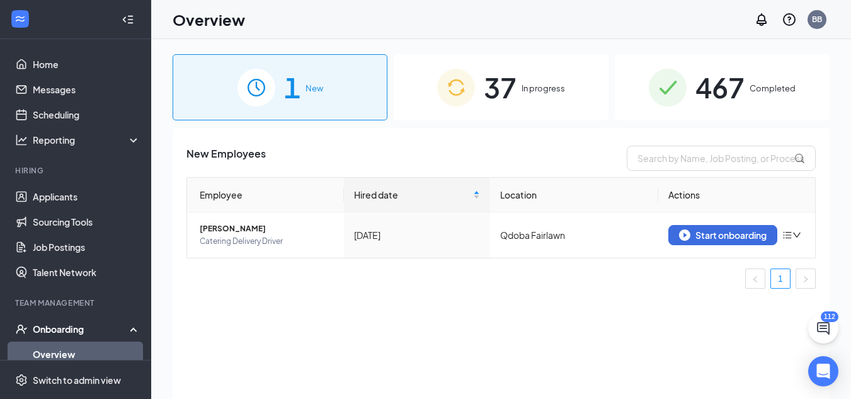
click at [565, 103] on div "37 In progress" at bounding box center [501, 87] width 215 height 66
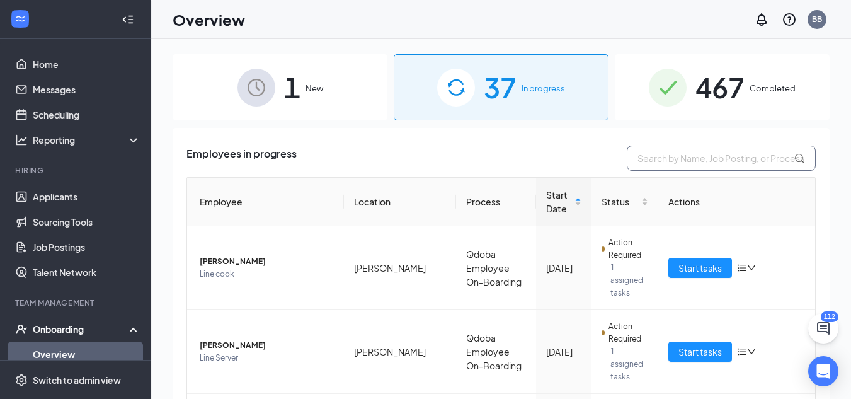
click at [671, 169] on input "text" at bounding box center [721, 158] width 189 height 25
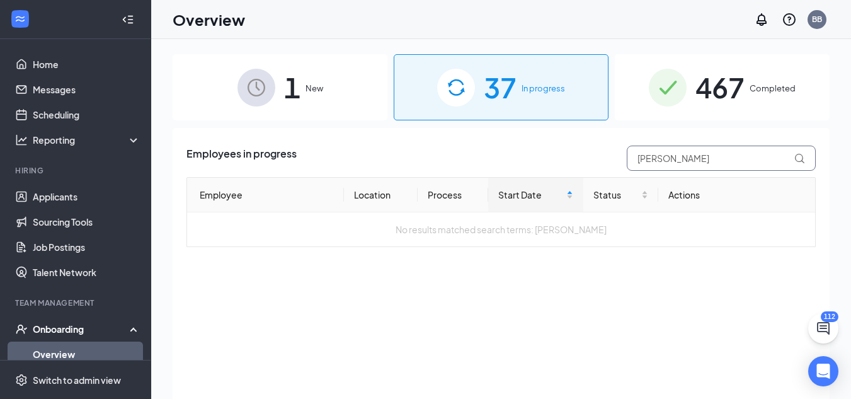
type input "[PERSON_NAME]"
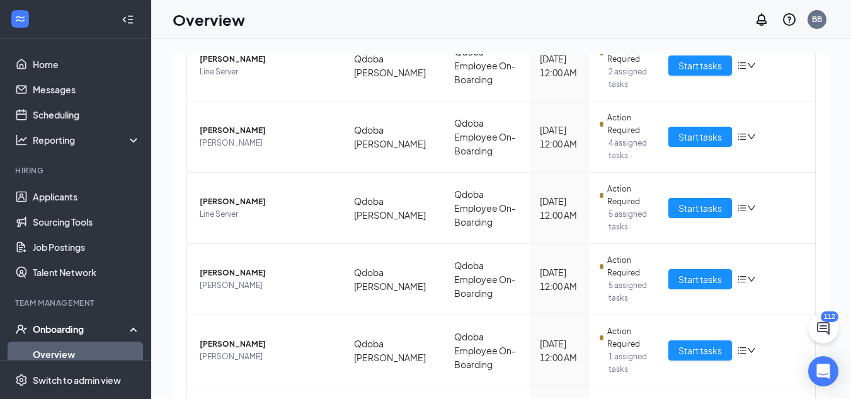
scroll to position [583, 0]
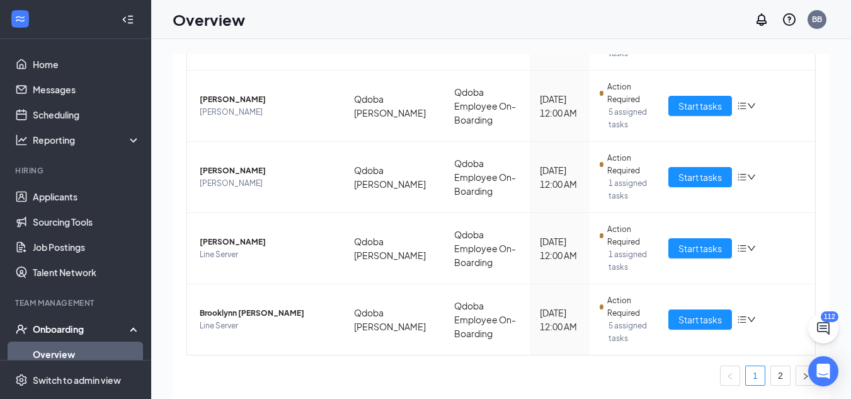
click at [775, 369] on link "2" at bounding box center [780, 375] width 19 height 19
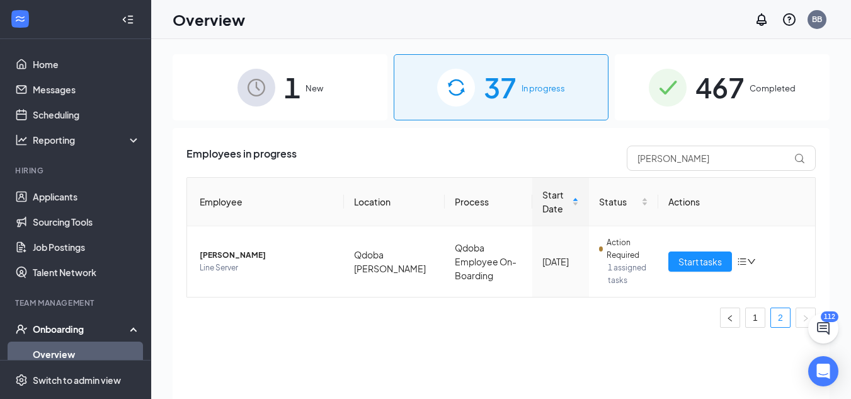
click at [749, 89] on div "467 Completed" at bounding box center [722, 87] width 215 height 66
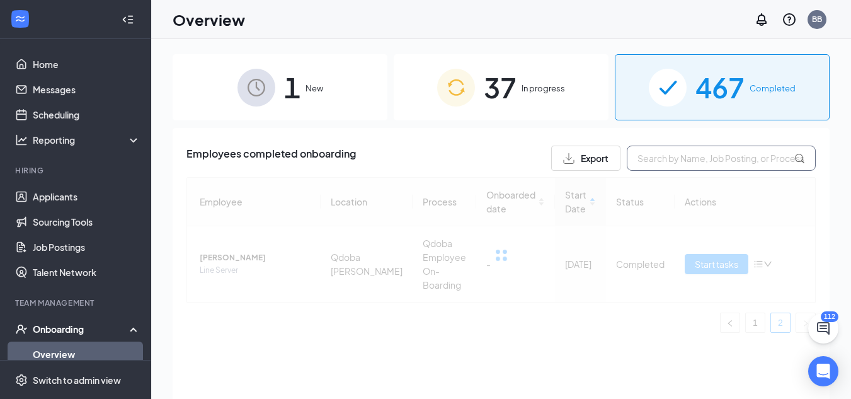
click at [694, 161] on input "text" at bounding box center [721, 158] width 189 height 25
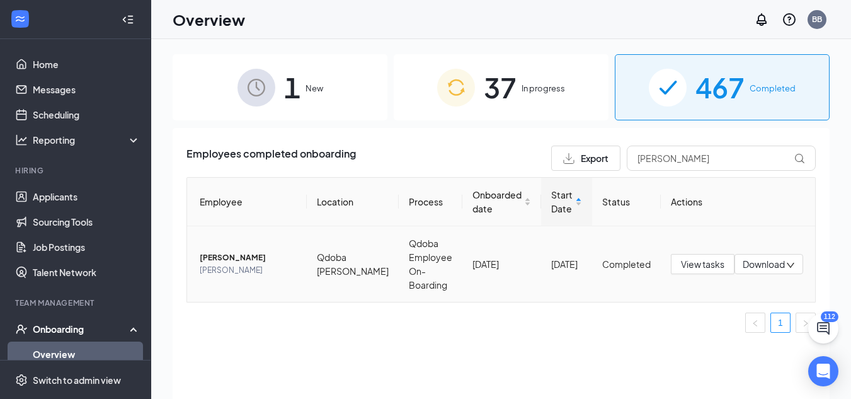
click at [252, 258] on span "[PERSON_NAME]" at bounding box center [248, 257] width 97 height 13
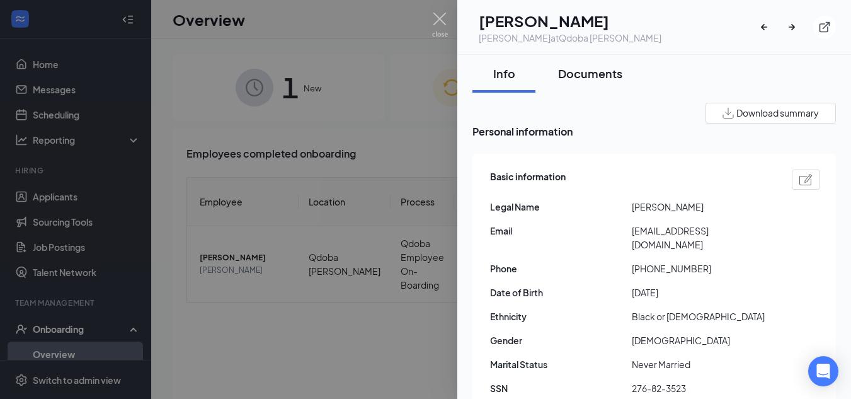
click at [604, 80] on div "Documents" at bounding box center [590, 74] width 64 height 16
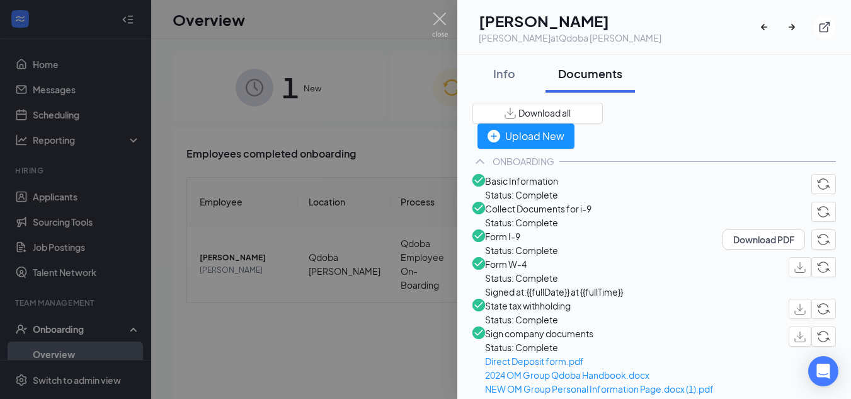
click at [604, 80] on div "Documents" at bounding box center [590, 74] width 64 height 16
click at [510, 71] on div "Info" at bounding box center [504, 74] width 38 height 16
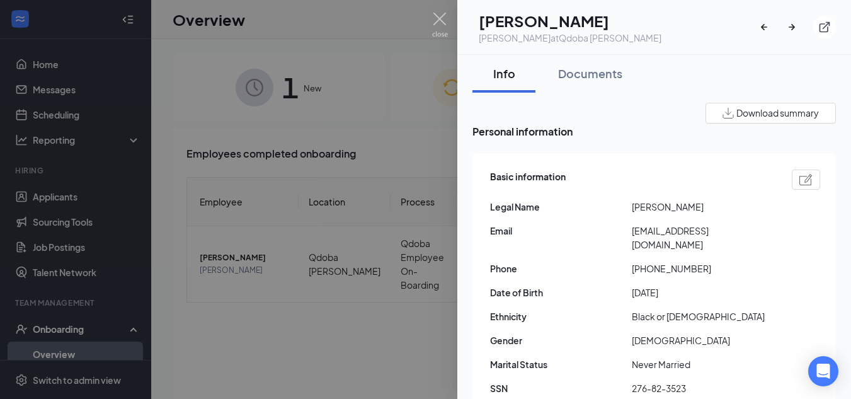
click at [401, 74] on div at bounding box center [425, 199] width 851 height 399
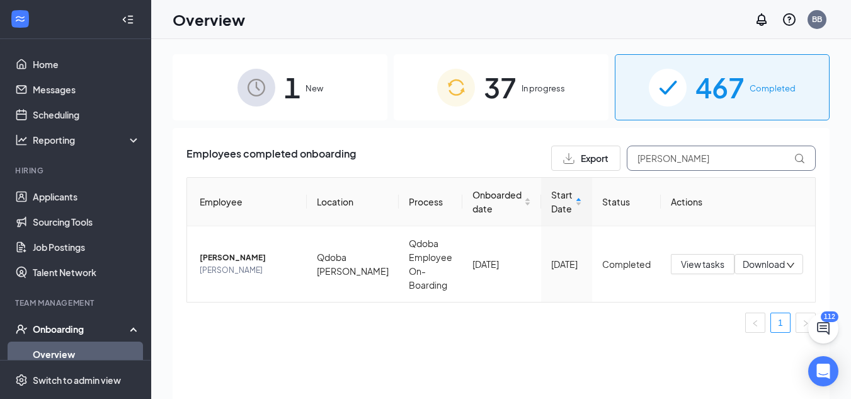
drag, startPoint x: 675, startPoint y: 147, endPoint x: 600, endPoint y: 149, distance: 74.4
click at [600, 149] on div "Export [PERSON_NAME]" at bounding box center [683, 158] width 265 height 25
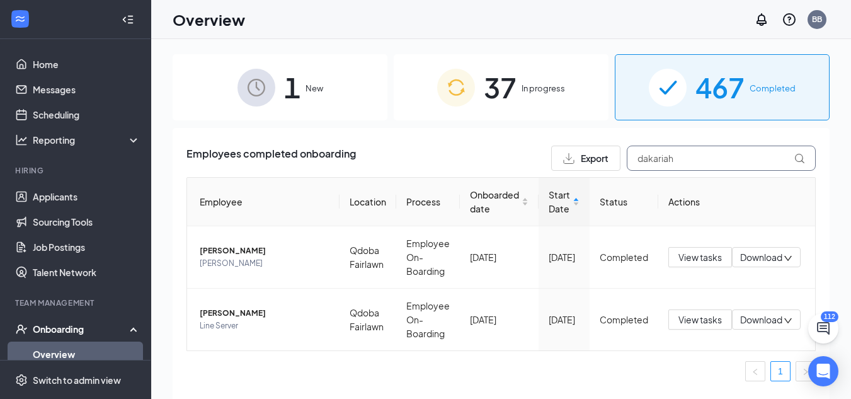
type input "dakariah"
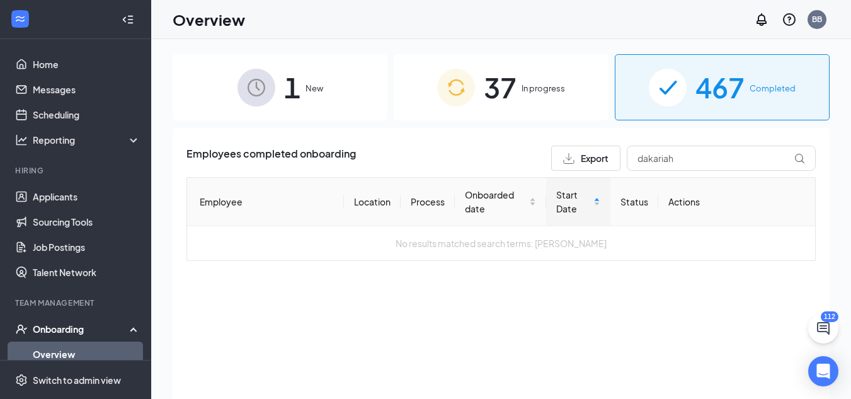
click at [531, 88] on span "In progress" at bounding box center [543, 88] width 43 height 13
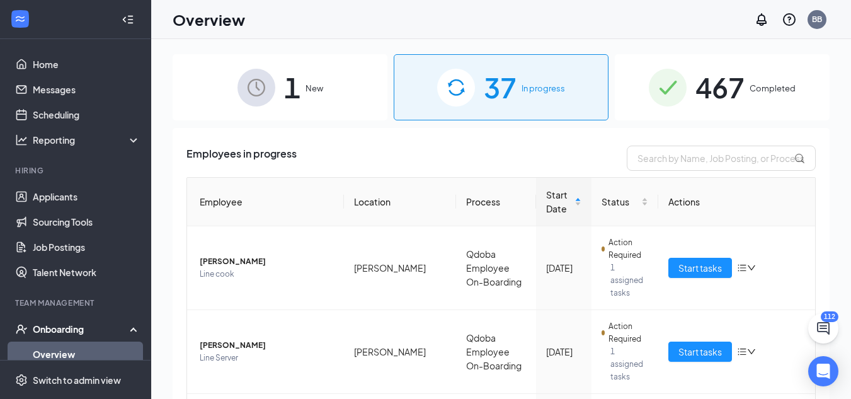
click at [820, 206] on div "1 New 37 In progress 467 Completed Employees in progress Employee Location Proc…" at bounding box center [501, 247] width 657 height 386
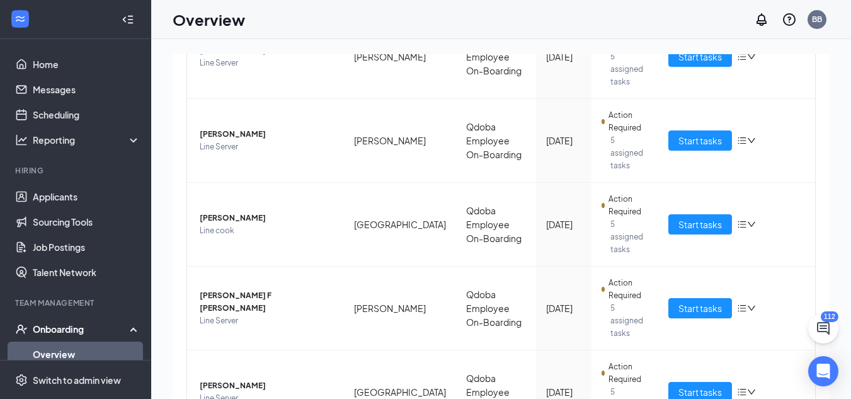
scroll to position [560, 0]
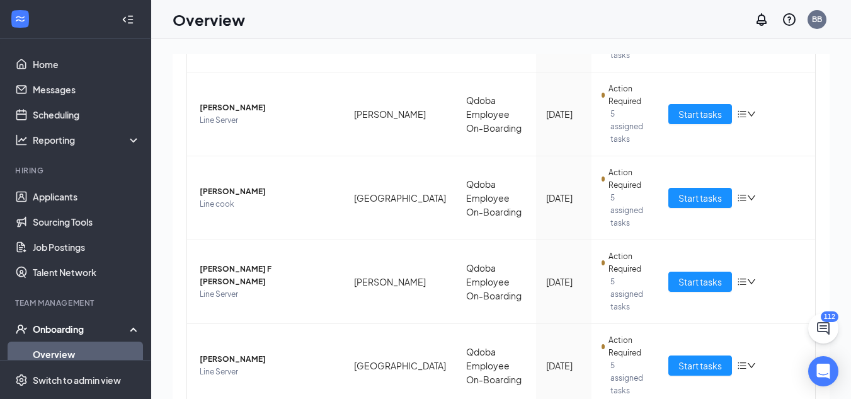
click at [819, 293] on div "Employees in progress Employee Location Process Start Date Status Actions [PERS…" at bounding box center [501, 67] width 657 height 999
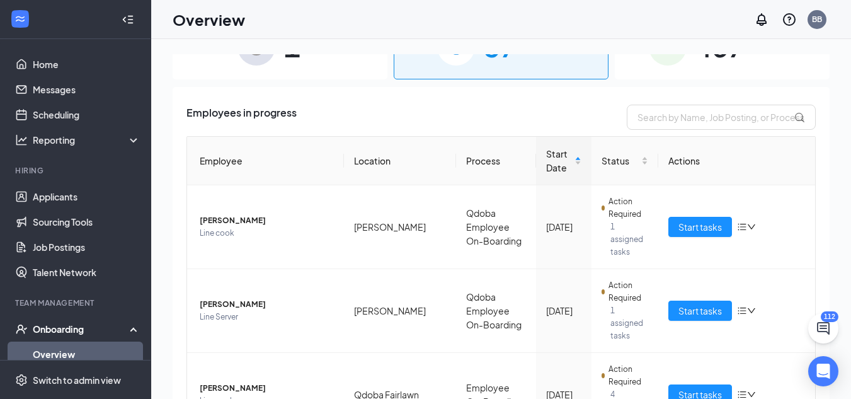
scroll to position [0, 0]
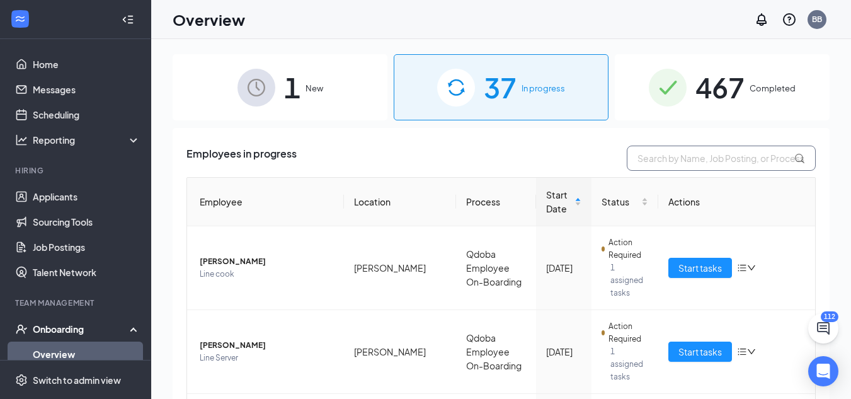
click at [672, 169] on input "text" at bounding box center [721, 158] width 189 height 25
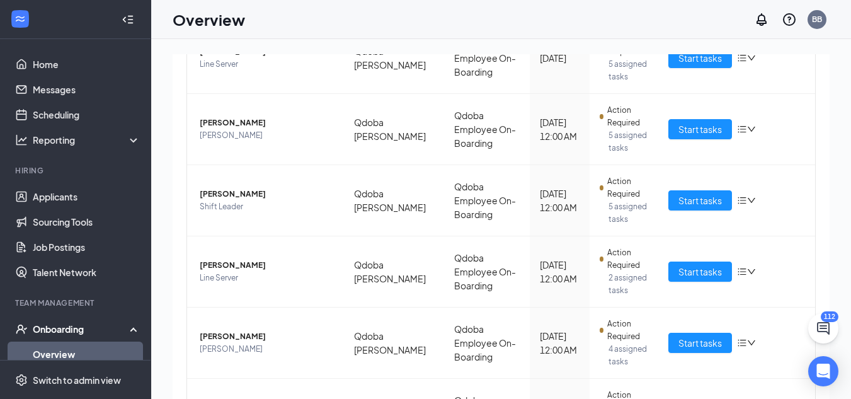
scroll to position [229, 0]
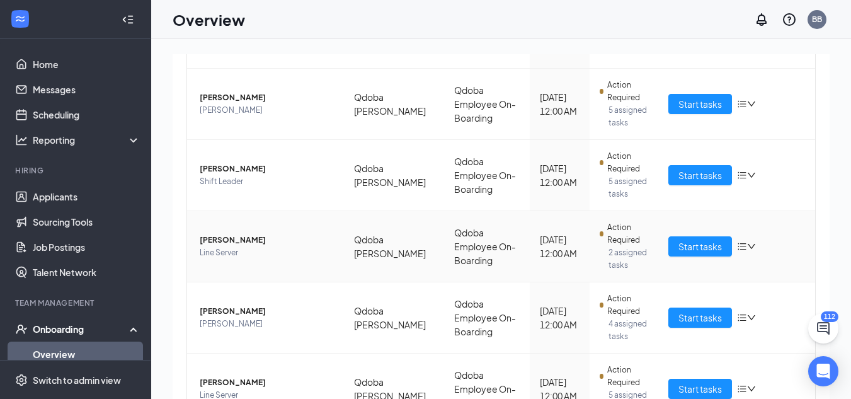
type input "[PERSON_NAME]"
click at [245, 236] on span "[PERSON_NAME]" at bounding box center [267, 240] width 134 height 13
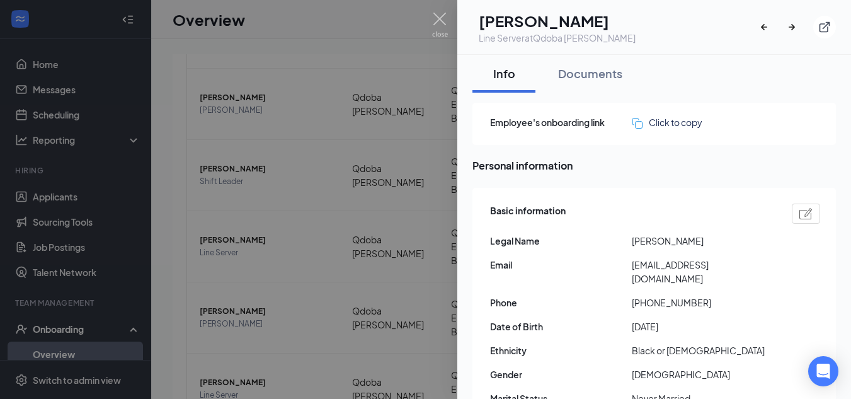
click at [345, 174] on div at bounding box center [425, 199] width 851 height 399
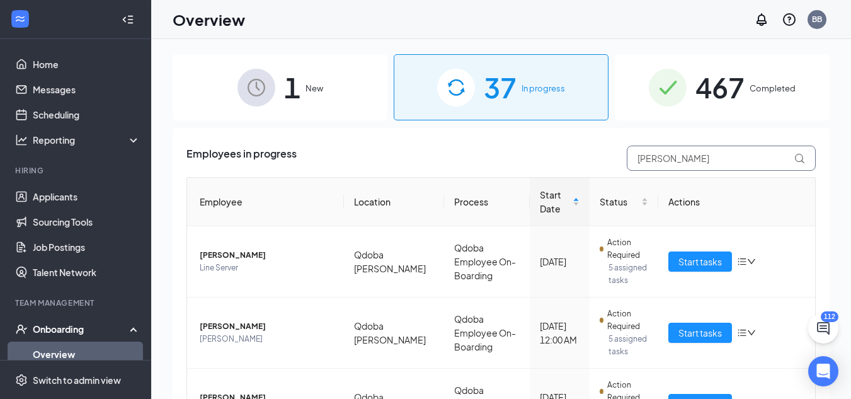
drag, startPoint x: 710, startPoint y: 159, endPoint x: 499, endPoint y: 194, distance: 214.0
click at [499, 194] on th "Process" at bounding box center [487, 202] width 86 height 49
click at [725, 83] on span "467" at bounding box center [720, 87] width 49 height 43
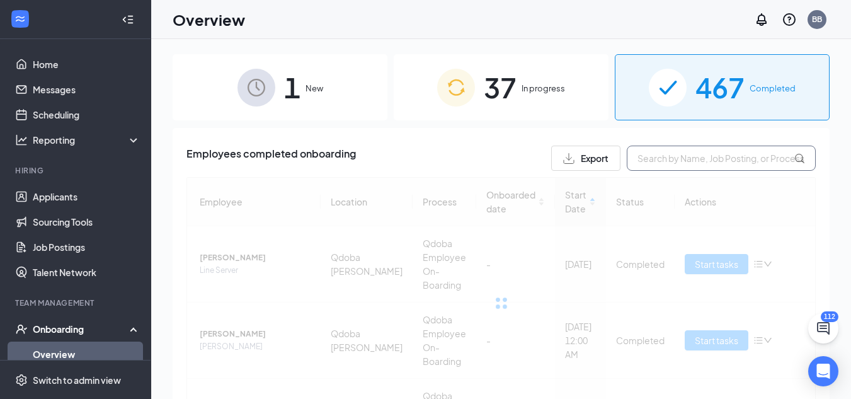
click at [690, 168] on input "text" at bounding box center [721, 158] width 189 height 25
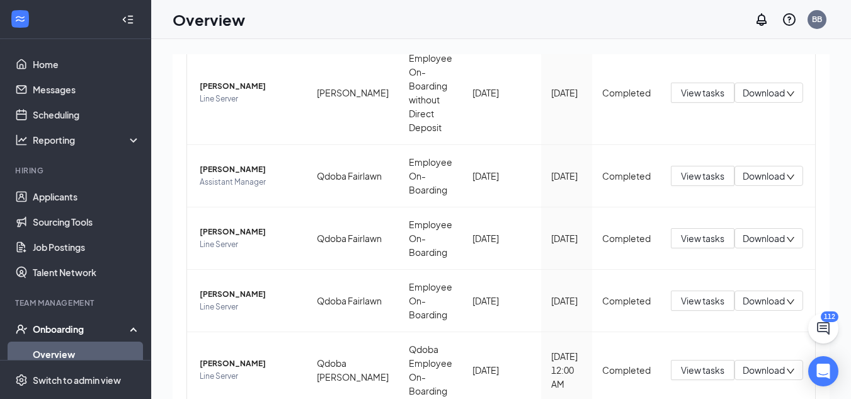
scroll to position [238, 0]
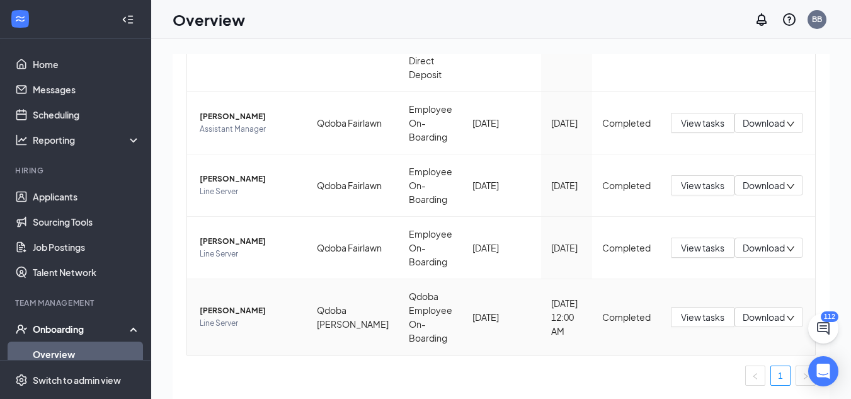
click at [224, 315] on span "[PERSON_NAME]" at bounding box center [248, 310] width 97 height 13
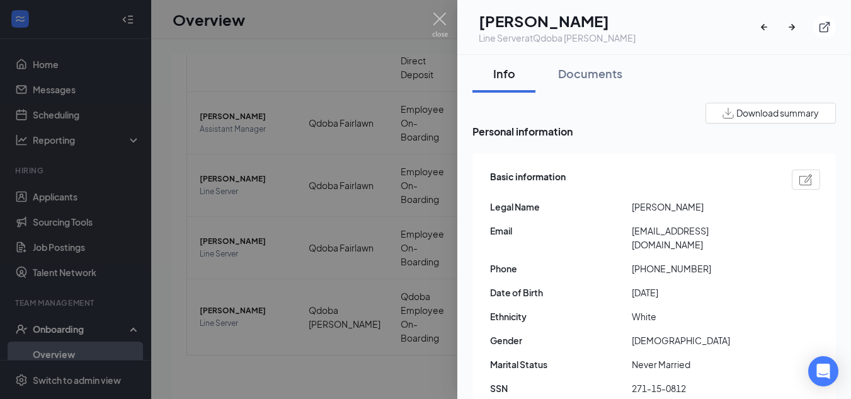
click at [399, 198] on div at bounding box center [425, 199] width 851 height 399
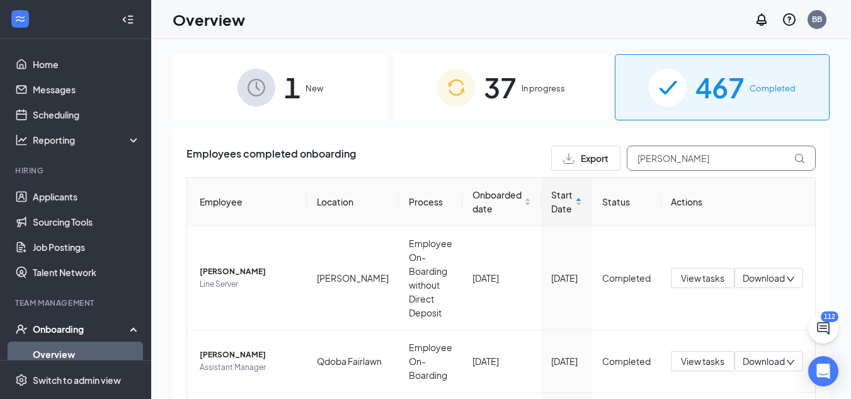
drag, startPoint x: 697, startPoint y: 152, endPoint x: 695, endPoint y: 159, distance: 7.2
click at [695, 159] on input "[PERSON_NAME]" at bounding box center [721, 158] width 189 height 25
type input "j"
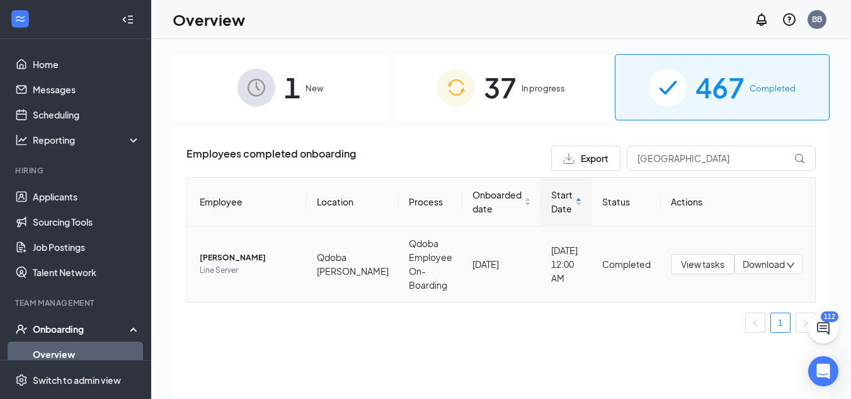
click at [236, 260] on span "[PERSON_NAME]" at bounding box center [248, 257] width 97 height 13
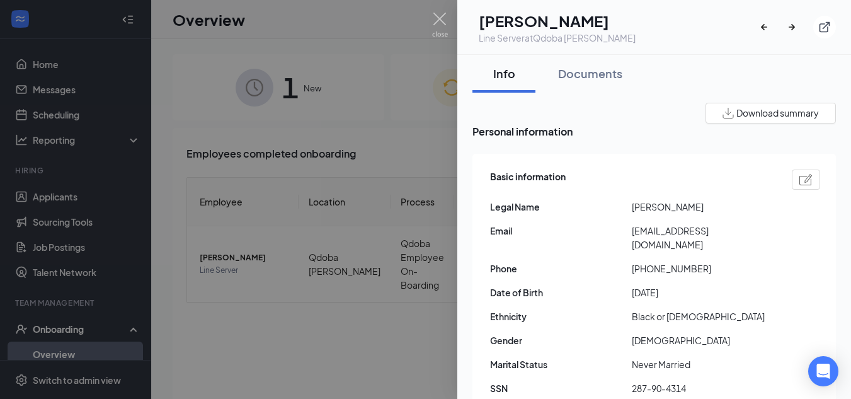
click at [360, 94] on div at bounding box center [425, 199] width 851 height 399
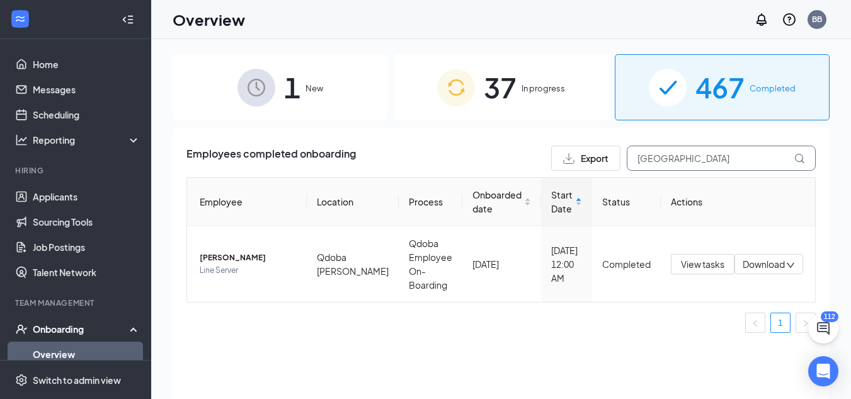
drag, startPoint x: 699, startPoint y: 164, endPoint x: 512, endPoint y: 169, distance: 187.8
click at [512, 169] on div "Employees completed onboarding Export [GEOGRAPHIC_DATA]" at bounding box center [501, 158] width 629 height 25
type input "[PERSON_NAME]"
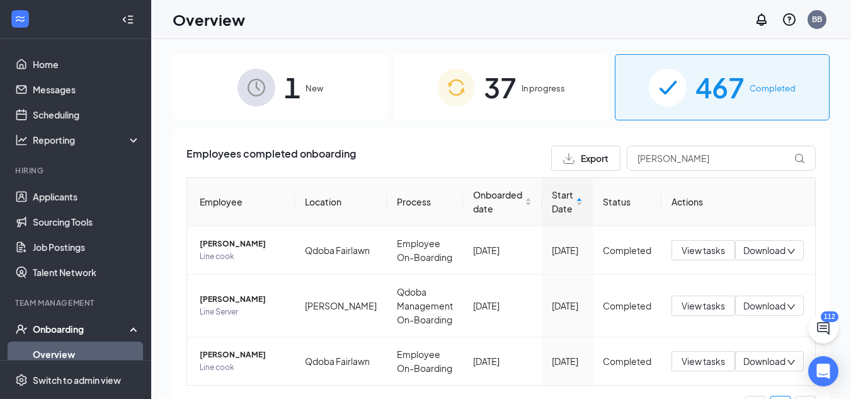
drag, startPoint x: 819, startPoint y: 226, endPoint x: 830, endPoint y: 282, distance: 56.6
click at [830, 282] on div "1 New 37 In progress 467 Completed Employees completed onboarding Export [PERSO…" at bounding box center [501, 247] width 700 height 417
click at [508, 84] on span "37" at bounding box center [500, 87] width 33 height 43
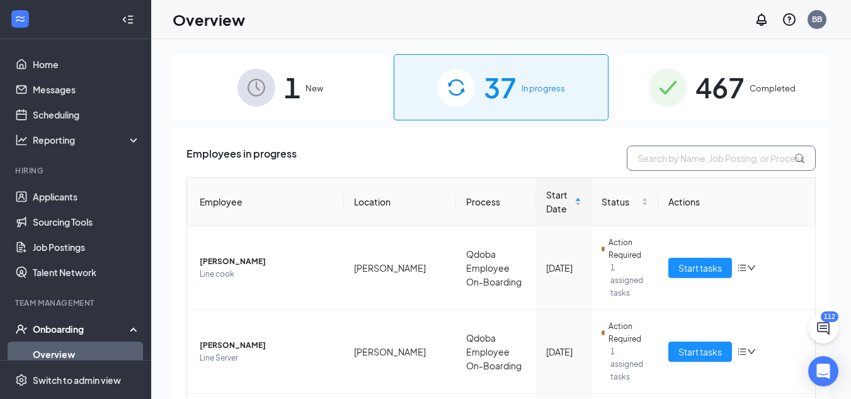
click at [665, 155] on input "text" at bounding box center [721, 158] width 189 height 25
type input "c"
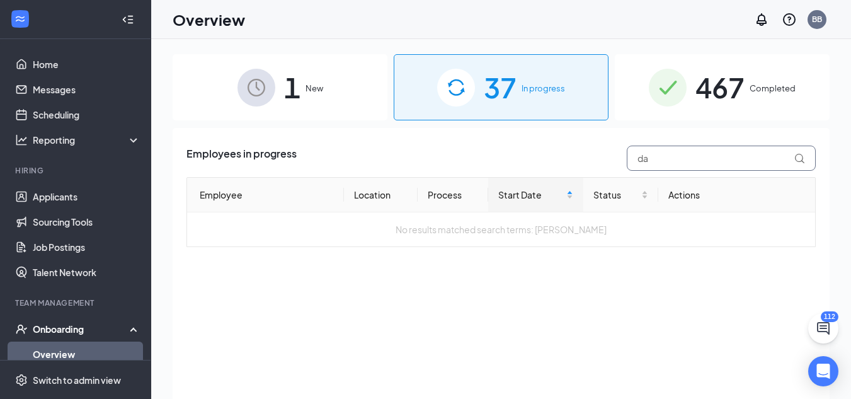
type input "d"
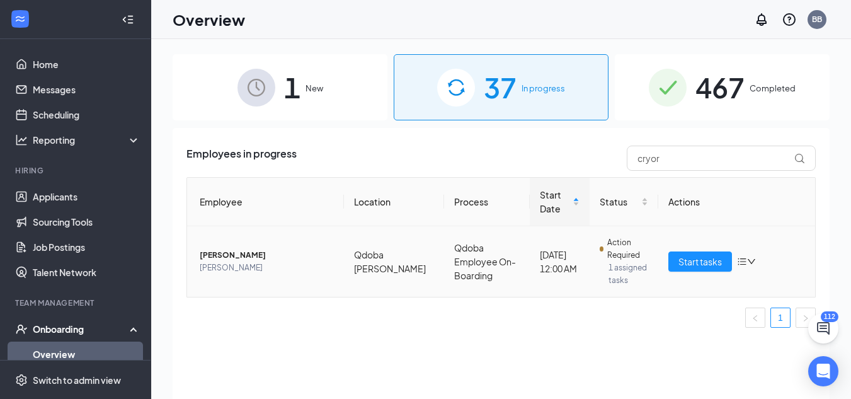
click at [236, 256] on span "[PERSON_NAME]" at bounding box center [267, 255] width 134 height 13
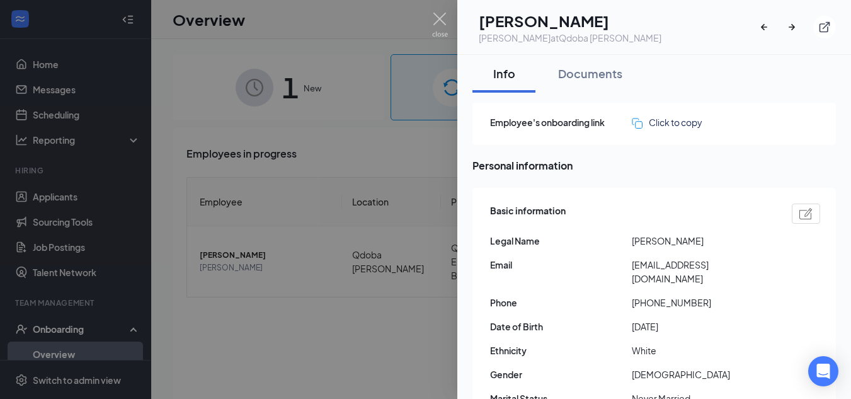
click at [374, 71] on div at bounding box center [425, 199] width 851 height 399
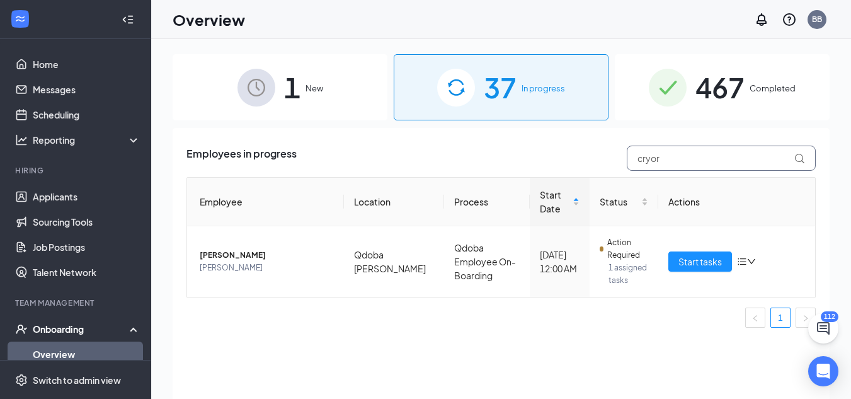
click at [657, 158] on input "cryor" at bounding box center [721, 158] width 189 height 25
drag, startPoint x: 670, startPoint y: 161, endPoint x: 541, endPoint y: 154, distance: 129.4
click at [541, 154] on div "Employees in progress cryor" at bounding box center [501, 158] width 629 height 25
type input "[PERSON_NAME]"
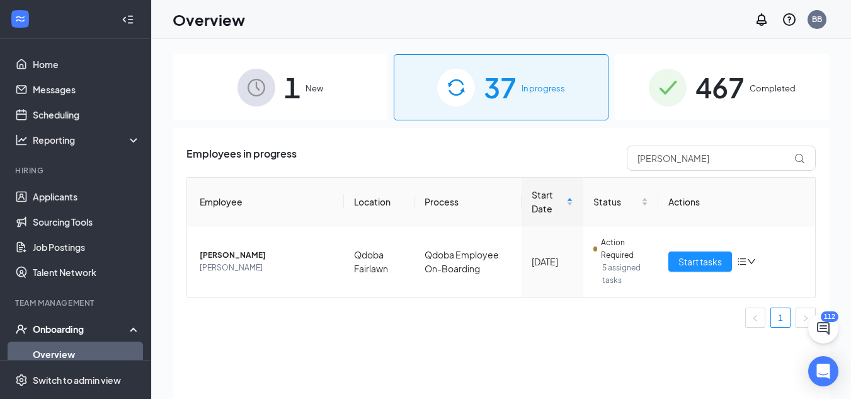
click at [692, 112] on div "467 Completed" at bounding box center [722, 87] width 215 height 66
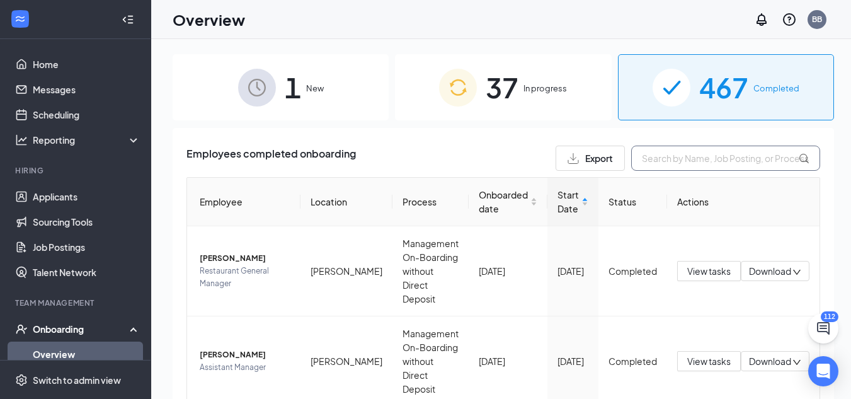
click at [649, 151] on input "text" at bounding box center [725, 158] width 189 height 25
type input "[PERSON_NAME]"
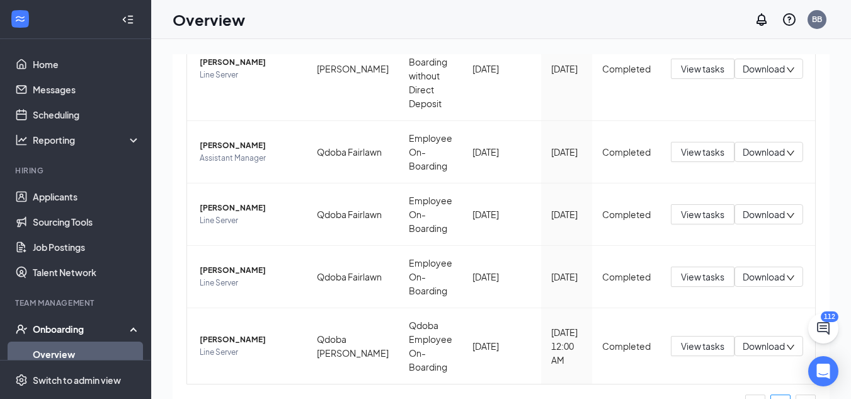
scroll to position [238, 0]
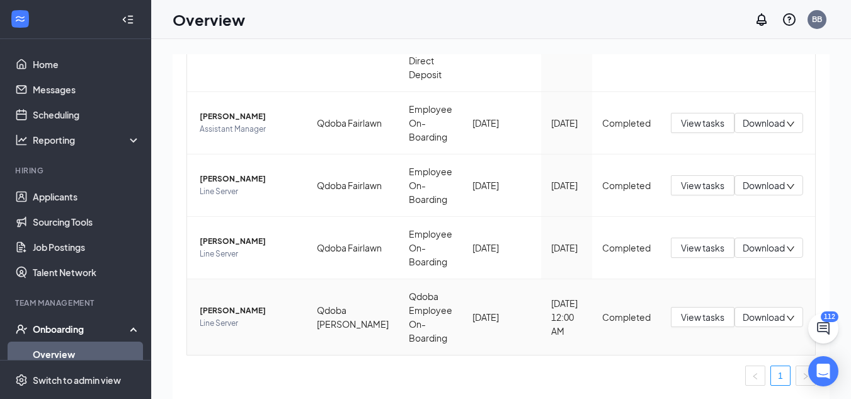
click at [213, 319] on span "Line Server" at bounding box center [248, 323] width 97 height 13
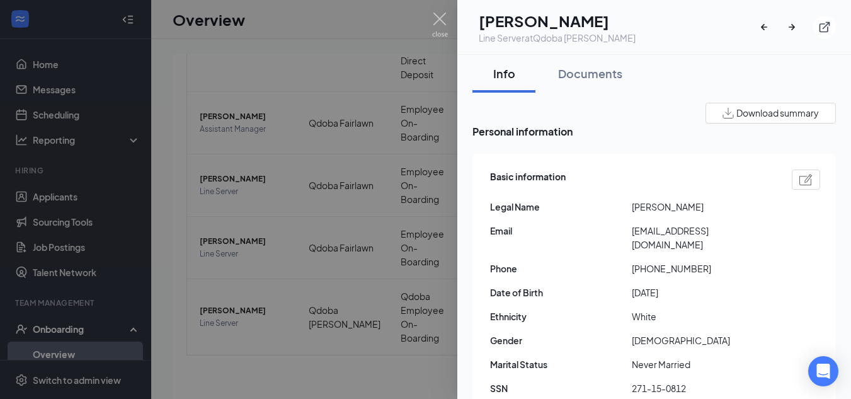
click at [378, 105] on div at bounding box center [425, 199] width 851 height 399
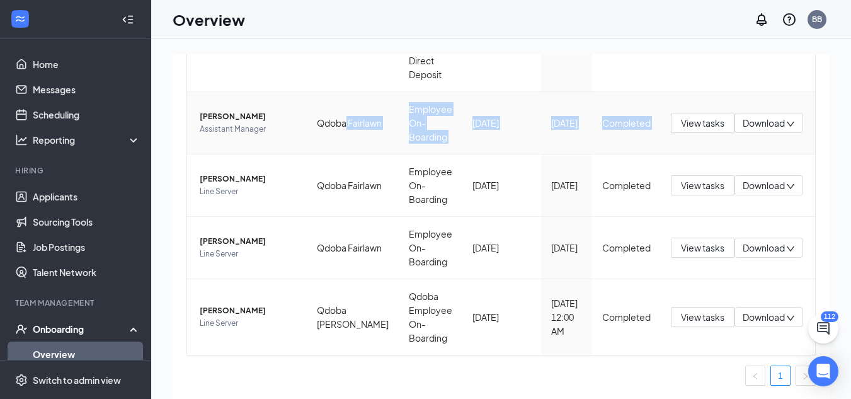
drag, startPoint x: 378, startPoint y: 105, endPoint x: 836, endPoint y: 130, distance: 458.1
click at [836, 130] on div "1 New 37 In progress 467 Completed Employees completed onboarding Export jacob …" at bounding box center [501, 247] width 700 height 417
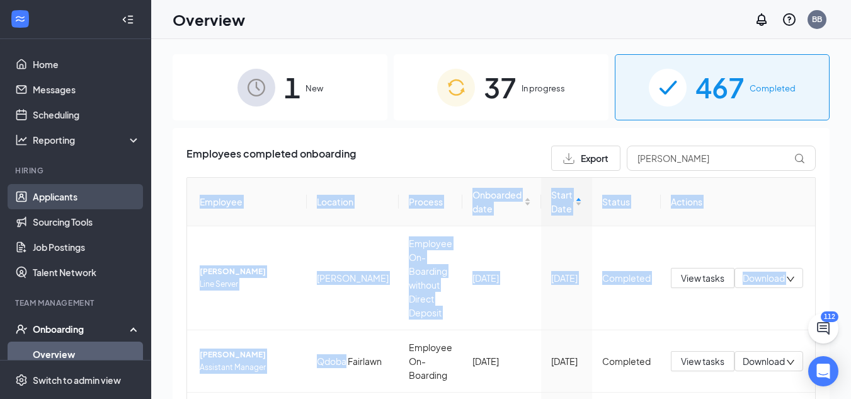
click at [70, 209] on link "Applicants" at bounding box center [87, 196] width 108 height 25
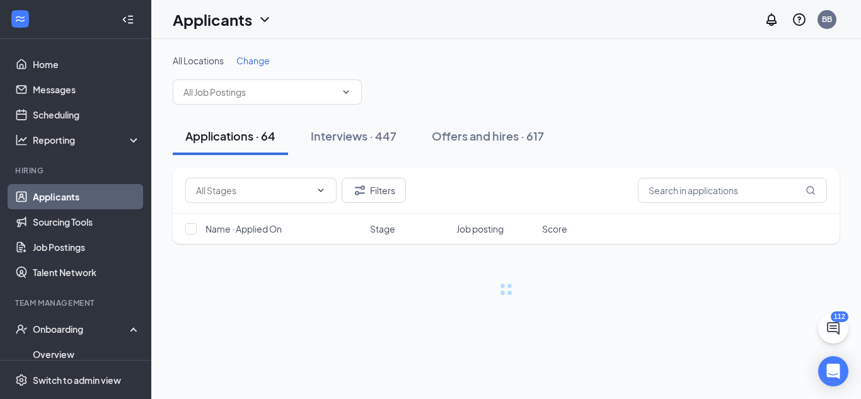
click at [255, 65] on span "Change" at bounding box center [252, 60] width 33 height 11
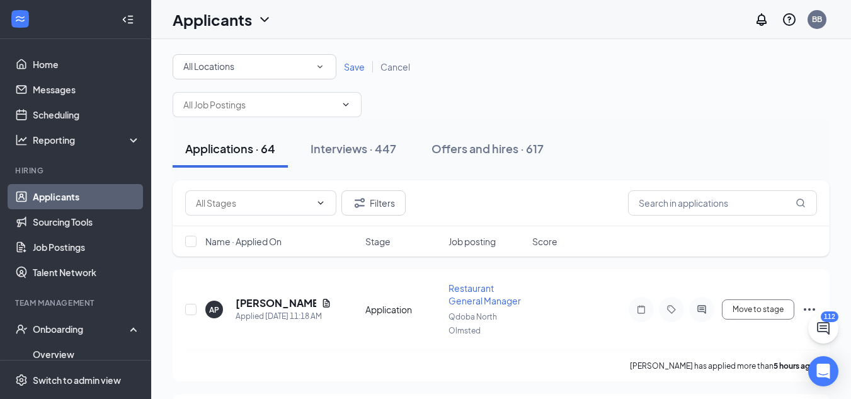
click at [321, 68] on icon "SmallChevronDown" at bounding box center [319, 66] width 11 height 11
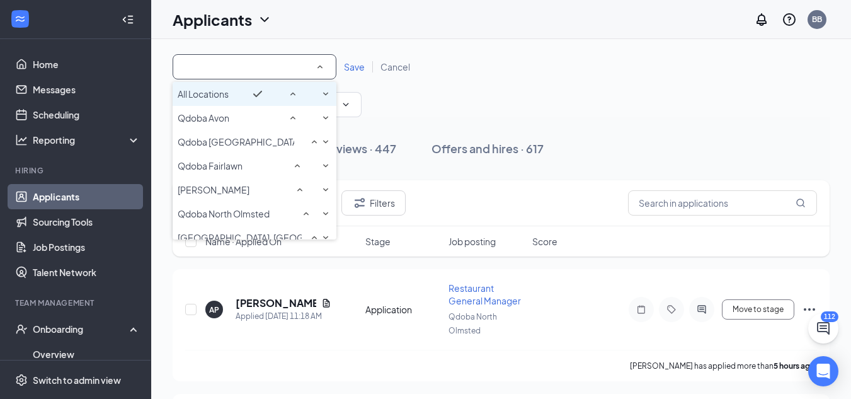
scroll to position [115, 0]
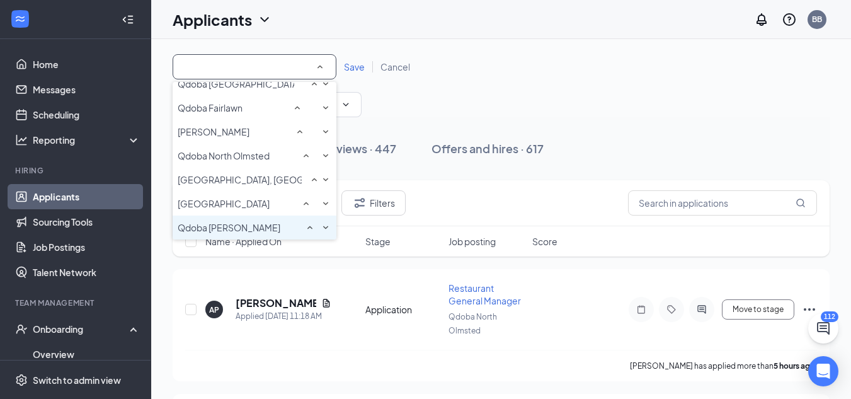
click at [256, 225] on span "Qdoba [PERSON_NAME]" at bounding box center [229, 227] width 103 height 11
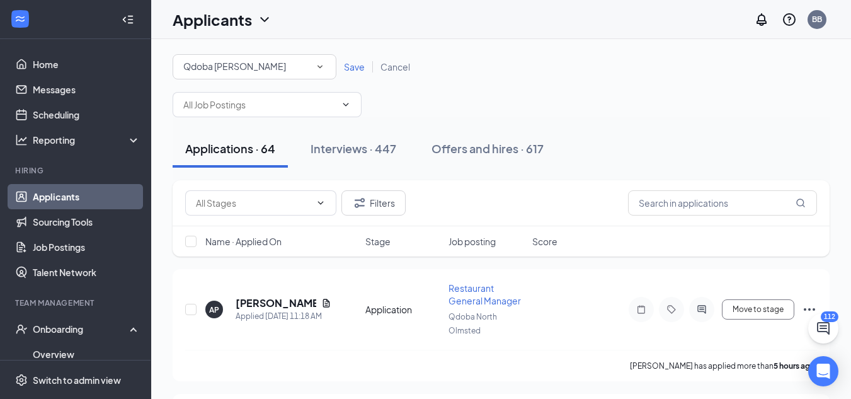
click at [353, 68] on span "Save" at bounding box center [354, 66] width 21 height 11
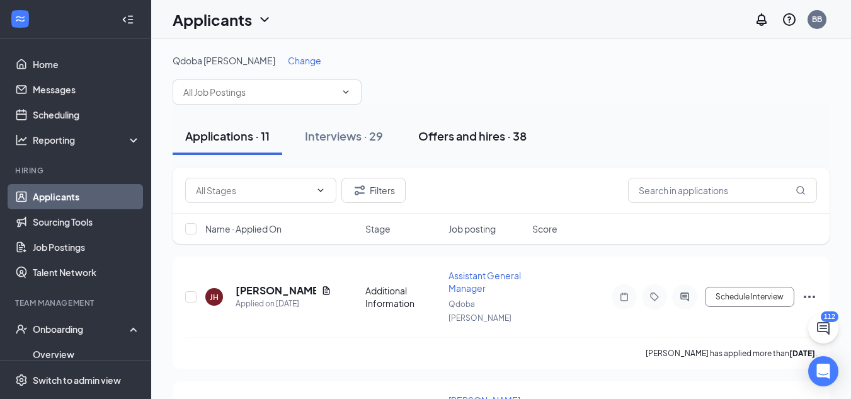
click at [500, 141] on div "Offers and hires · 38" at bounding box center [472, 136] width 108 height 16
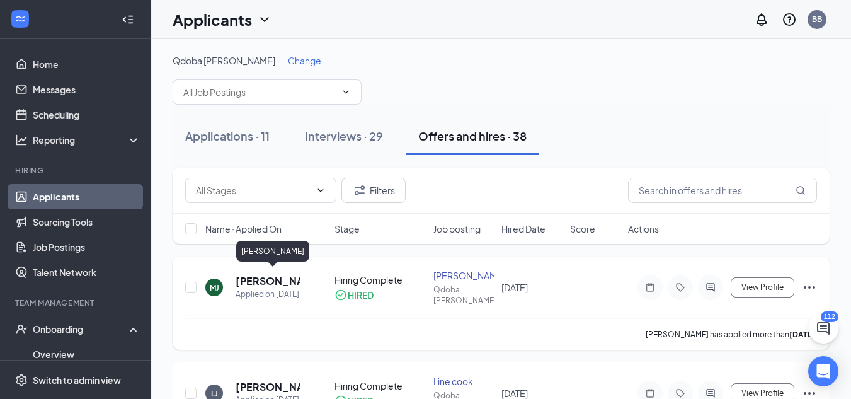
click at [258, 275] on h5 "[PERSON_NAME]" at bounding box center [268, 281] width 65 height 14
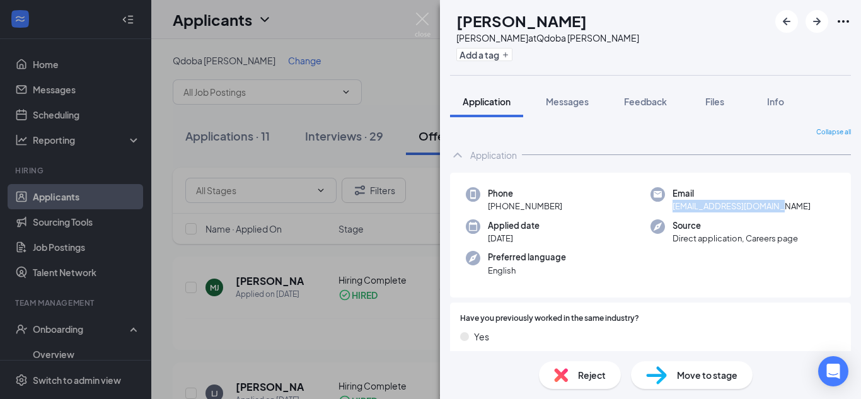
drag, startPoint x: 669, startPoint y: 208, endPoint x: 790, endPoint y: 207, distance: 121.0
click at [790, 207] on div "Email [EMAIL_ADDRESS][DOMAIN_NAME]" at bounding box center [742, 200] width 185 height 26
copy span "[EMAIL_ADDRESS][DOMAIN_NAME]"
drag, startPoint x: 500, startPoint y: 204, endPoint x: 548, endPoint y: 197, distance: 48.4
click at [553, 196] on div "Phone [PHONE_NUMBER]" at bounding box center [525, 200] width 74 height 26
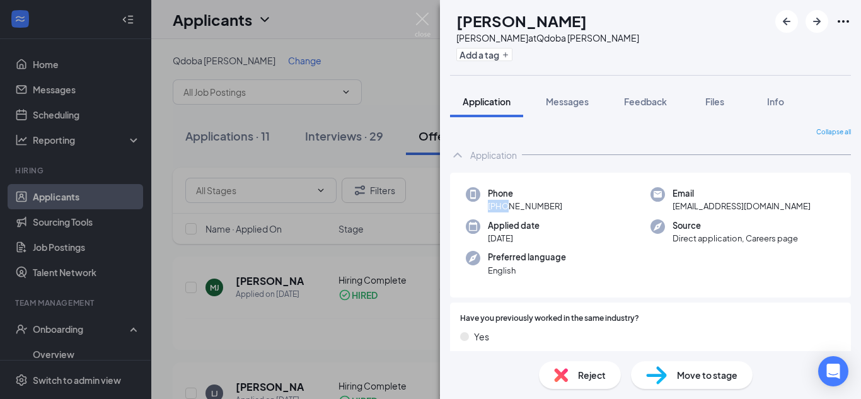
click at [489, 215] on div "Phone [PHONE_NUMBER] Email [EMAIL_ADDRESS][DOMAIN_NAME] Applied date [DATE] Sou…" at bounding box center [650, 235] width 401 height 125
drag, startPoint x: 500, startPoint y: 209, endPoint x: 630, endPoint y: 191, distance: 131.0
click at [630, 191] on div "Phone [PHONE_NUMBER]" at bounding box center [558, 200] width 185 height 26
click at [553, 190] on span "Phone" at bounding box center [525, 193] width 74 height 13
drag, startPoint x: 497, startPoint y: 204, endPoint x: 613, endPoint y: 202, distance: 116.0
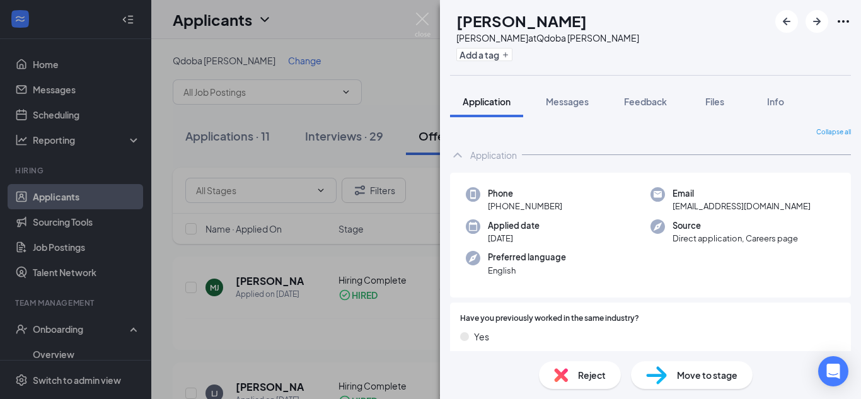
click at [613, 202] on div "Phone [PHONE_NUMBER]" at bounding box center [558, 200] width 185 height 26
copy span "[PHONE_NUMBER]"
click at [399, 100] on div "[PERSON_NAME] [PERSON_NAME] at [GEOGRAPHIC_DATA] [PERSON_NAME] Add a tag Applic…" at bounding box center [430, 199] width 861 height 399
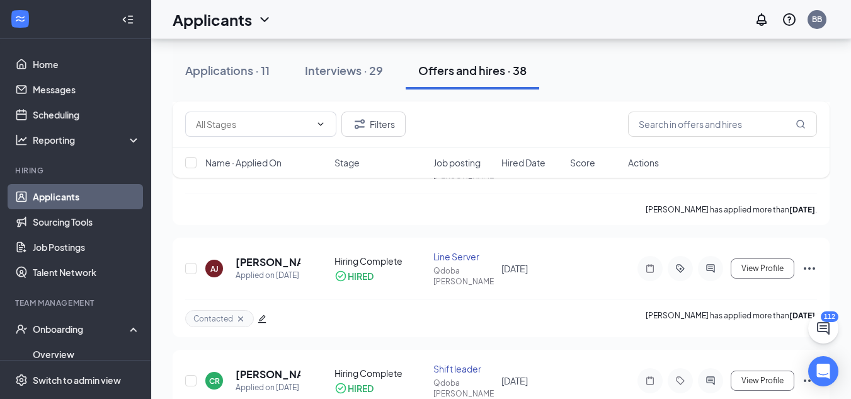
scroll to position [580, 0]
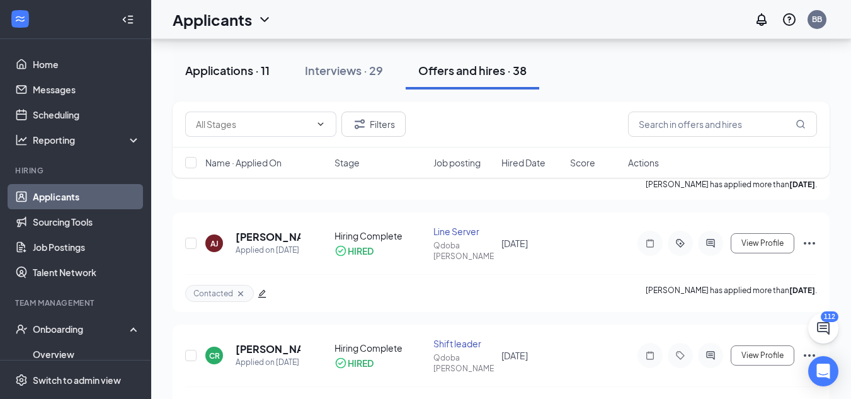
click at [242, 68] on div "Applications · 11" at bounding box center [227, 70] width 84 height 16
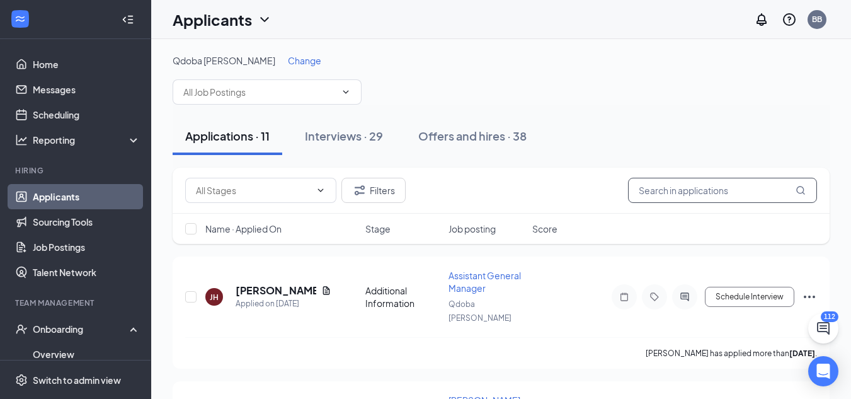
click at [699, 193] on input "text" at bounding box center [722, 190] width 189 height 25
type input "[PERSON_NAME]"
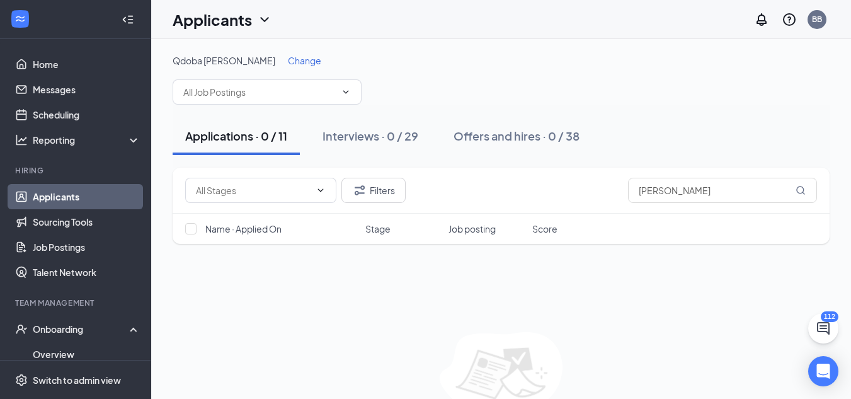
click at [33, 190] on link "Applicants" at bounding box center [87, 196] width 108 height 25
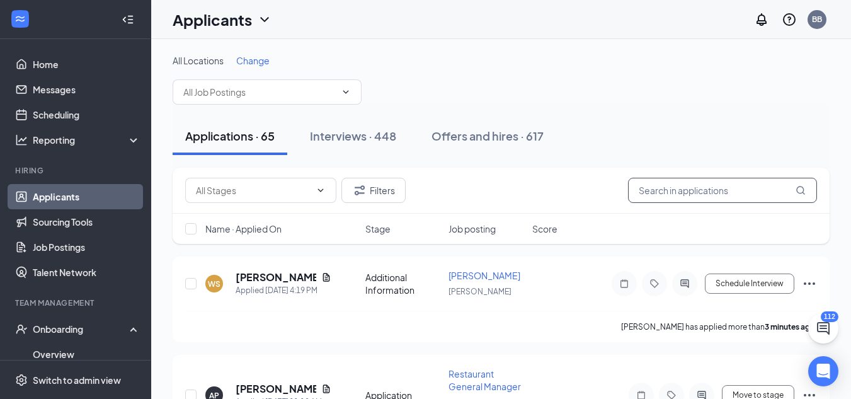
click at [659, 183] on input "text" at bounding box center [722, 190] width 189 height 25
type input "[PERSON_NAME]"
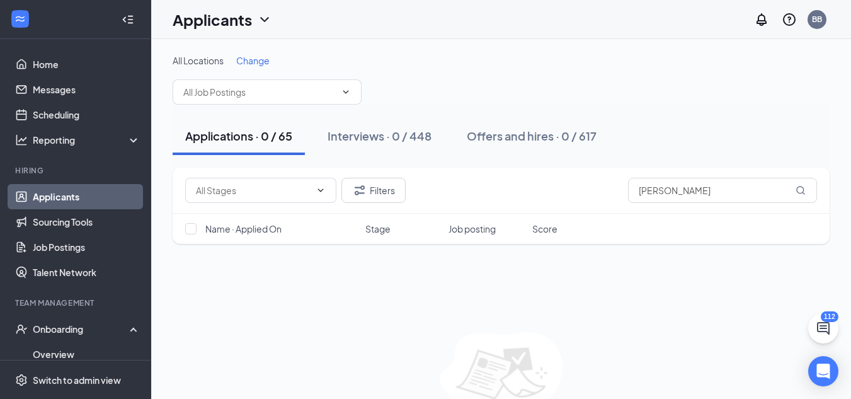
click at [38, 204] on link "Applicants" at bounding box center [87, 196] width 108 height 25
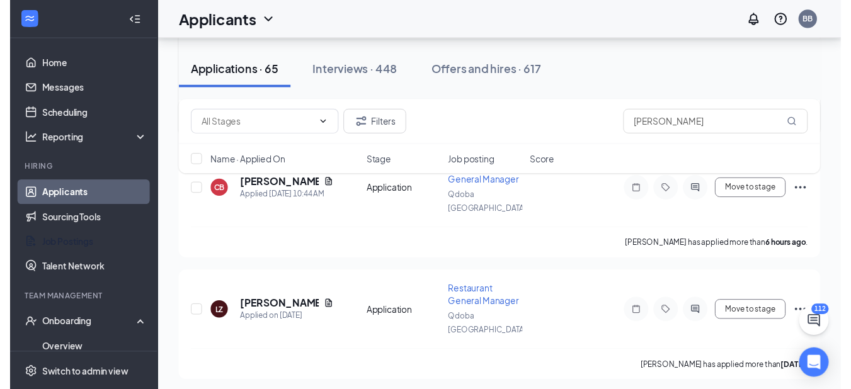
scroll to position [353, 0]
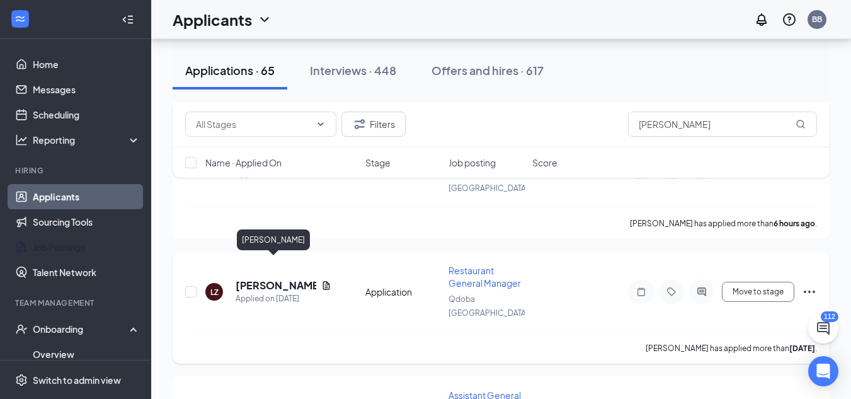
click at [267, 279] on h5 "[PERSON_NAME]" at bounding box center [276, 286] width 81 height 14
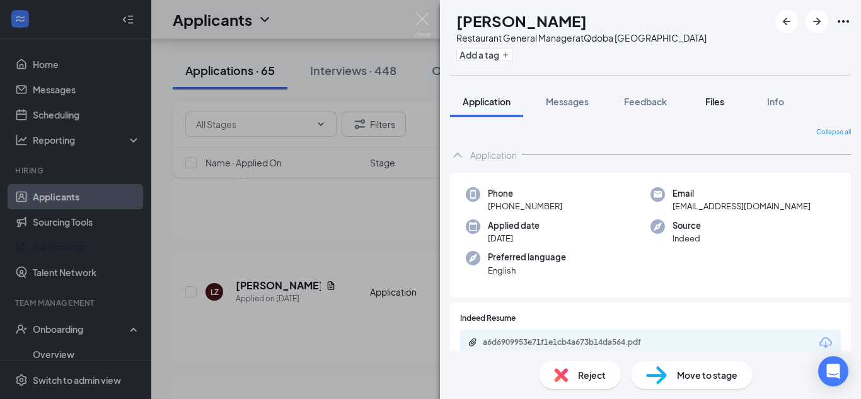
click at [710, 103] on span "Files" at bounding box center [714, 101] width 19 height 11
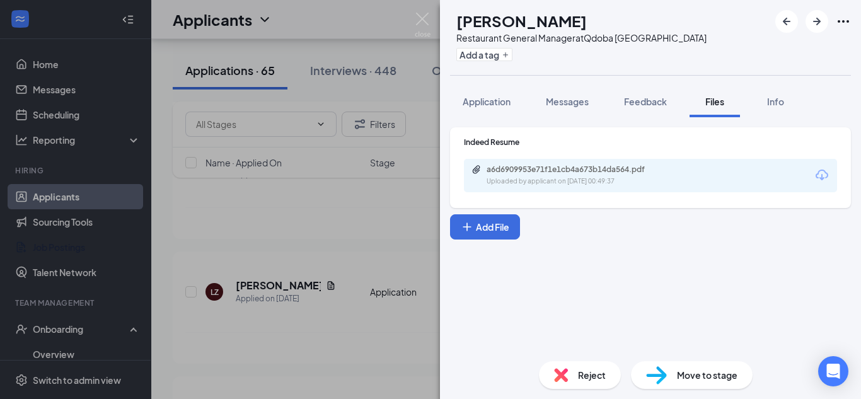
click at [604, 174] on div "a6d6909953e71f1e1cb4a673b14da564.pdf" at bounding box center [574, 169] width 176 height 10
click at [383, 187] on div "LZ [PERSON_NAME] Restaurant General Manager at [GEOGRAPHIC_DATA] Add a tag Appl…" at bounding box center [430, 199] width 861 height 399
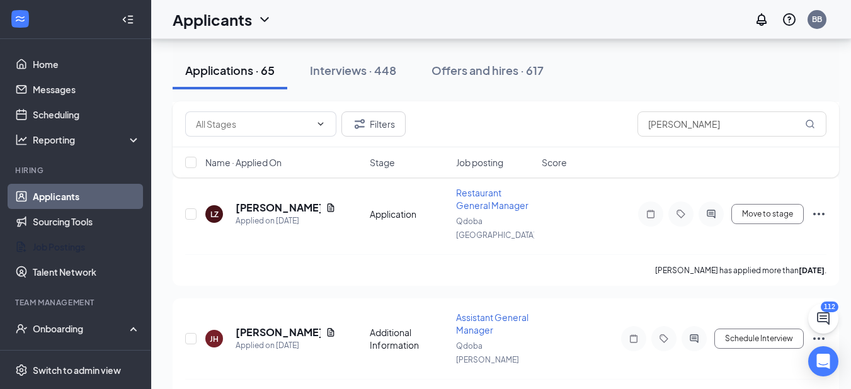
scroll to position [454, 0]
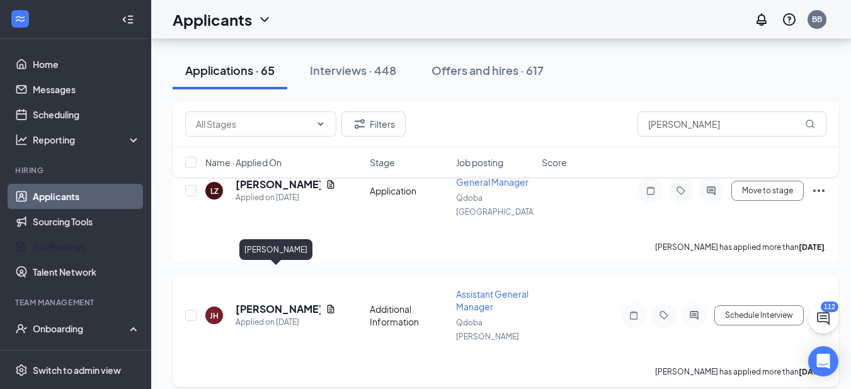
drag, startPoint x: 299, startPoint y: 272, endPoint x: 275, endPoint y: 273, distance: 24.6
click at [275, 302] on h5 "[PERSON_NAME]" at bounding box center [278, 309] width 85 height 14
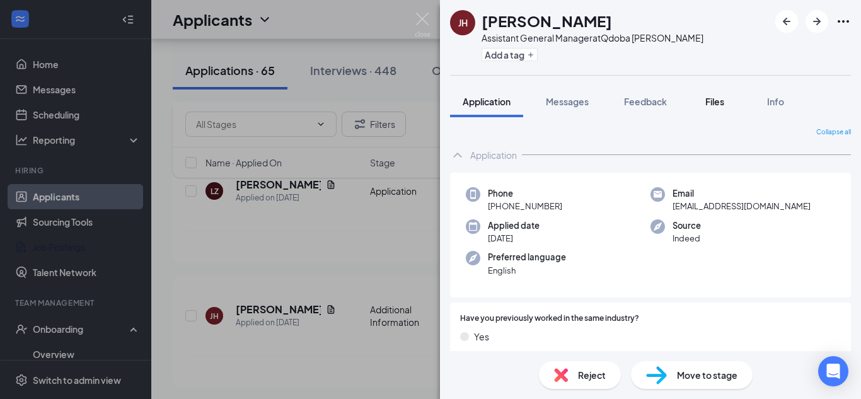
click at [722, 98] on span "Files" at bounding box center [714, 101] width 19 height 11
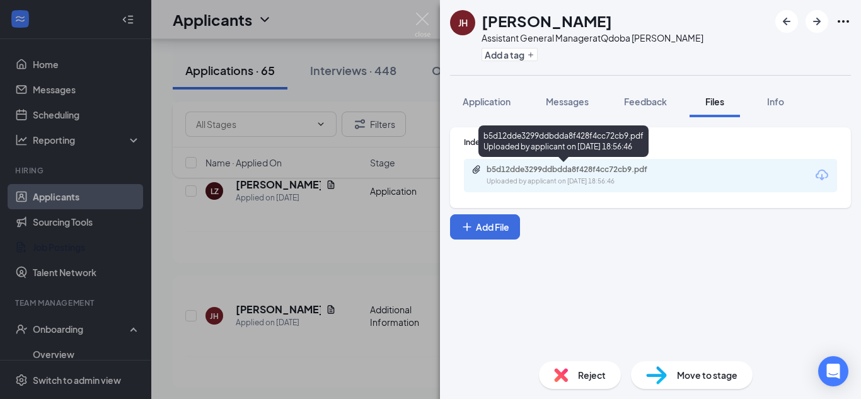
click at [558, 171] on div "b5d12dde3299ddbdda8f428f4cc72cb9.pdf" at bounding box center [574, 169] width 176 height 10
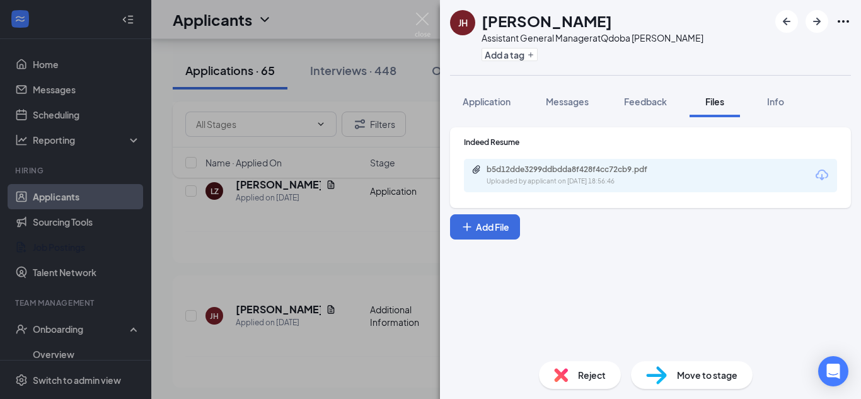
click at [371, 78] on div "[PERSON_NAME] [PERSON_NAME] Assistant General Manager at Qdoba [PERSON_NAME] Ad…" at bounding box center [430, 199] width 861 height 399
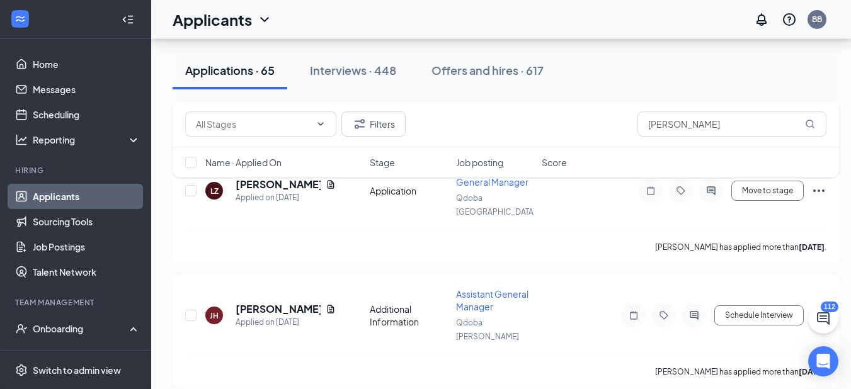
scroll to position [220, 0]
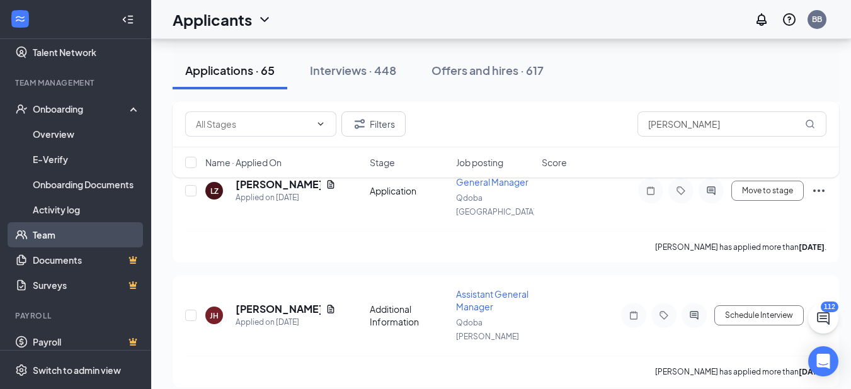
click at [49, 239] on link "Team" at bounding box center [87, 234] width 108 height 25
